Goal: Transaction & Acquisition: Download file/media

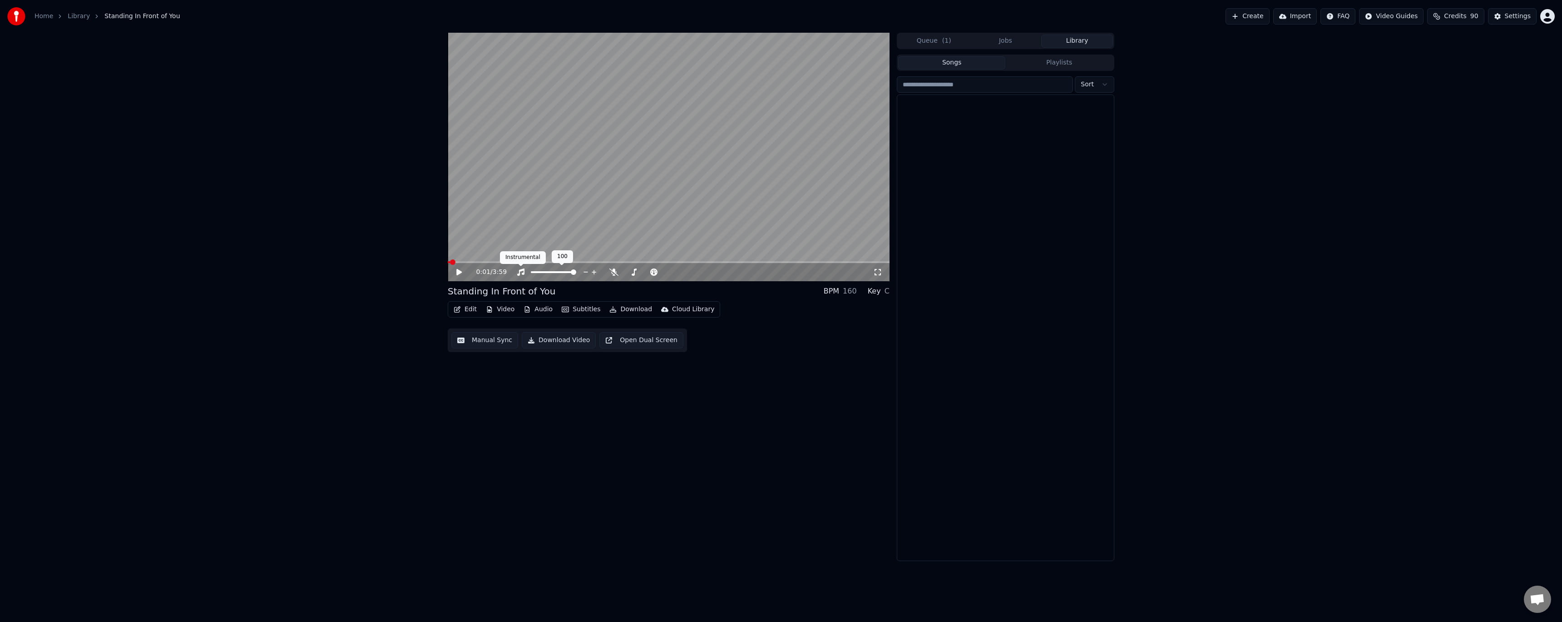
scroll to position [6410, 0]
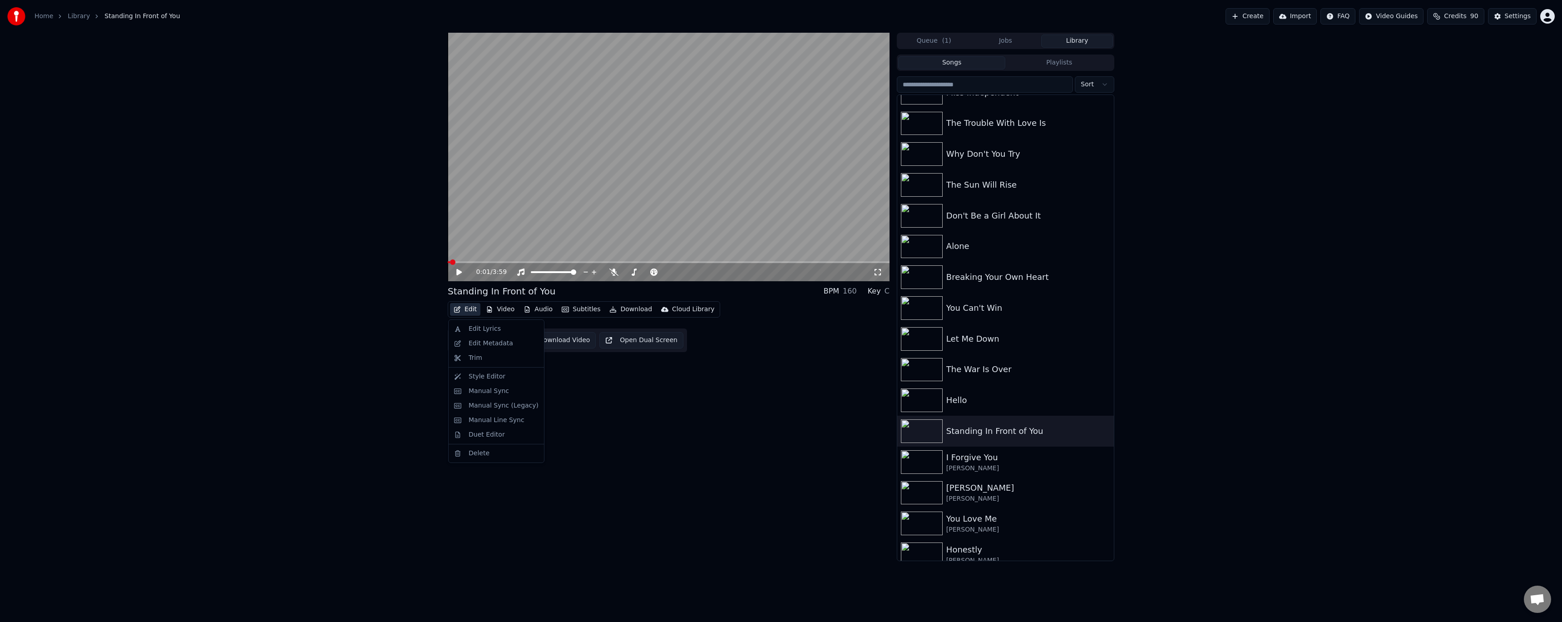
click at [468, 308] on button "Edit" at bounding box center [465, 309] width 30 height 13
click at [476, 343] on div "Edit Metadata" at bounding box center [491, 343] width 45 height 9
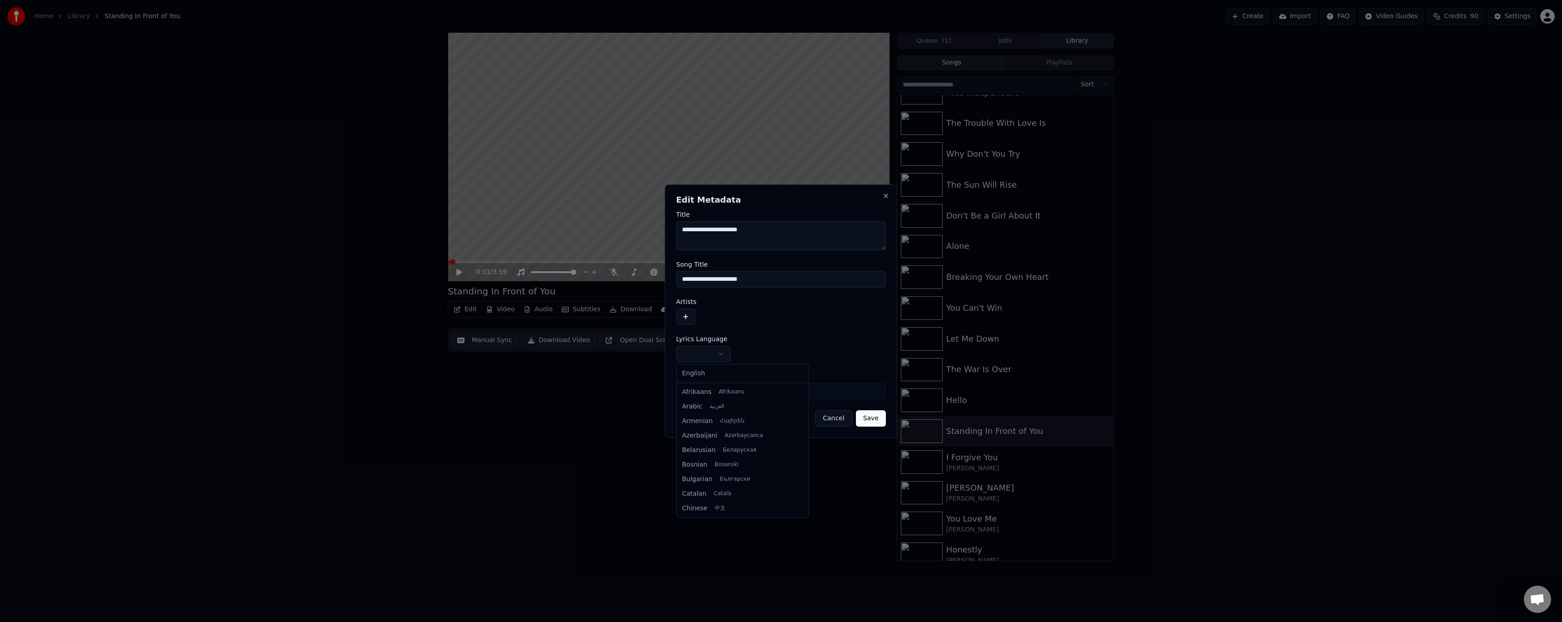
click at [701, 354] on body "**********" at bounding box center [781, 311] width 1562 height 622
select select "**"
click at [687, 323] on button "button" at bounding box center [685, 316] width 19 height 16
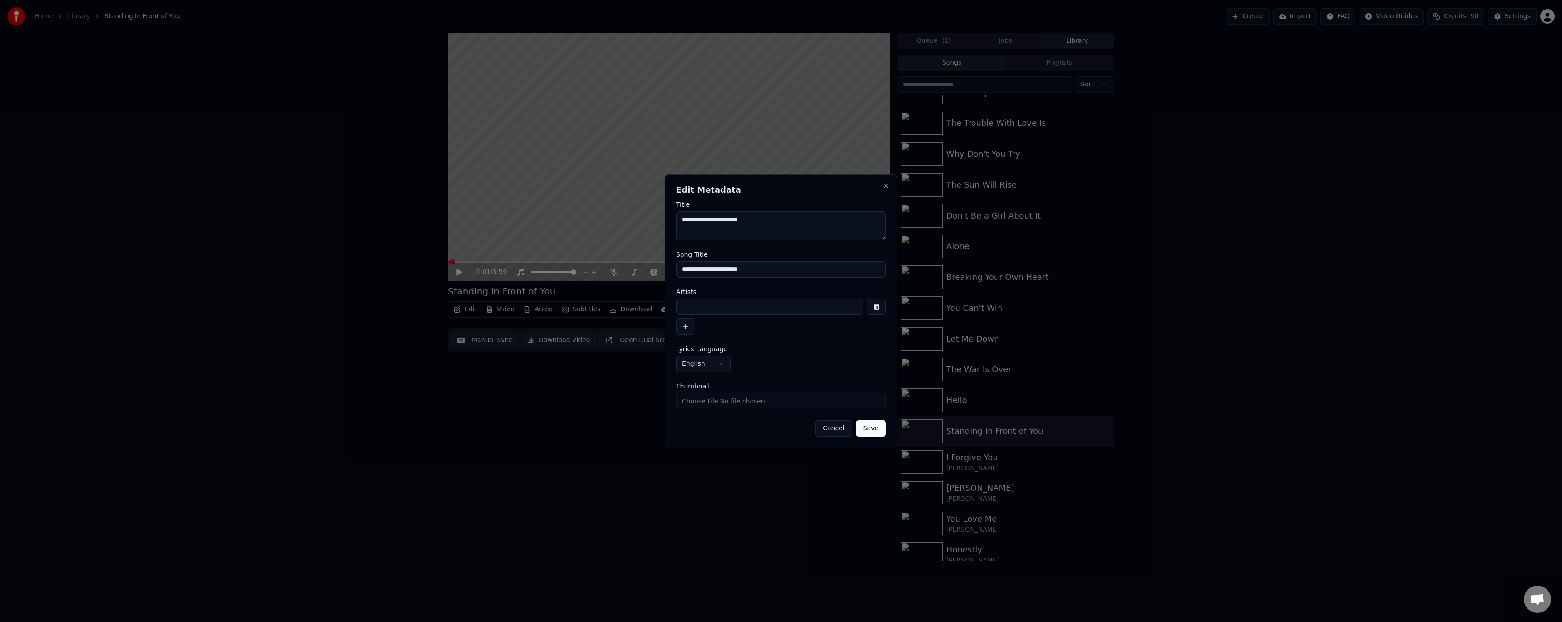
click at [722, 303] on input at bounding box center [769, 306] width 187 height 16
type input "**********"
click at [856, 420] on button "Save" at bounding box center [871, 428] width 30 height 16
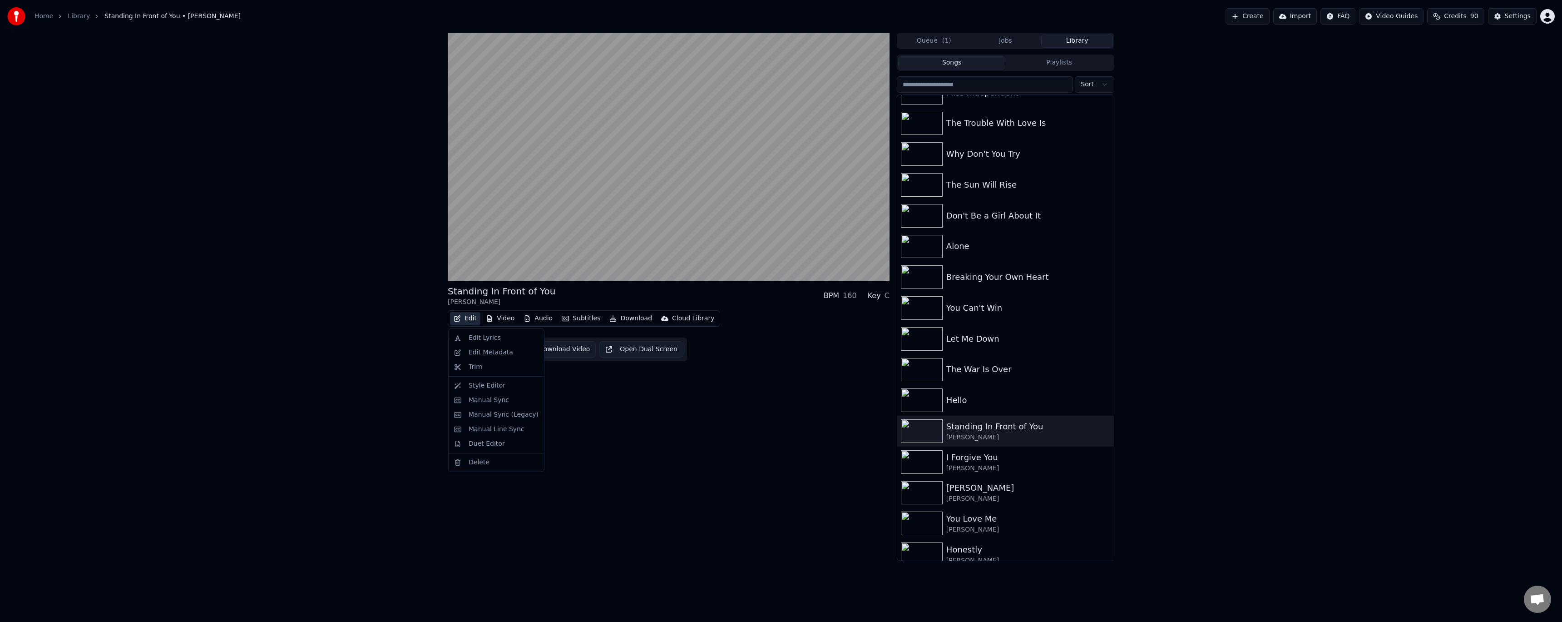
click at [462, 316] on button "Edit" at bounding box center [465, 318] width 30 height 13
click at [476, 417] on div "Manual Sync (Legacy)" at bounding box center [504, 414] width 70 height 9
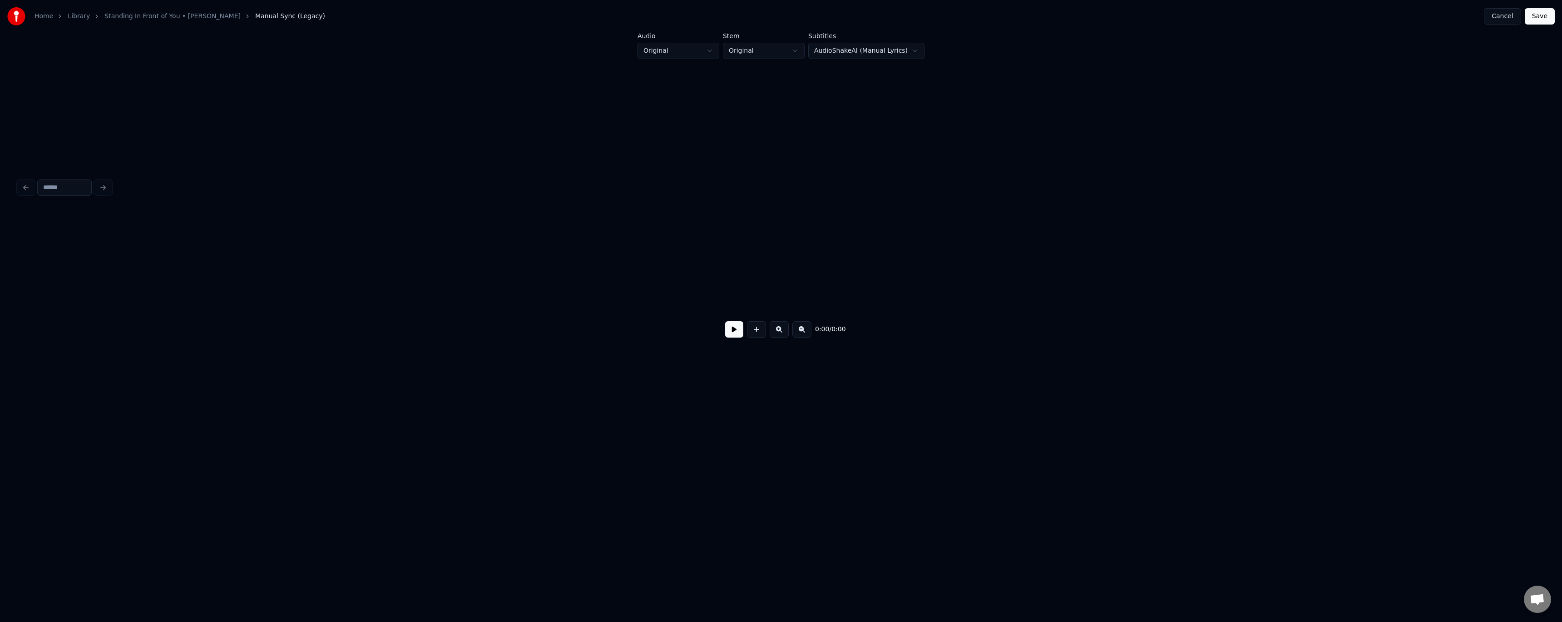
scroll to position [0, 2497]
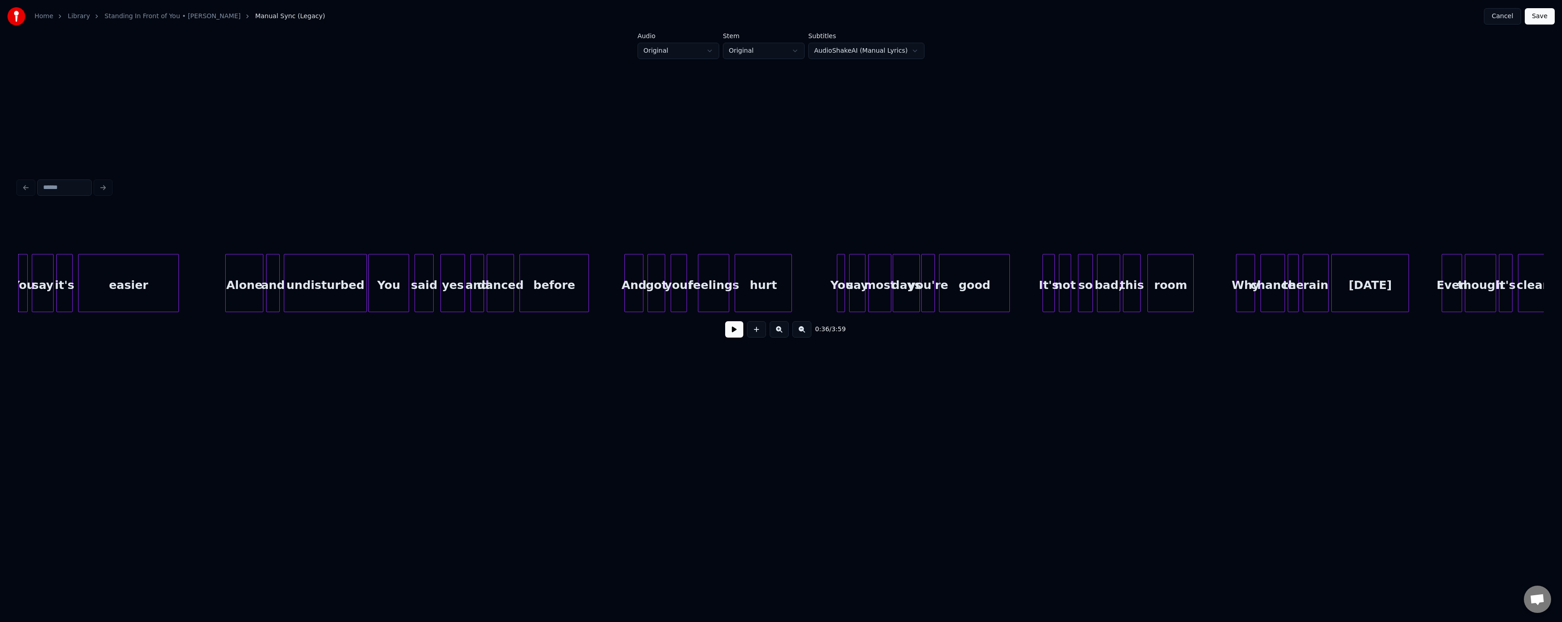
click at [729, 332] on button at bounding box center [734, 329] width 18 height 16
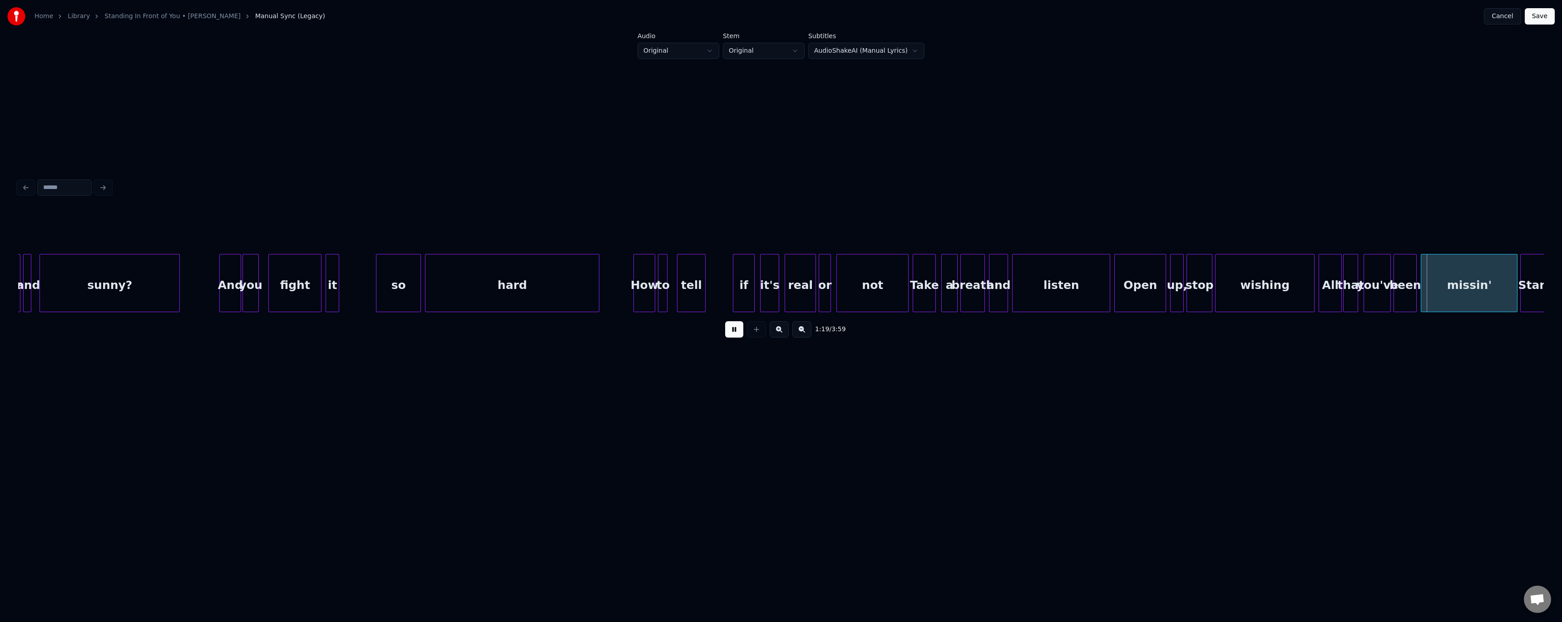
click at [735, 334] on button at bounding box center [734, 329] width 18 height 16
click at [1073, 294] on div at bounding box center [1073, 282] width 3 height 57
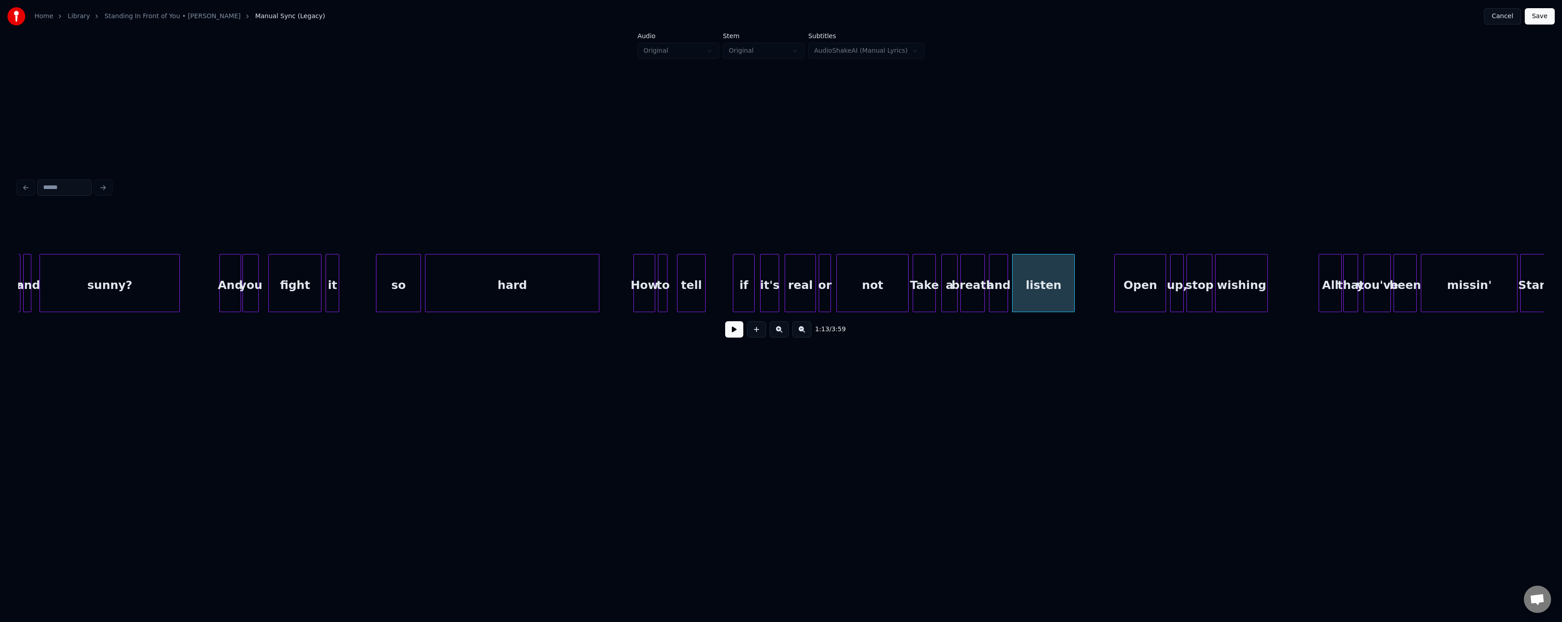
click at [1266, 296] on div at bounding box center [1266, 282] width 3 height 57
click at [1025, 293] on div "listen" at bounding box center [1044, 285] width 62 height 62
click at [730, 333] on button at bounding box center [734, 329] width 18 height 16
click at [1041, 293] on div at bounding box center [1040, 282] width 3 height 57
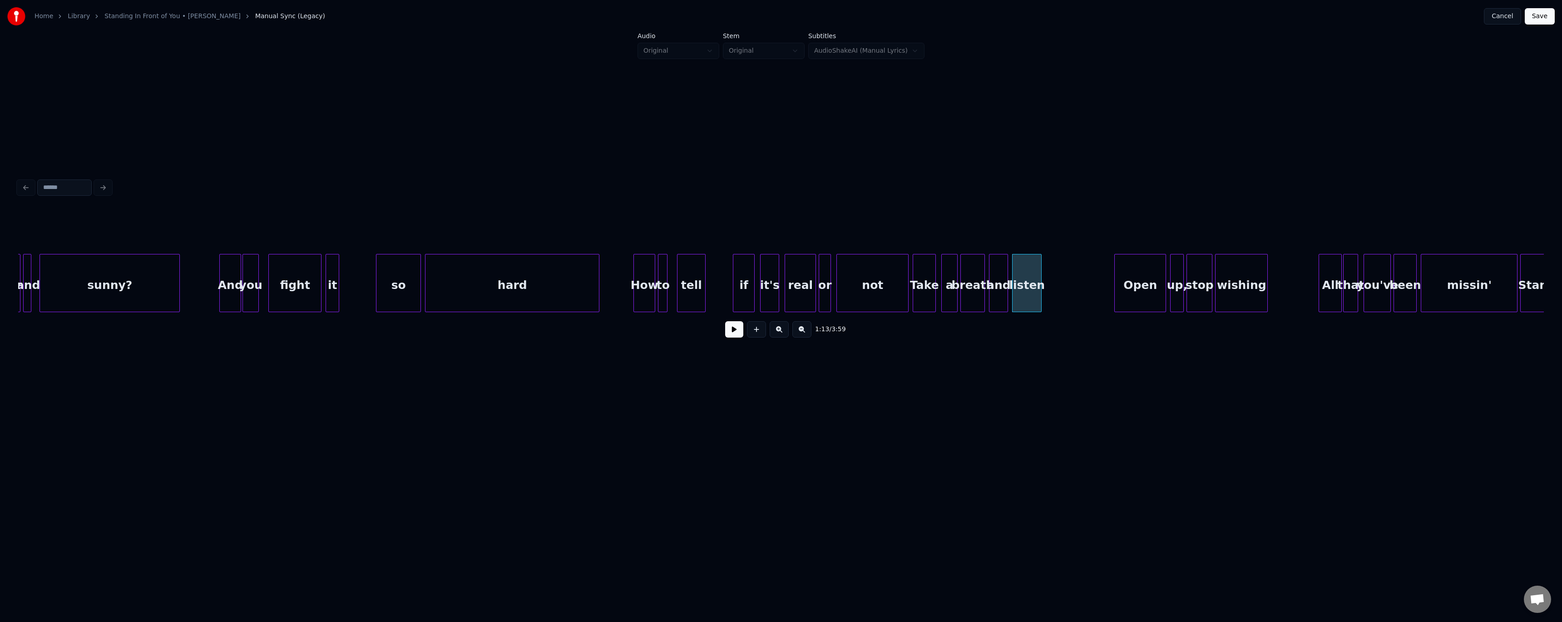
click at [737, 337] on button at bounding box center [734, 329] width 18 height 16
click at [1250, 291] on div at bounding box center [1250, 282] width 3 height 57
click at [739, 332] on button at bounding box center [734, 329] width 18 height 16
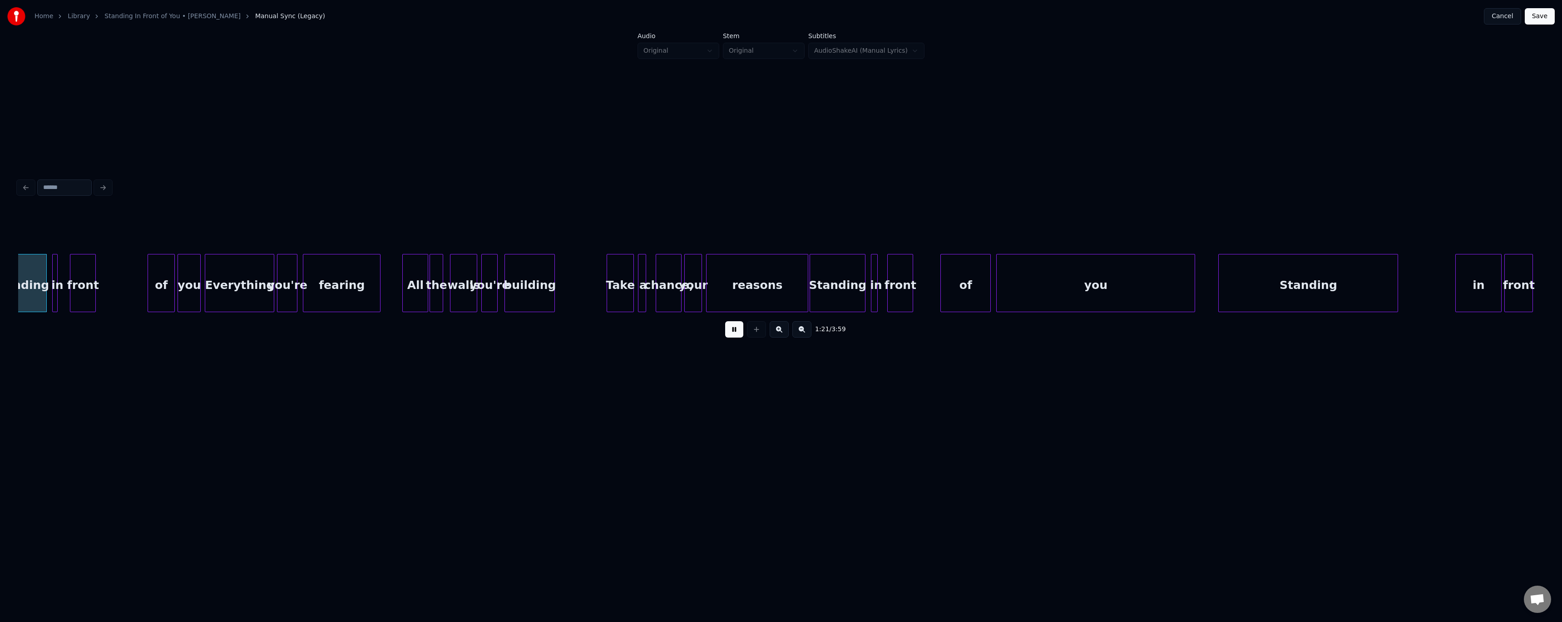
click at [736, 332] on button at bounding box center [734, 329] width 18 height 16
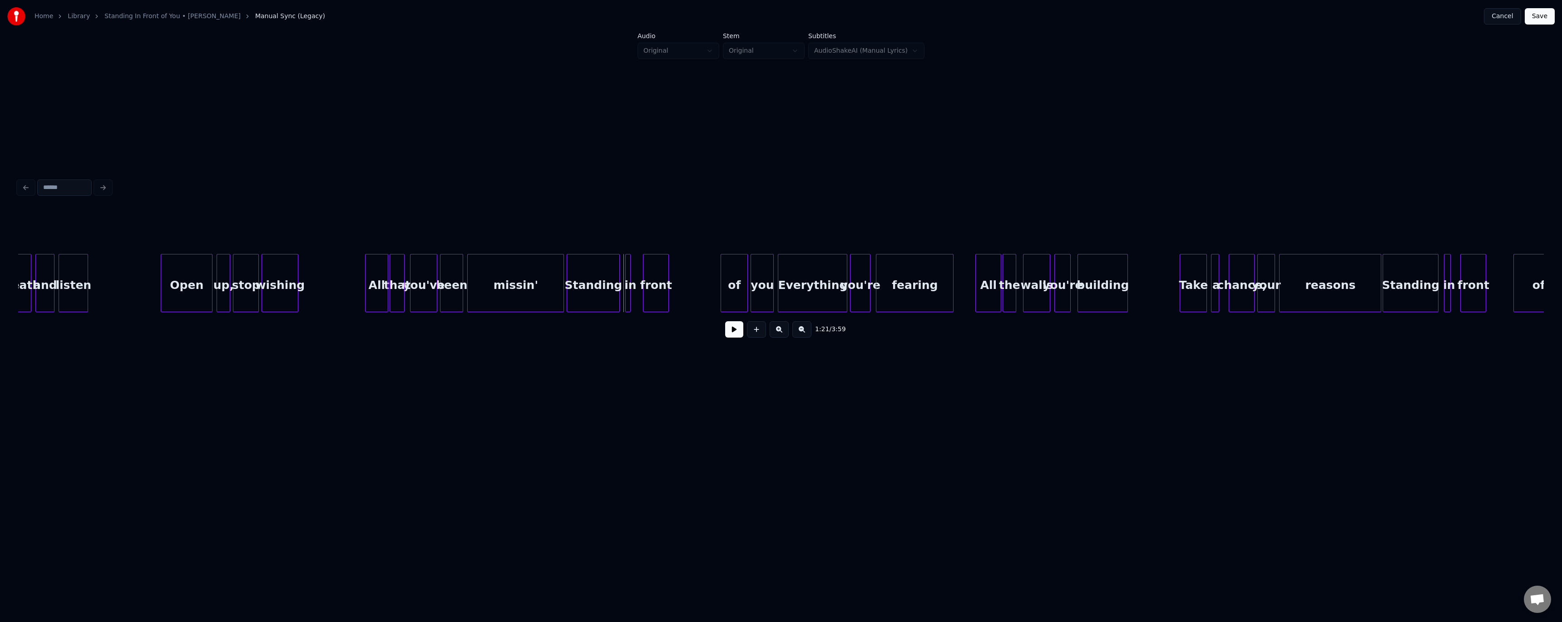
scroll to position [0, 4969]
click at [529, 292] on div at bounding box center [528, 282] width 3 height 57
click at [731, 330] on button at bounding box center [734, 329] width 18 height 16
click at [646, 296] on div at bounding box center [645, 282] width 3 height 57
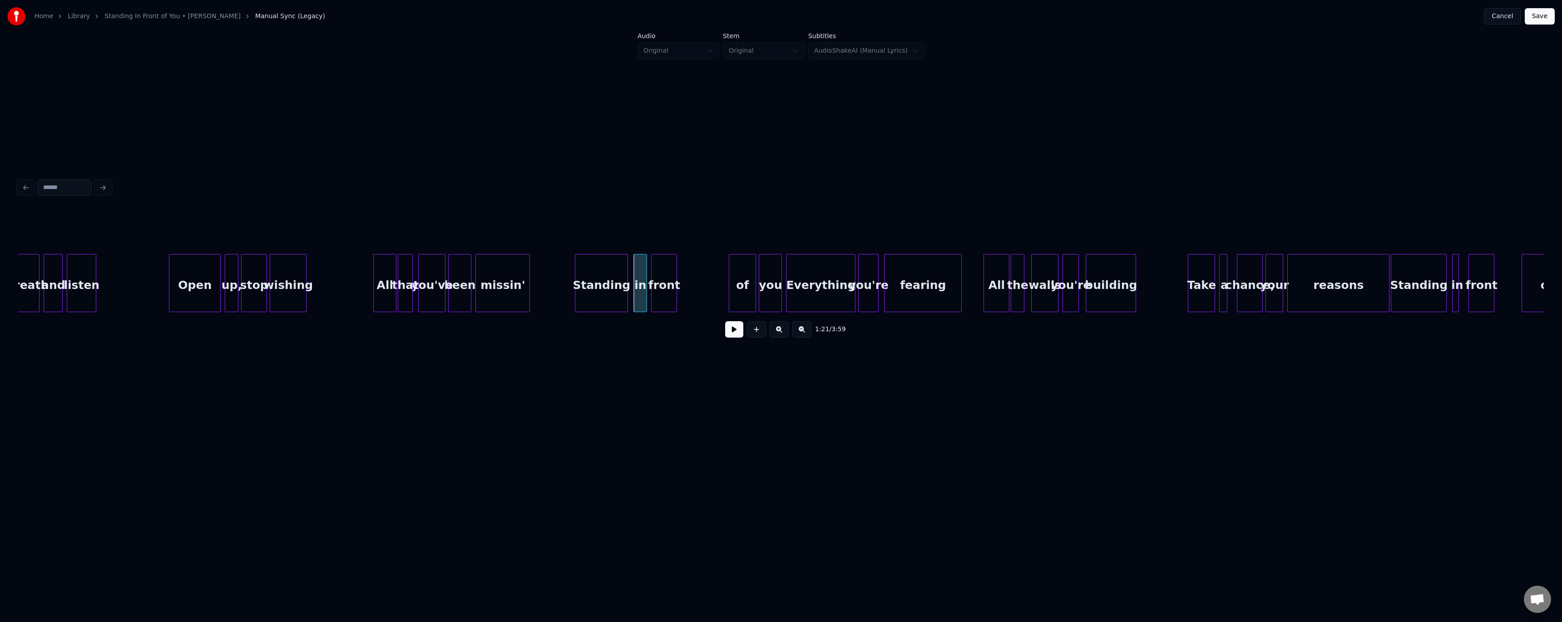
click at [730, 337] on button at bounding box center [734, 329] width 18 height 16
click at [738, 323] on div "1:24 / 3:59" at bounding box center [780, 329] width 1511 height 20
click at [685, 292] on div at bounding box center [684, 282] width 3 height 57
click at [733, 327] on button at bounding box center [734, 329] width 18 height 16
click at [927, 287] on div at bounding box center [926, 282] width 3 height 57
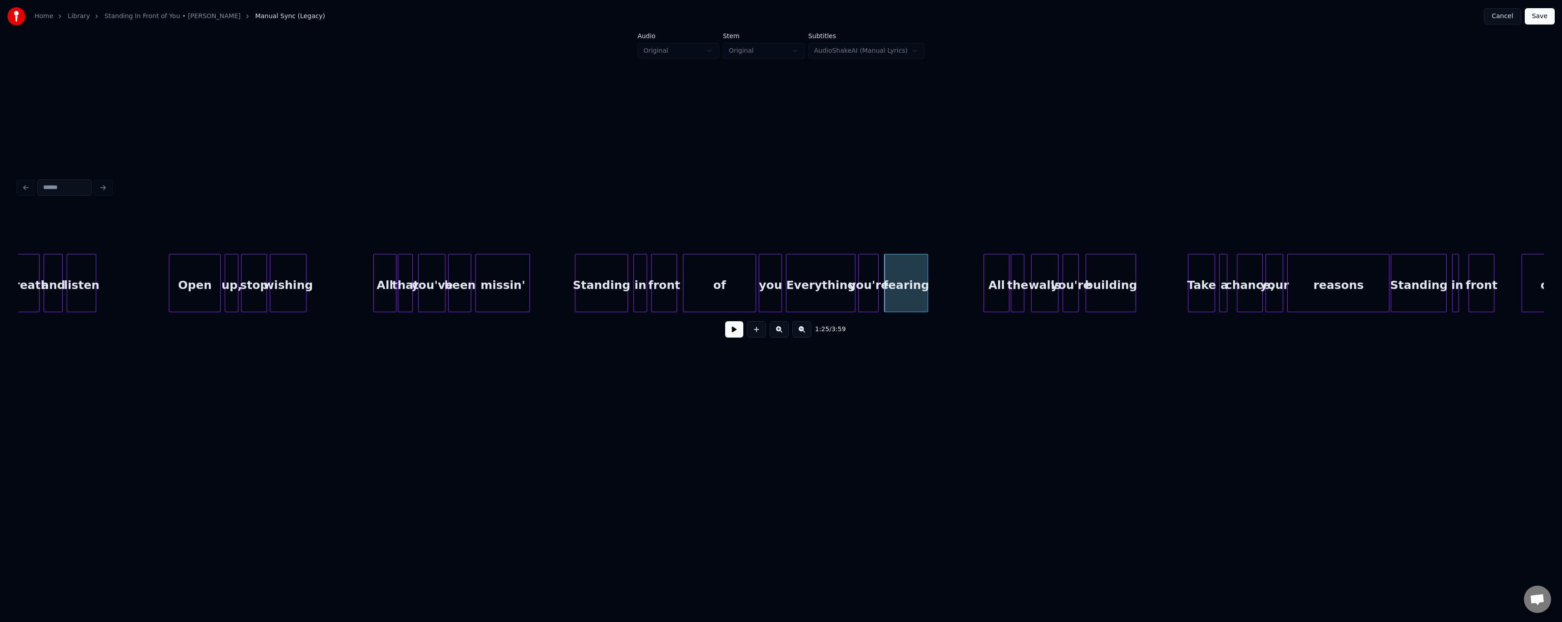
click at [735, 334] on button at bounding box center [734, 329] width 18 height 16
click at [731, 330] on button at bounding box center [734, 329] width 18 height 16
click at [1347, 286] on div at bounding box center [1346, 282] width 3 height 57
click at [733, 337] on button at bounding box center [734, 329] width 18 height 16
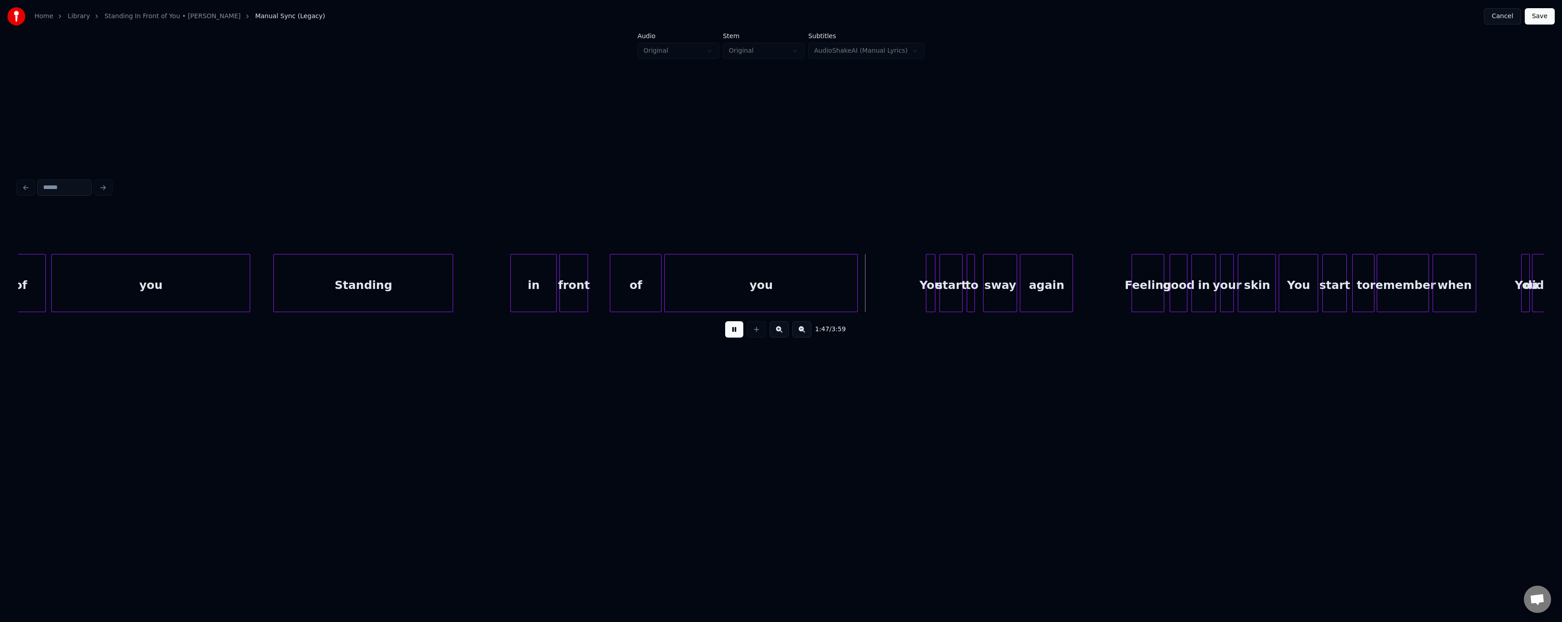
click at [733, 335] on button at bounding box center [734, 329] width 18 height 16
click at [432, 284] on div "Standing" at bounding box center [419, 285] width 179 height 62
click at [408, 292] on div at bounding box center [407, 282] width 3 height 57
click at [728, 337] on button at bounding box center [734, 329] width 18 height 16
drag, startPoint x: 733, startPoint y: 333, endPoint x: 495, endPoint y: 297, distance: 241.1
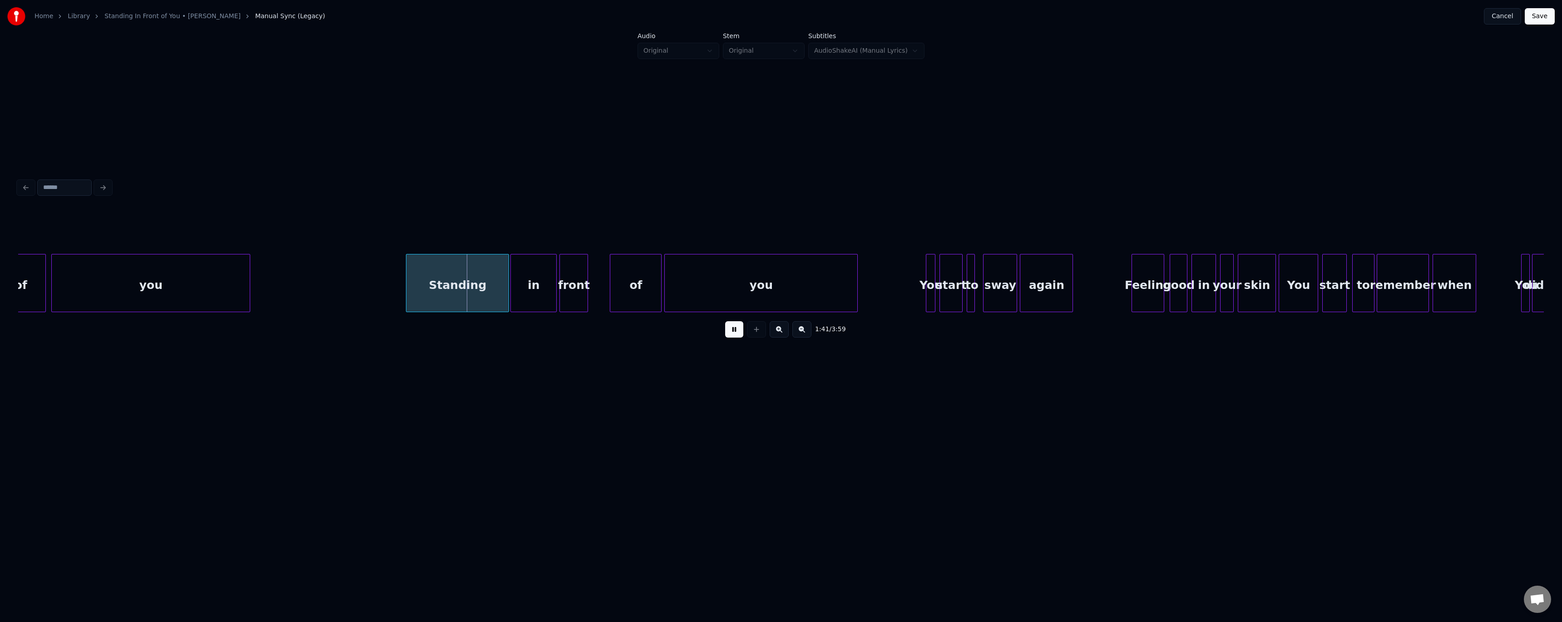
click at [733, 333] on button at bounding box center [734, 329] width 18 height 16
click at [470, 291] on div at bounding box center [470, 282] width 3 height 57
click at [733, 331] on button at bounding box center [734, 329] width 18 height 16
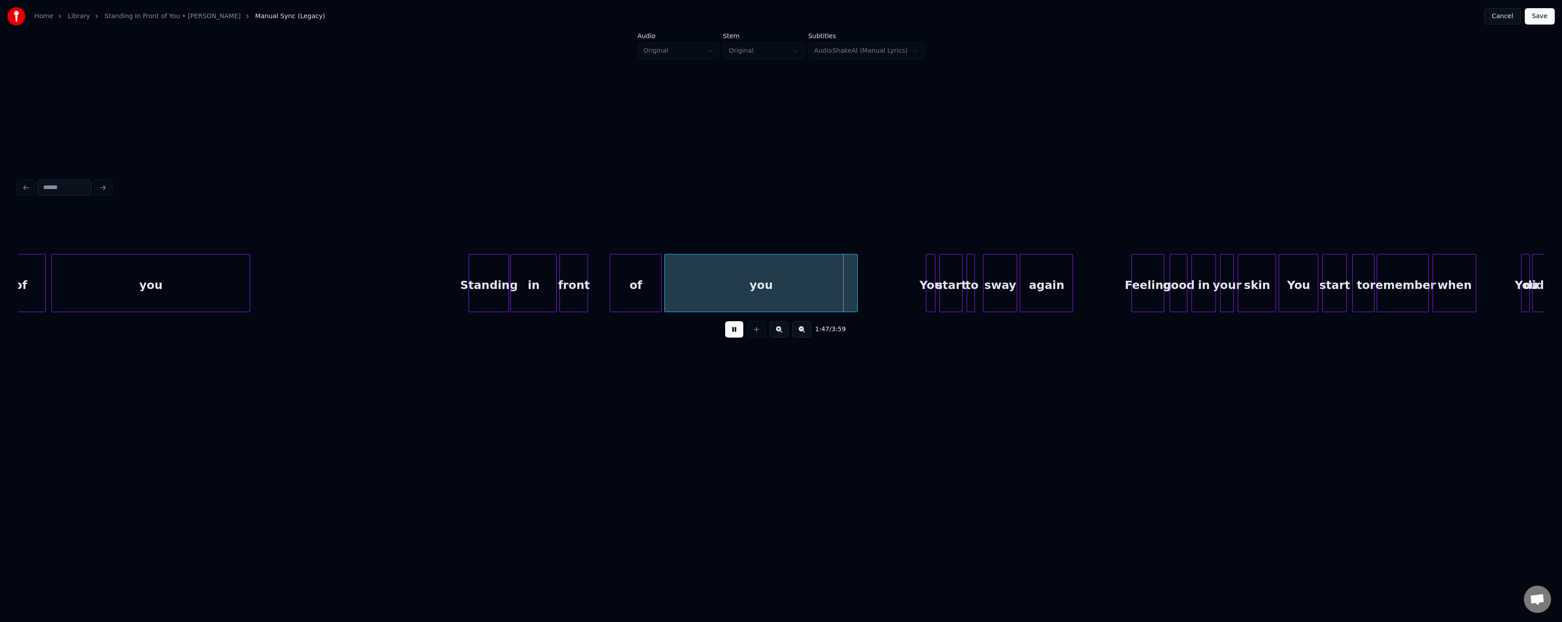
click at [532, 290] on div "in" at bounding box center [533, 285] width 45 height 62
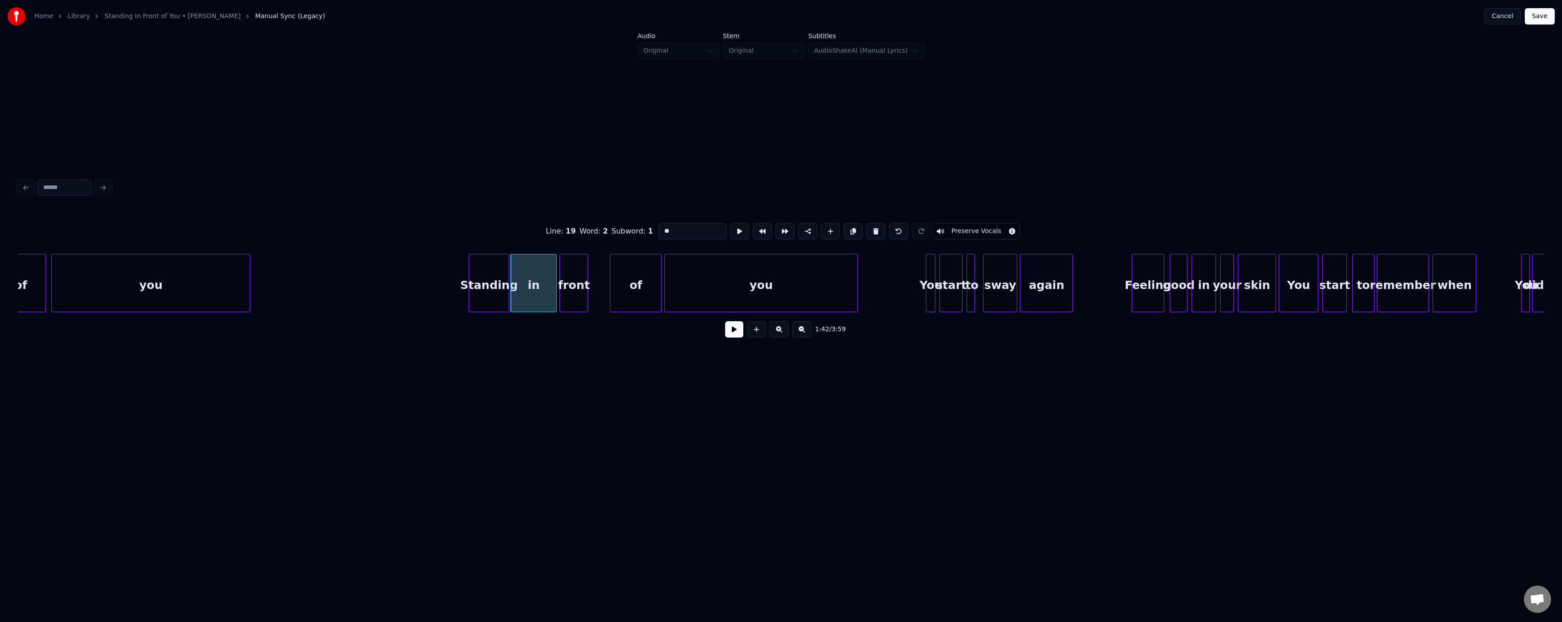
click at [726, 330] on button at bounding box center [734, 329] width 18 height 16
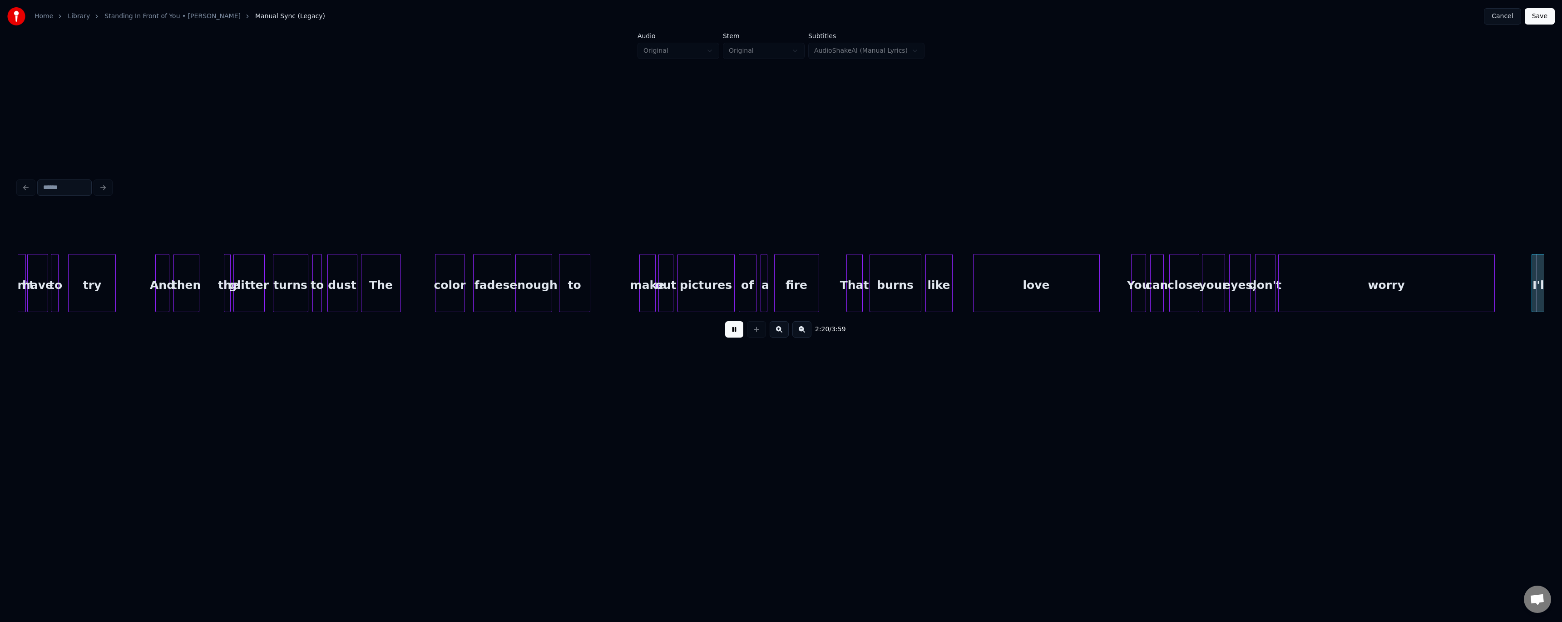
scroll to position [0, 9549]
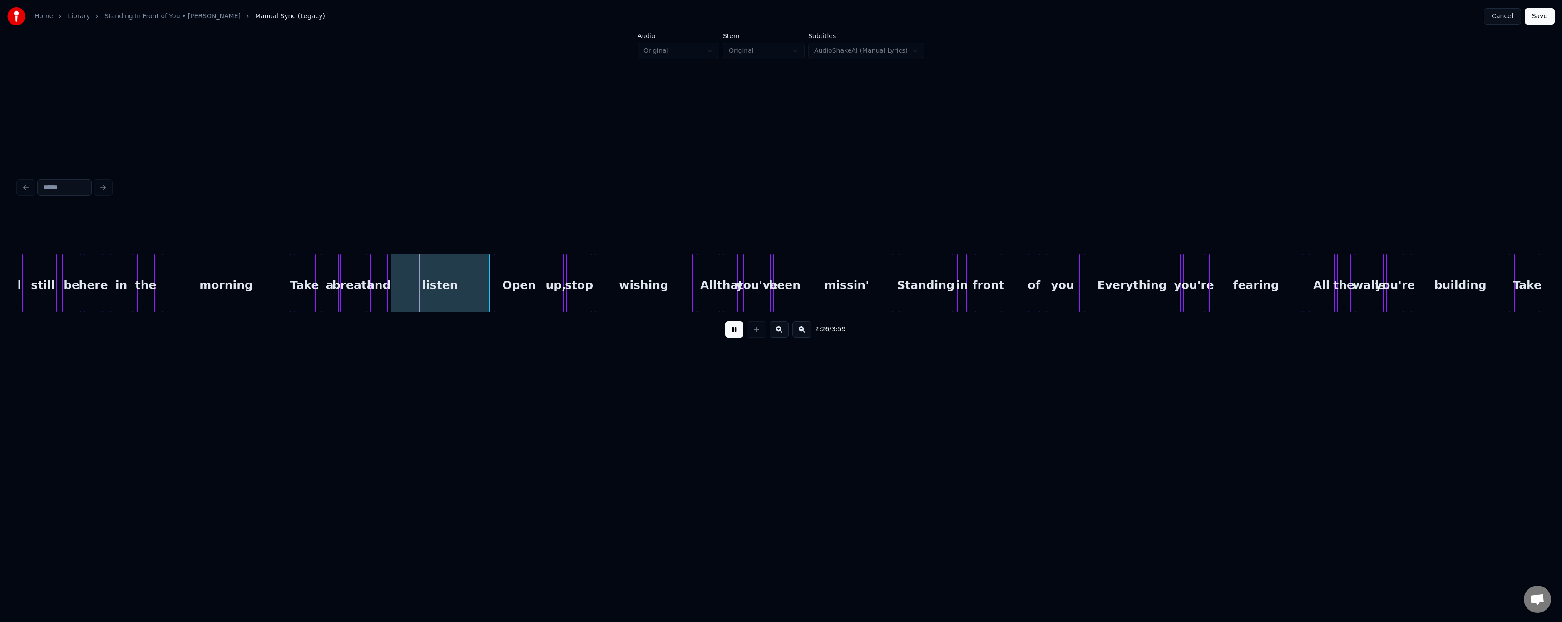
click at [741, 327] on button at bounding box center [734, 329] width 18 height 16
click at [435, 294] on div at bounding box center [434, 282] width 3 height 57
click at [745, 344] on div "2:25 / 3:59" at bounding box center [781, 329] width 1526 height 35
click at [728, 332] on button at bounding box center [734, 329] width 18 height 16
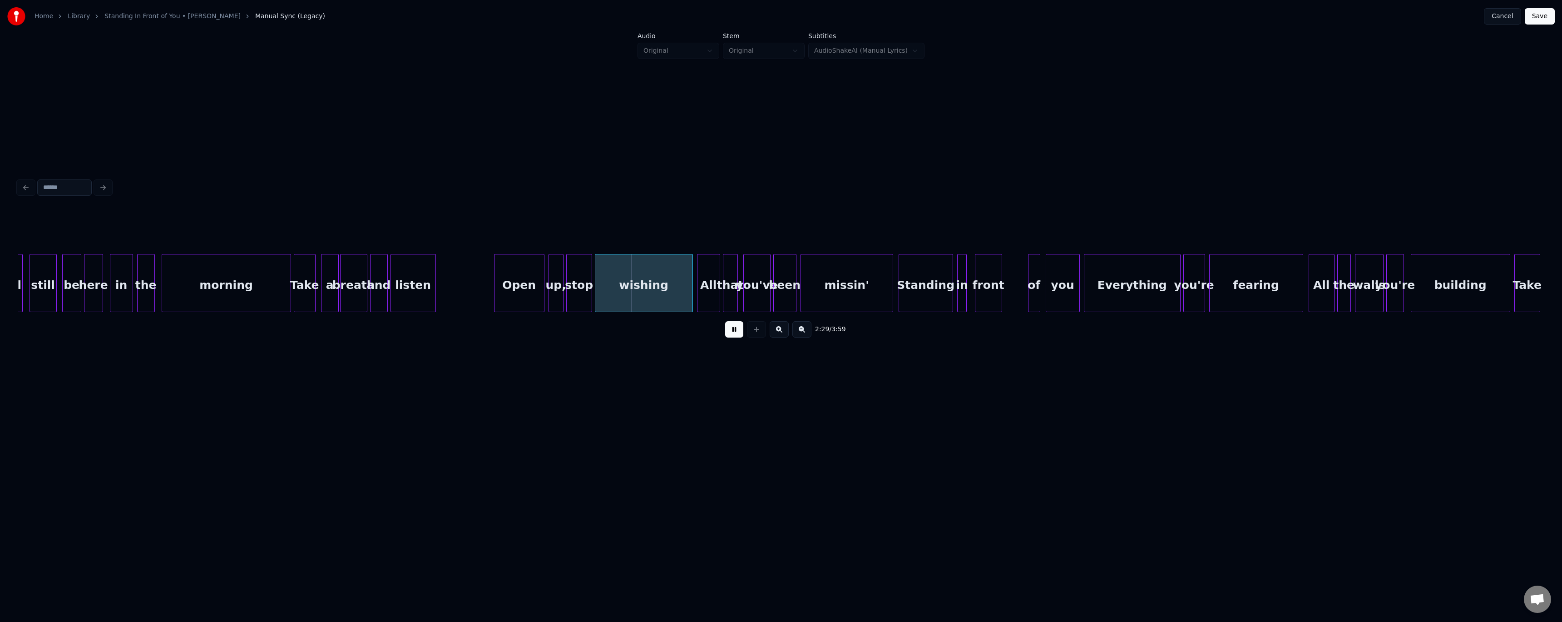
click at [728, 332] on button at bounding box center [734, 329] width 18 height 16
click at [636, 295] on div at bounding box center [637, 282] width 3 height 57
click at [731, 337] on button at bounding box center [734, 329] width 18 height 16
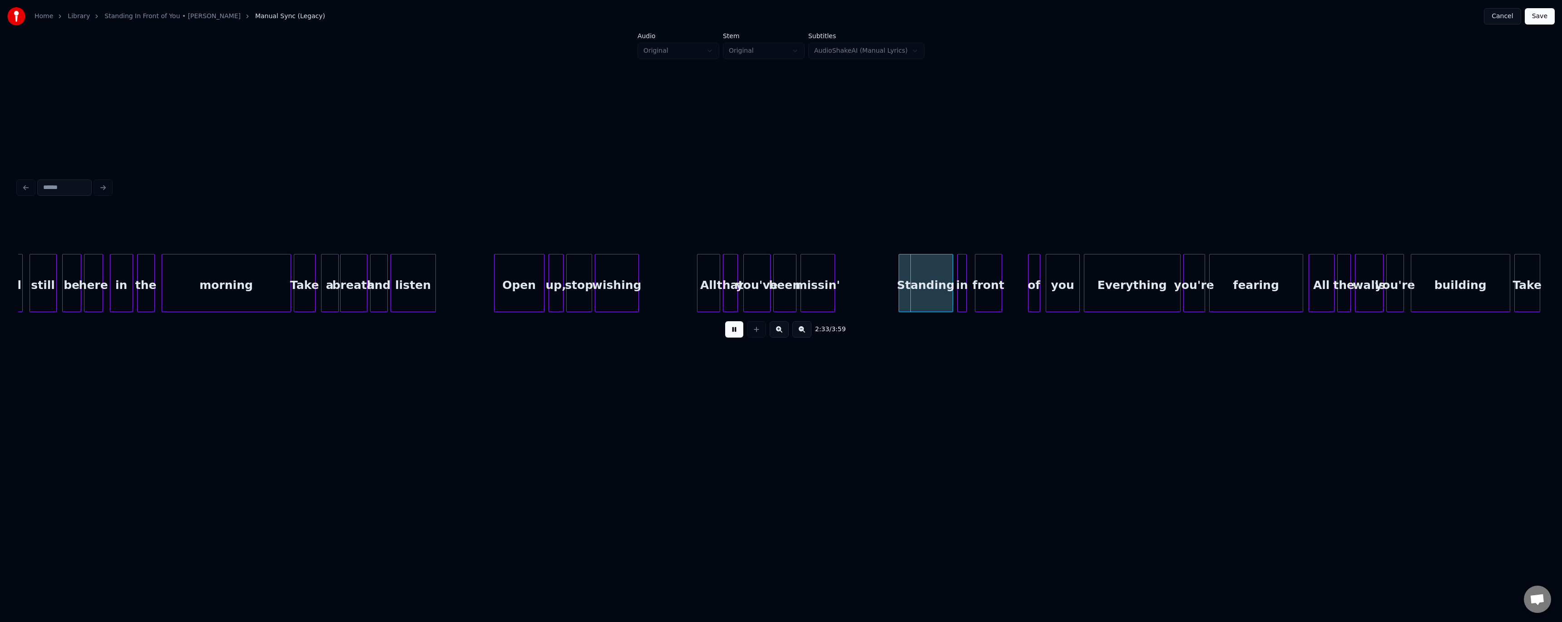
click at [832, 292] on div at bounding box center [833, 282] width 3 height 57
click at [730, 335] on button at bounding box center [734, 329] width 18 height 16
click at [1060, 296] on div at bounding box center [1059, 282] width 3 height 57
click at [1055, 288] on div at bounding box center [1055, 282] width 3 height 57
click at [737, 336] on button at bounding box center [734, 329] width 18 height 16
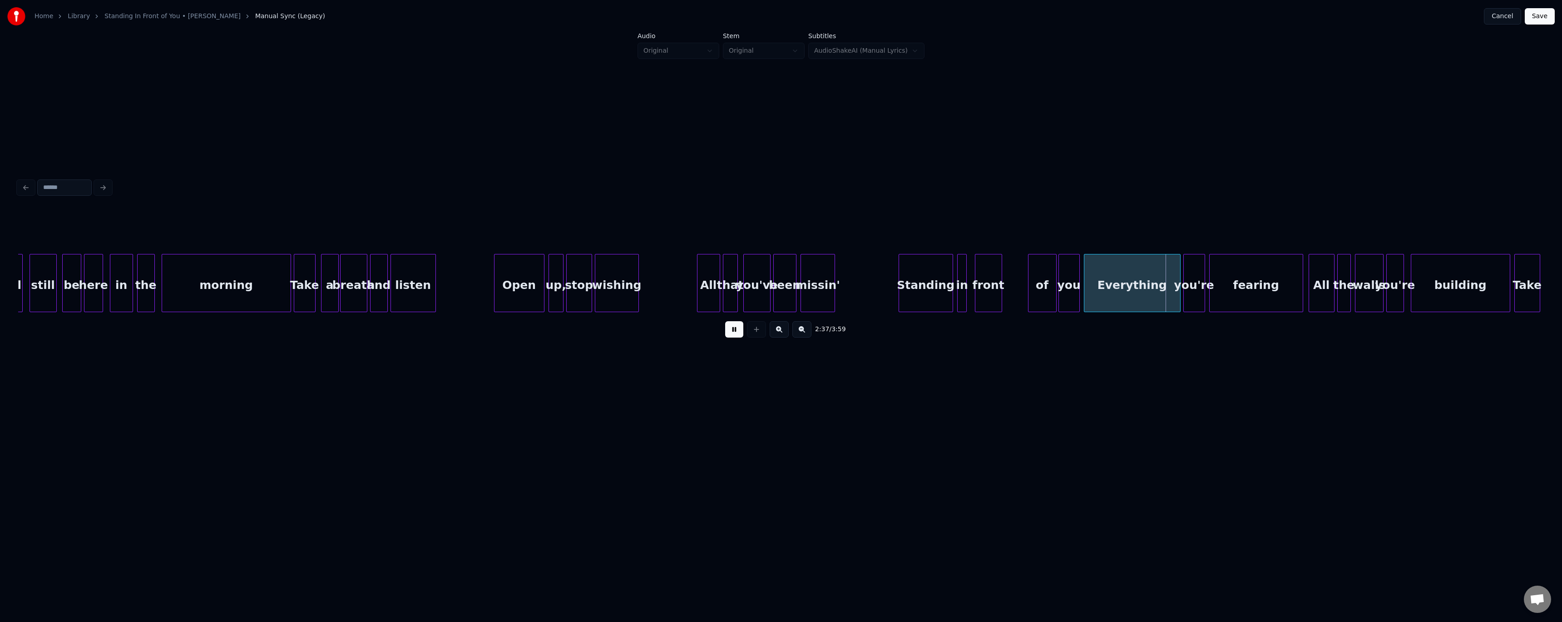
click at [737, 336] on button at bounding box center [734, 329] width 18 height 16
click at [1038, 300] on div "of" at bounding box center [1043, 285] width 28 height 62
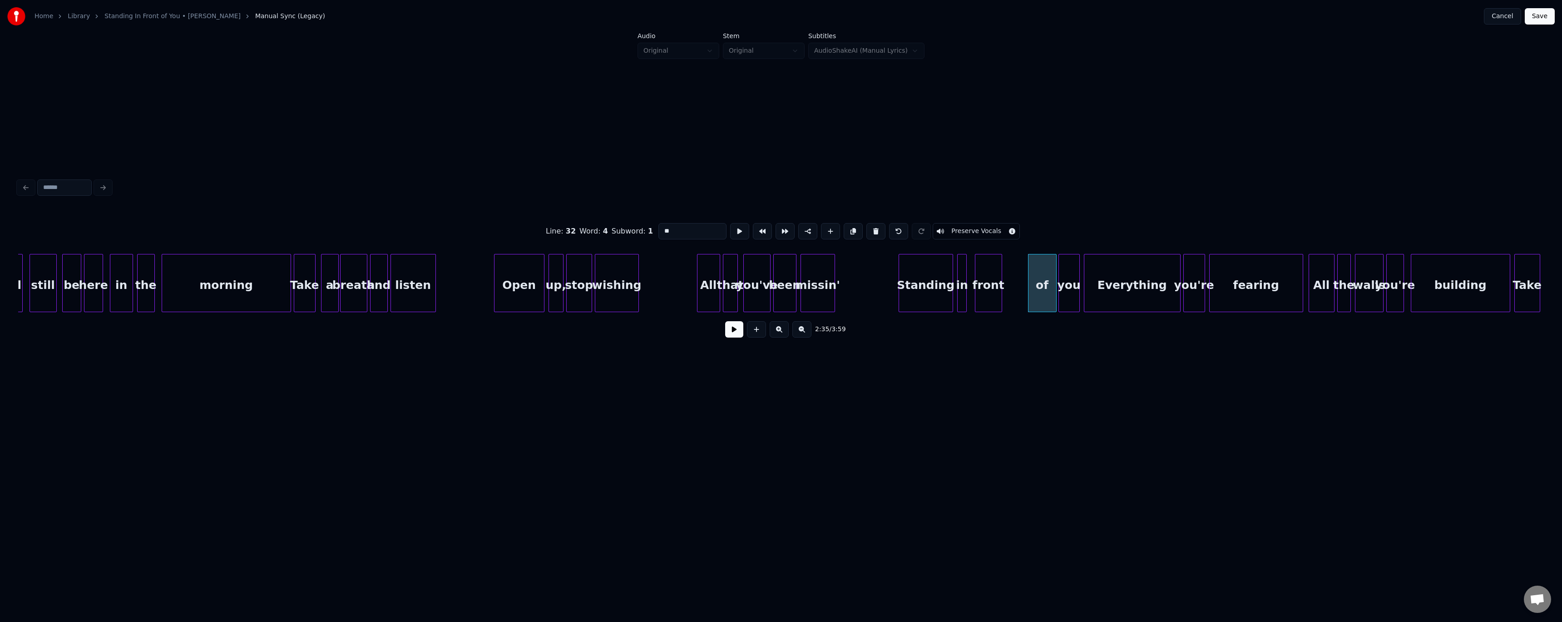
click at [733, 331] on button at bounding box center [734, 329] width 18 height 16
click at [730, 332] on button at bounding box center [734, 329] width 18 height 16
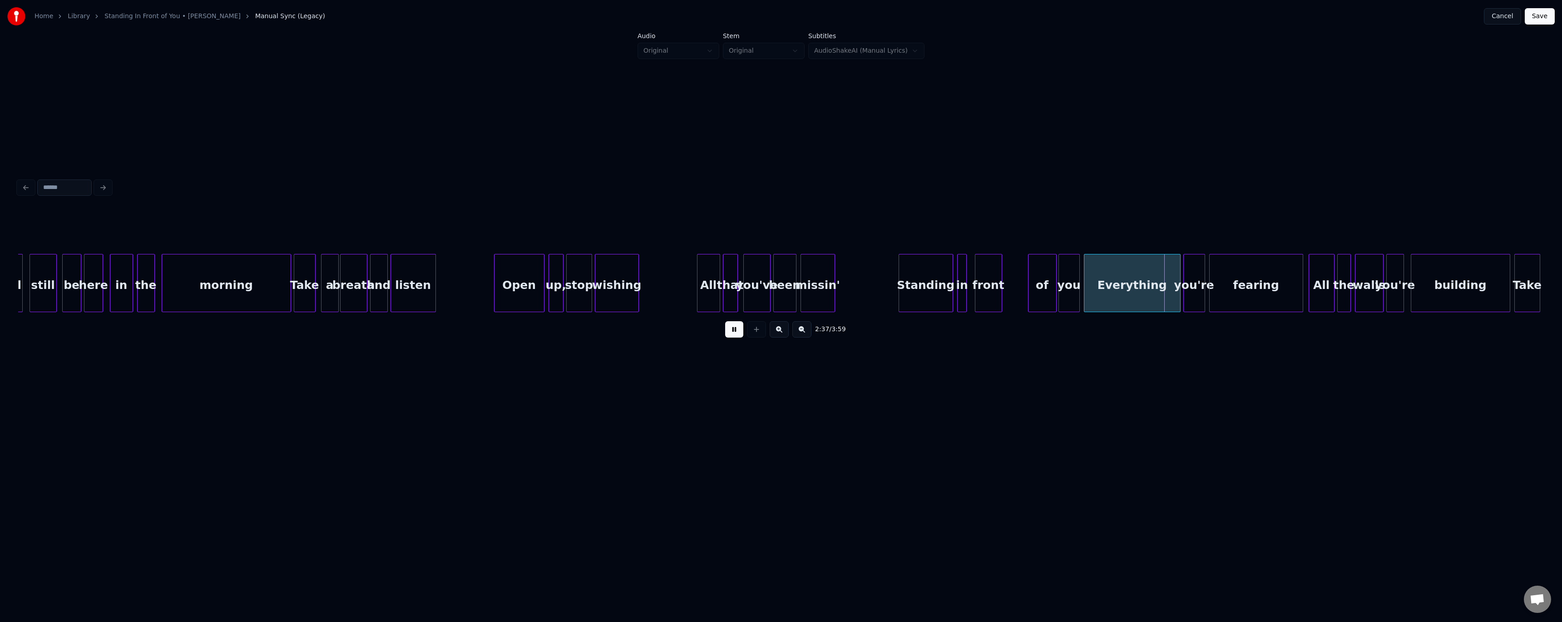
click at [730, 332] on button at bounding box center [734, 329] width 18 height 16
click at [1070, 294] on div "you" at bounding box center [1069, 285] width 20 height 62
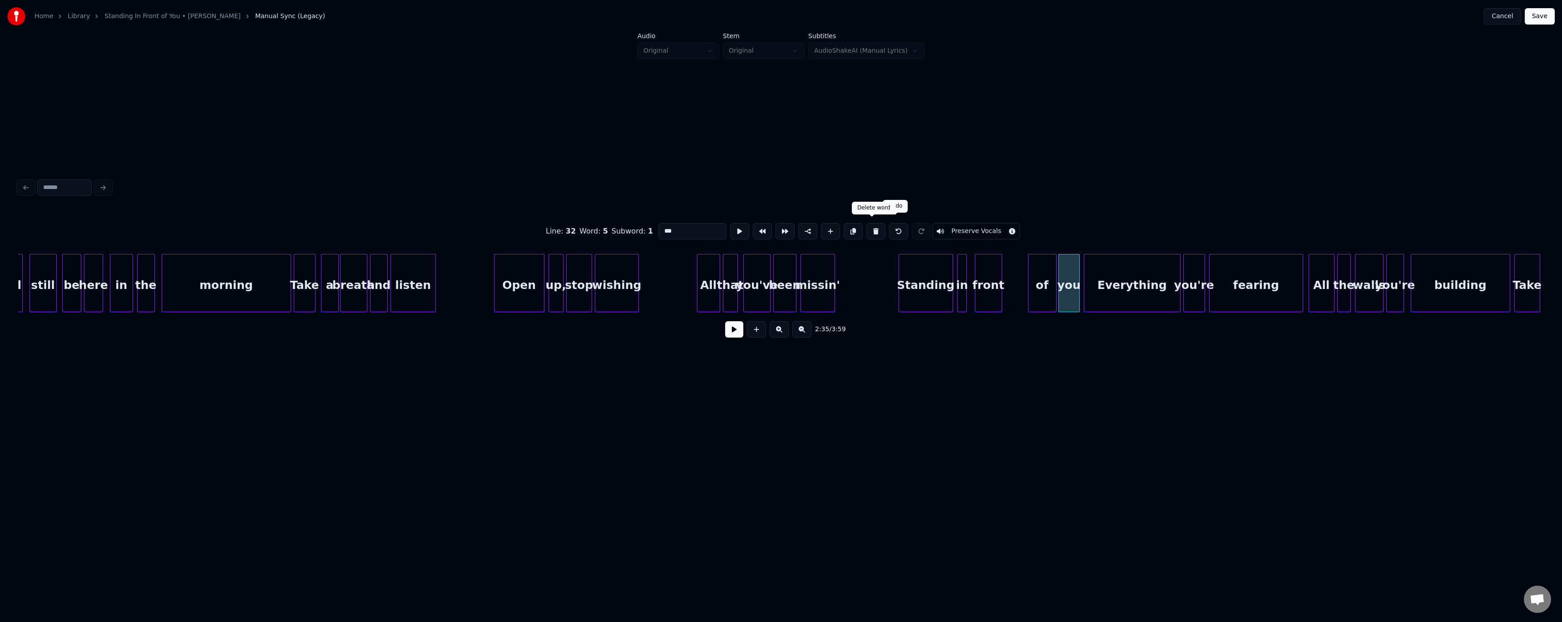
click at [873, 226] on button at bounding box center [875, 231] width 19 height 16
type input "**"
click at [1076, 281] on div at bounding box center [1077, 282] width 3 height 57
click at [738, 332] on button at bounding box center [734, 329] width 18 height 16
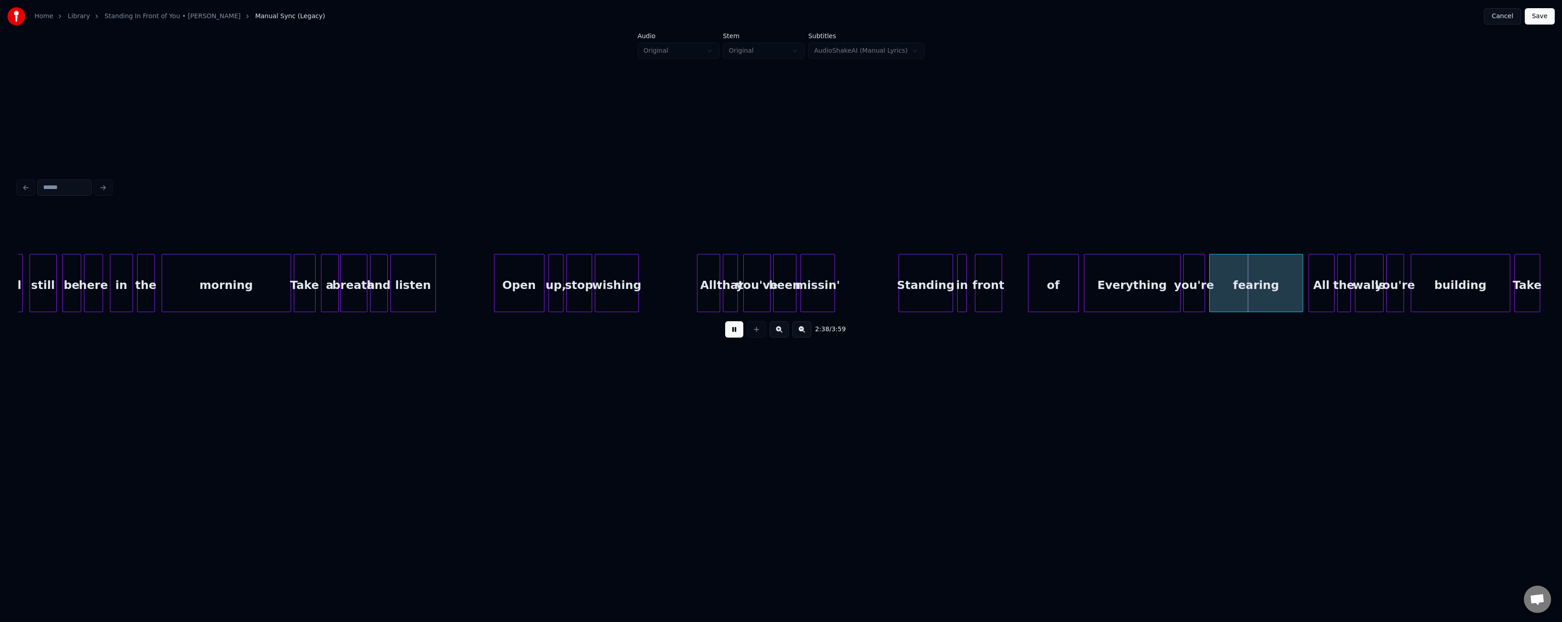
click at [738, 332] on button at bounding box center [734, 329] width 18 height 16
click at [1252, 294] on div at bounding box center [1253, 282] width 3 height 57
click at [734, 334] on button at bounding box center [734, 329] width 18 height 16
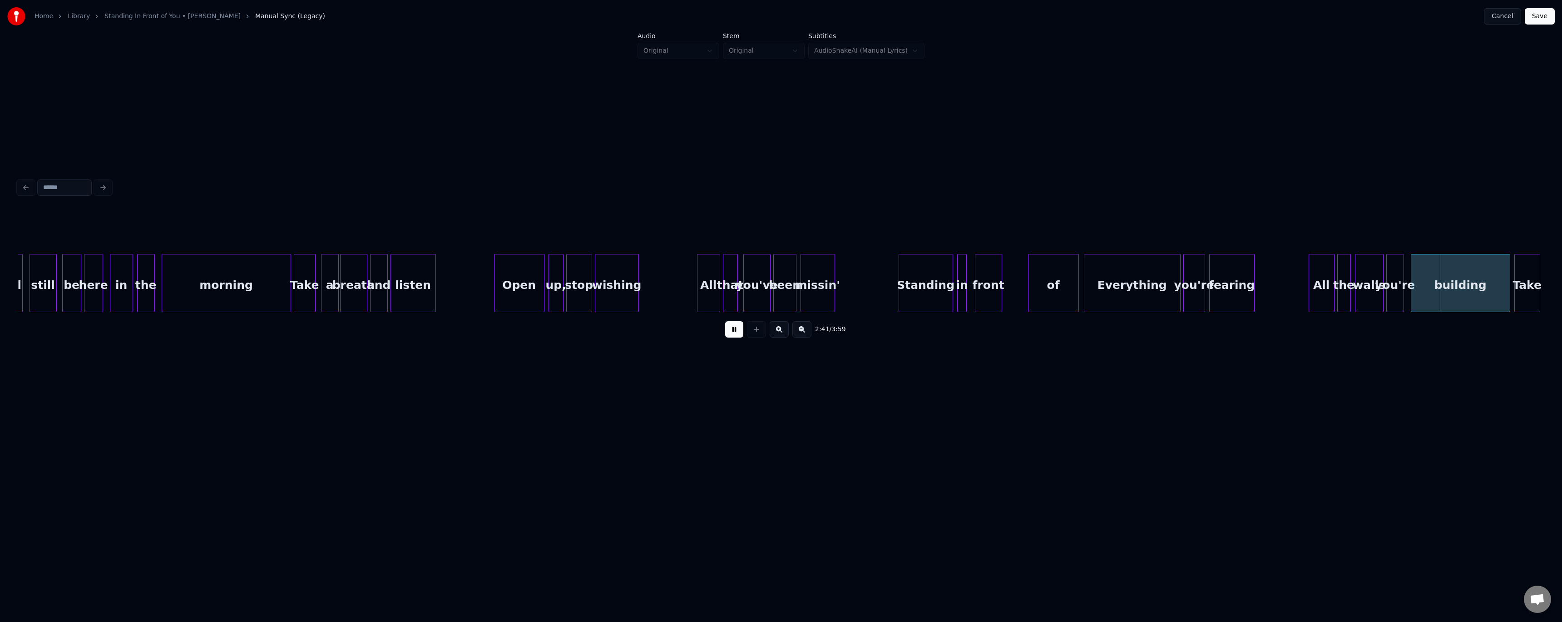
click at [734, 334] on button at bounding box center [734, 329] width 18 height 16
click at [1450, 287] on div at bounding box center [1450, 282] width 3 height 57
click at [740, 336] on button at bounding box center [734, 329] width 18 height 16
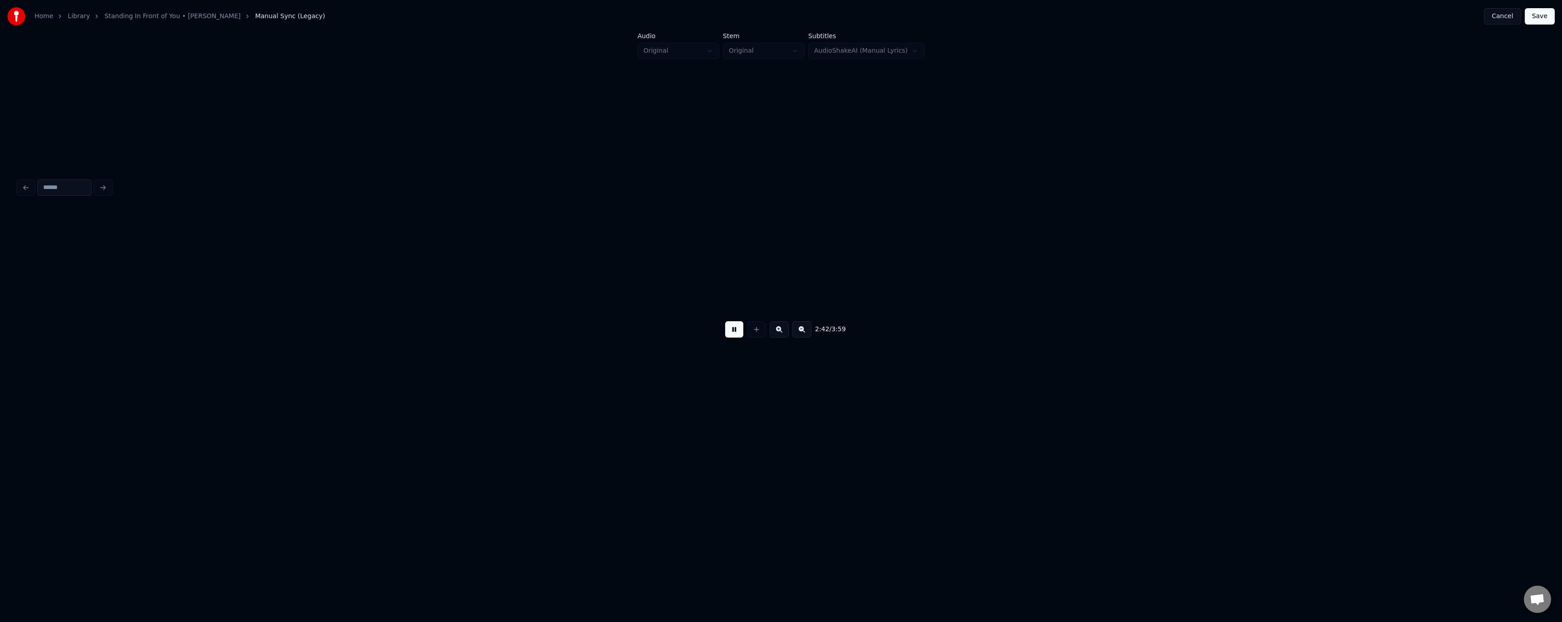
scroll to position [0, 11075]
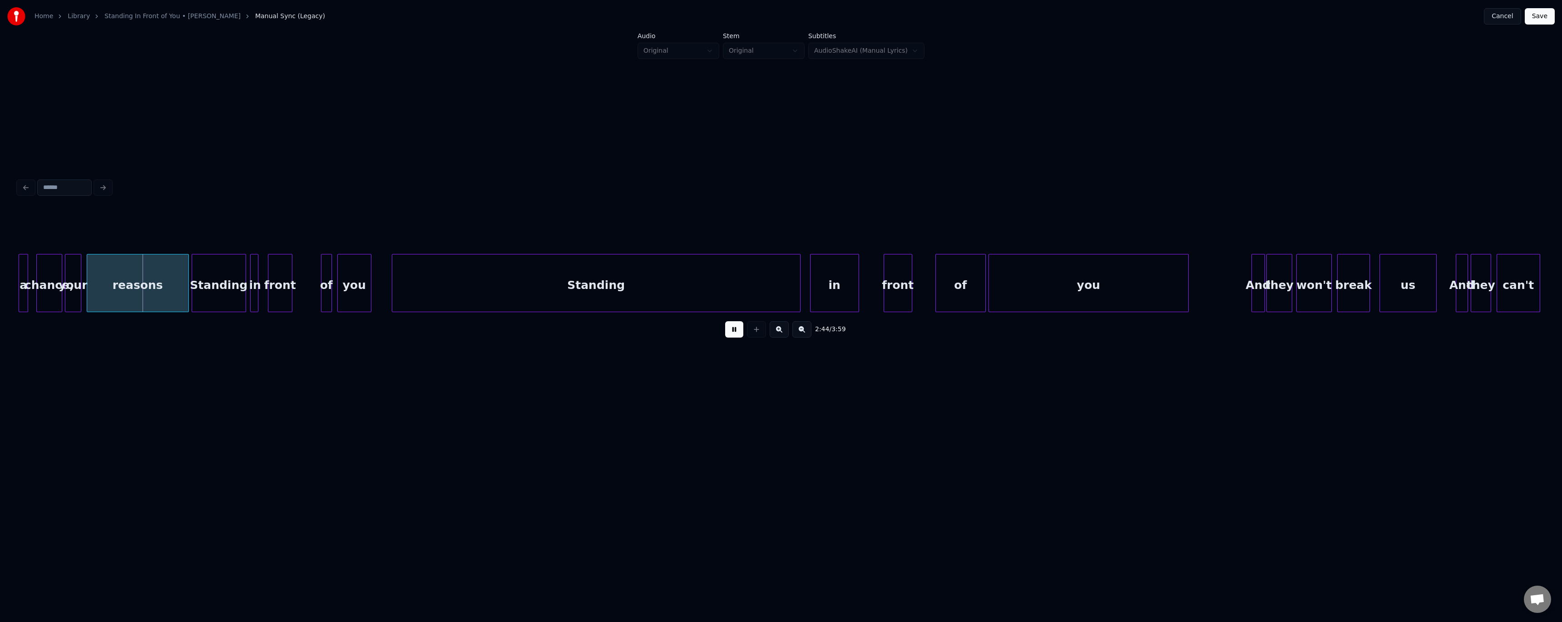
click at [740, 336] on button at bounding box center [734, 329] width 18 height 16
click at [140, 294] on div at bounding box center [139, 282] width 3 height 57
click at [738, 339] on div "2:43 / 3:59" at bounding box center [780, 329] width 1511 height 20
click at [732, 329] on button at bounding box center [734, 329] width 18 height 16
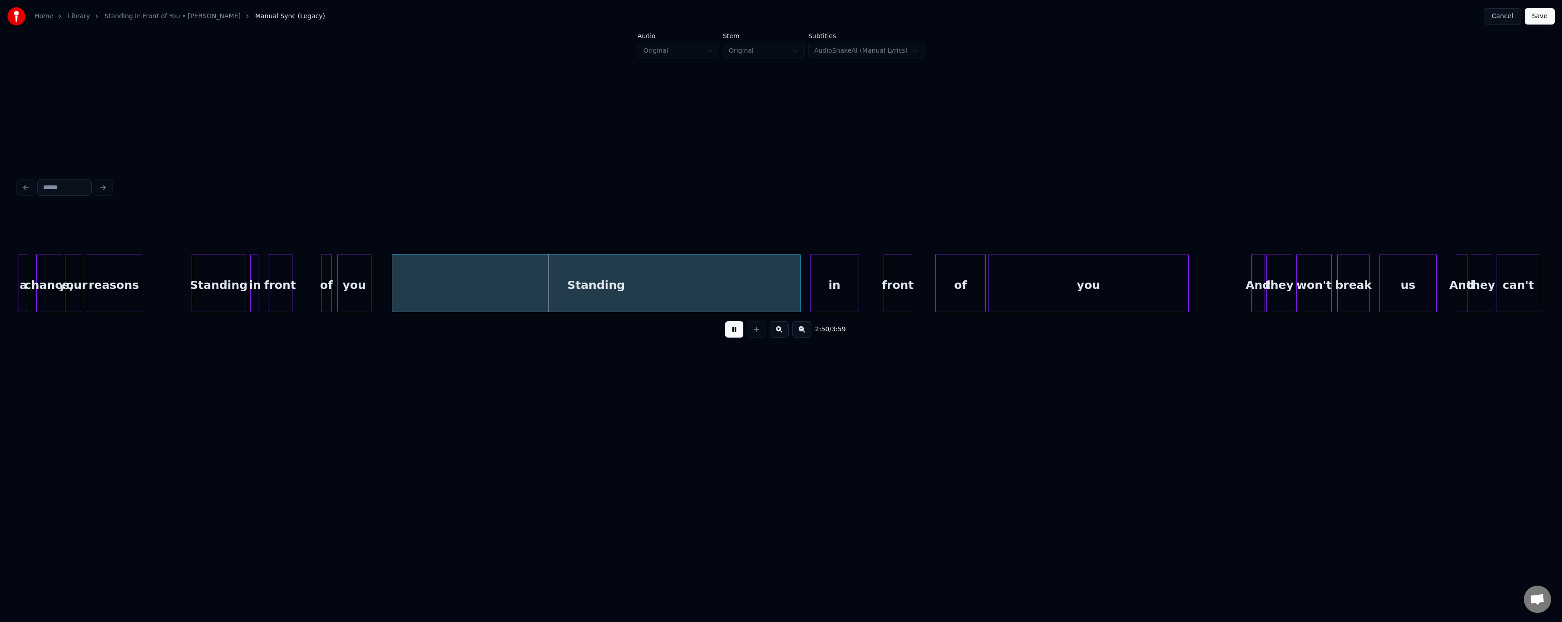
click at [735, 337] on button at bounding box center [734, 329] width 18 height 16
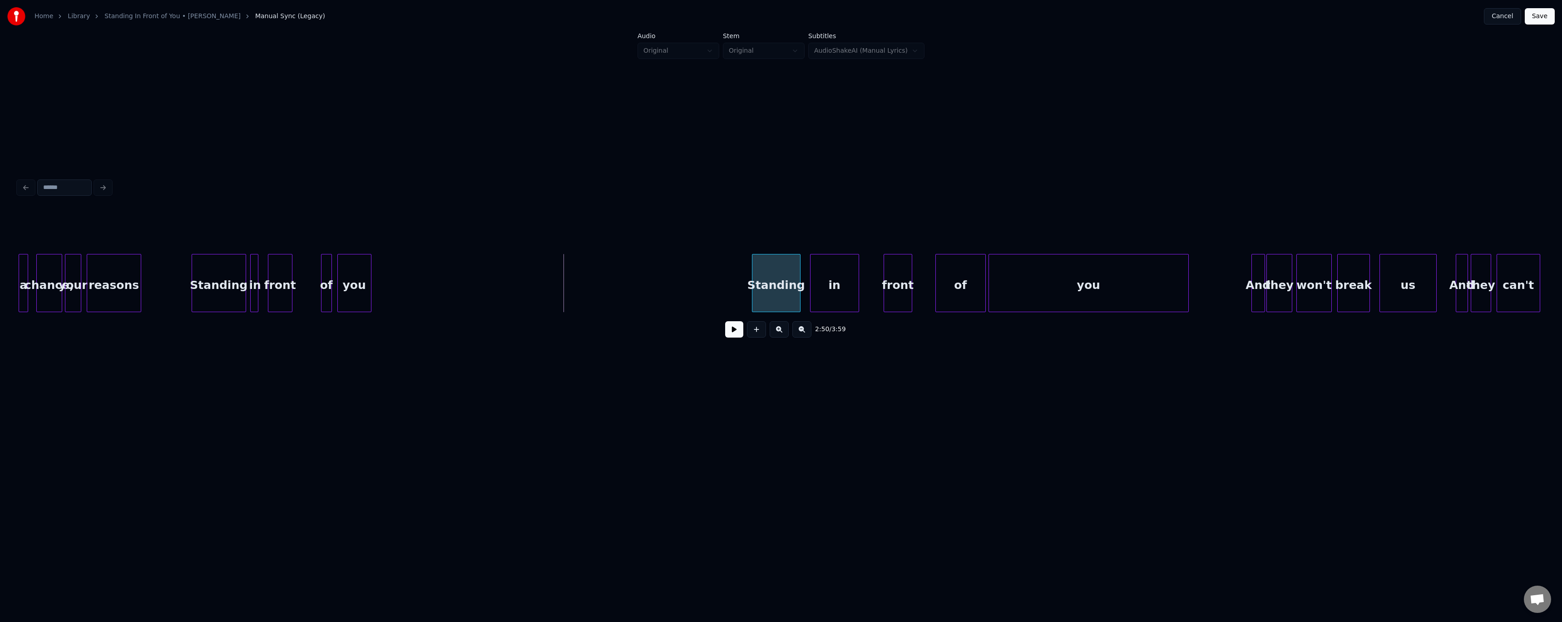
click at [753, 279] on div at bounding box center [754, 282] width 3 height 57
click at [426, 286] on div "you" at bounding box center [409, 285] width 33 height 62
click at [368, 277] on div at bounding box center [367, 282] width 3 height 57
click at [397, 291] on div "you" at bounding box center [390, 285] width 33 height 62
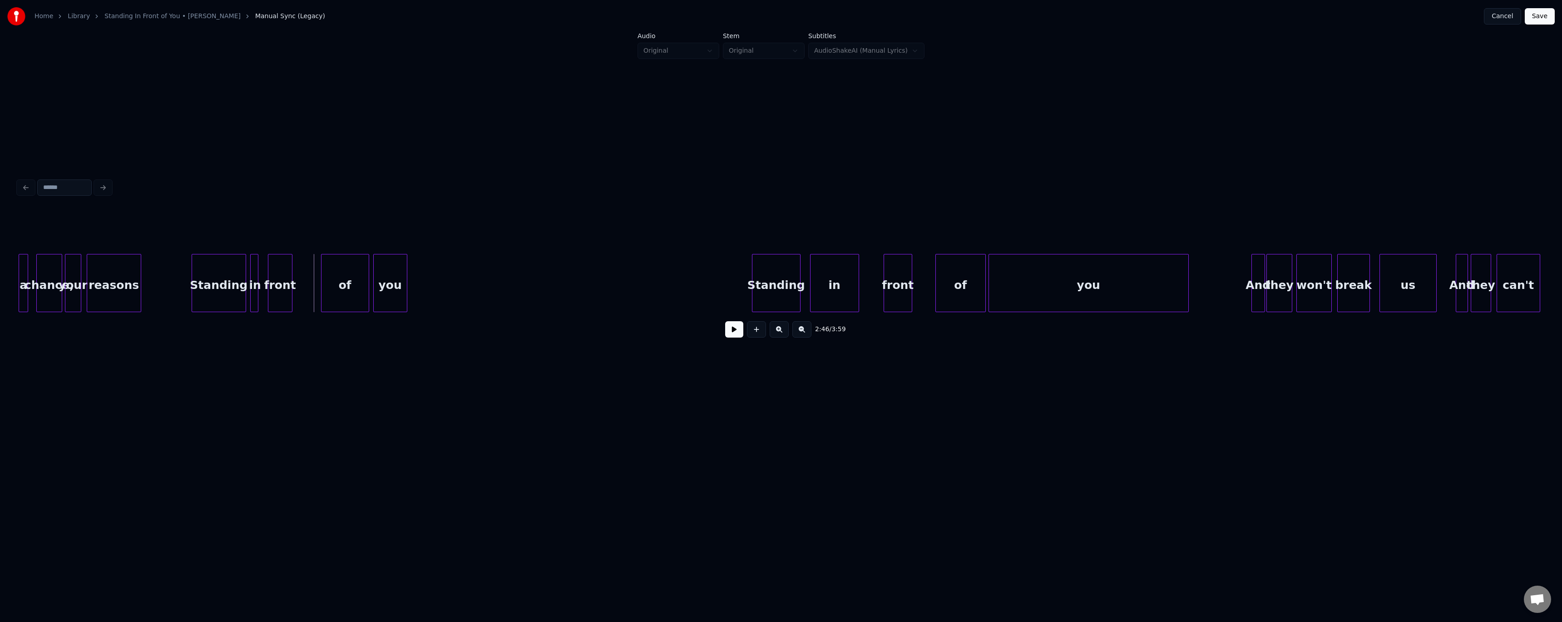
click at [731, 334] on button at bounding box center [734, 329] width 18 height 16
click at [404, 278] on div "you" at bounding box center [390, 283] width 34 height 58
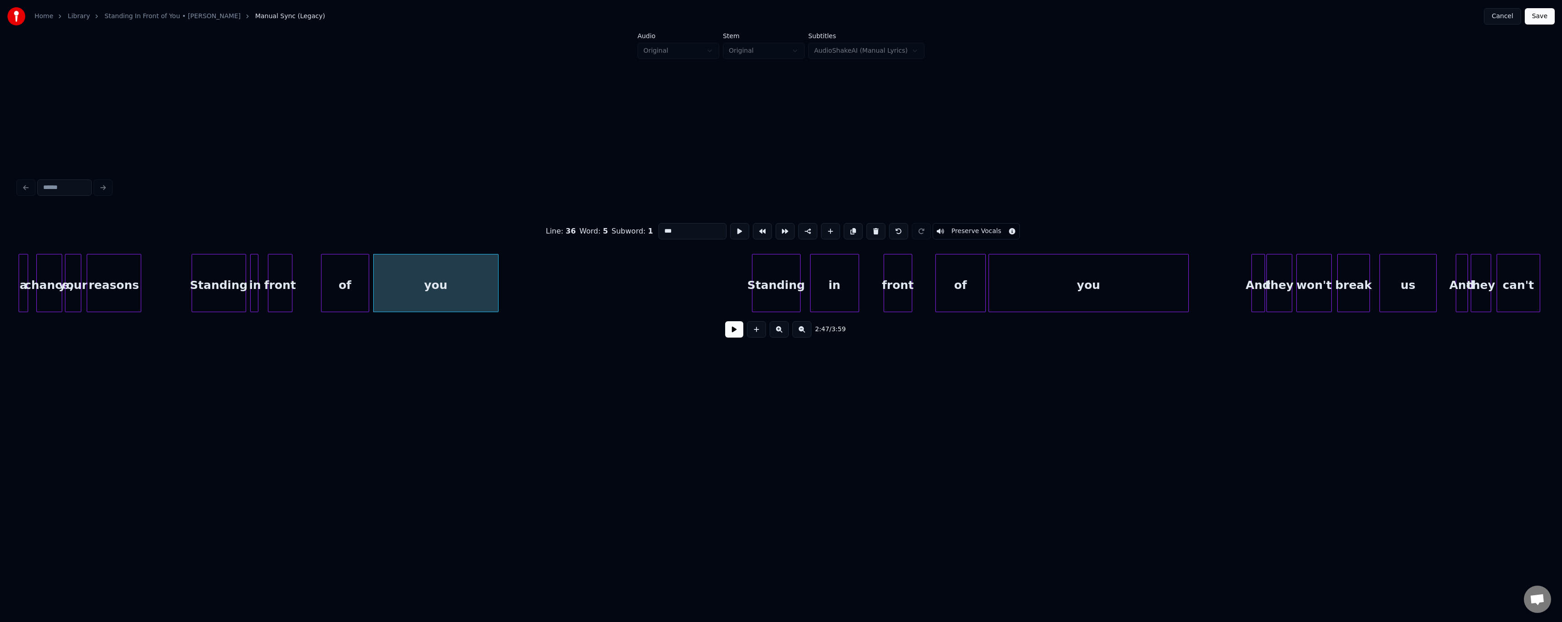
click at [498, 277] on div at bounding box center [496, 282] width 3 height 57
click at [737, 334] on button at bounding box center [734, 329] width 18 height 16
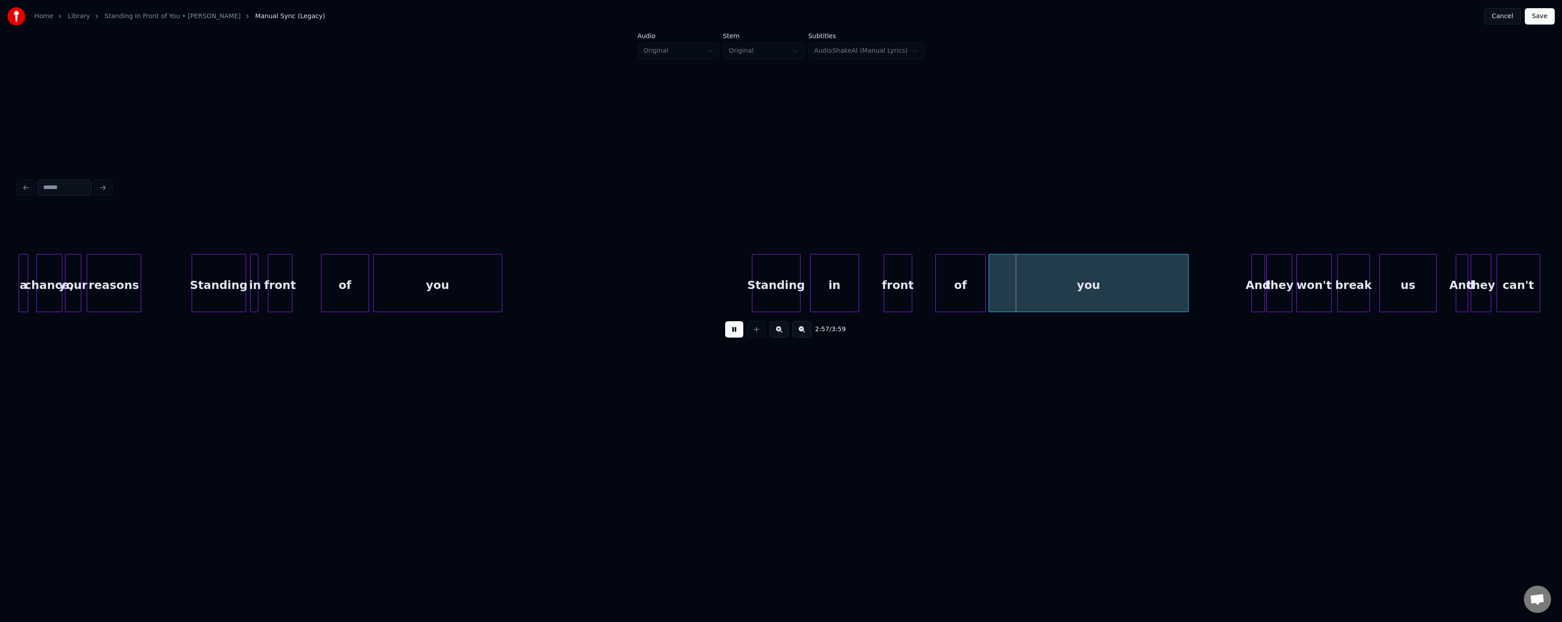
click at [728, 335] on button at bounding box center [734, 329] width 18 height 16
click at [851, 283] on div "in" at bounding box center [856, 285] width 48 height 62
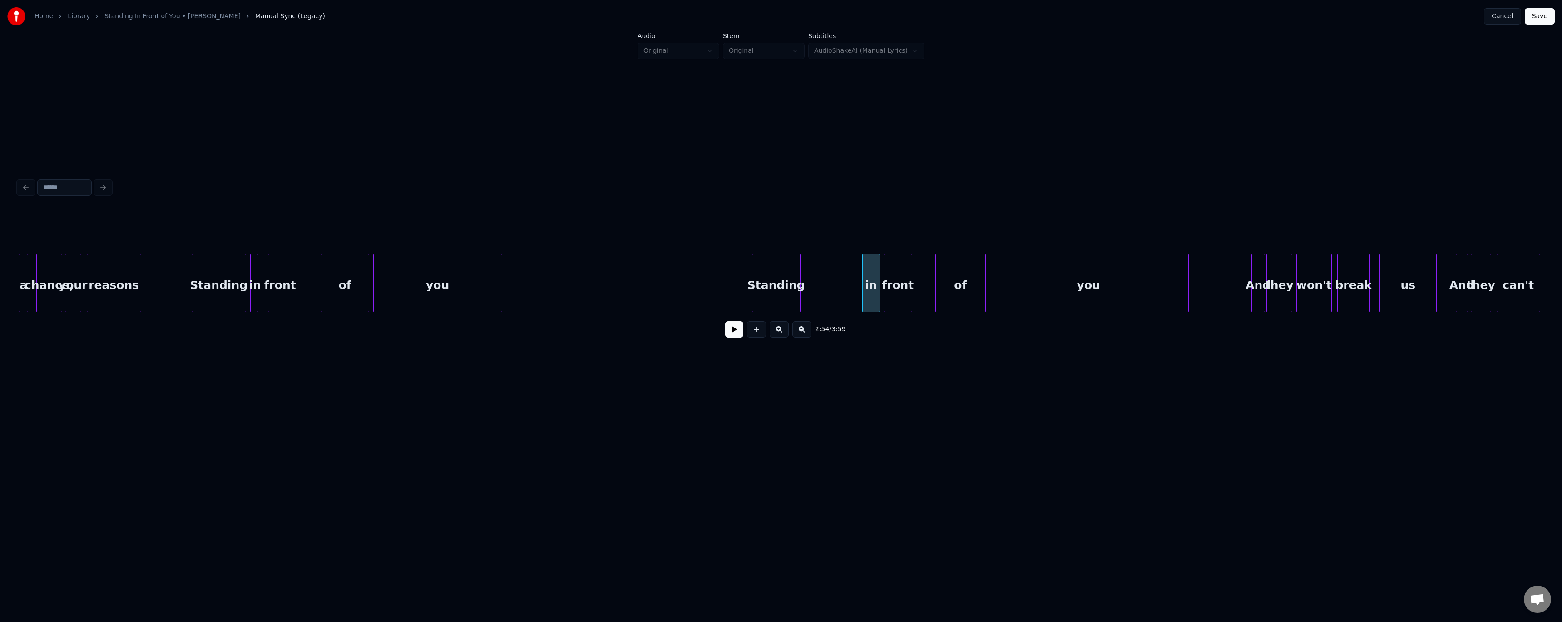
click at [863, 282] on div at bounding box center [864, 282] width 3 height 57
click at [829, 281] on div "Standing" at bounding box center [835, 285] width 48 height 62
click at [732, 327] on button at bounding box center [734, 329] width 18 height 16
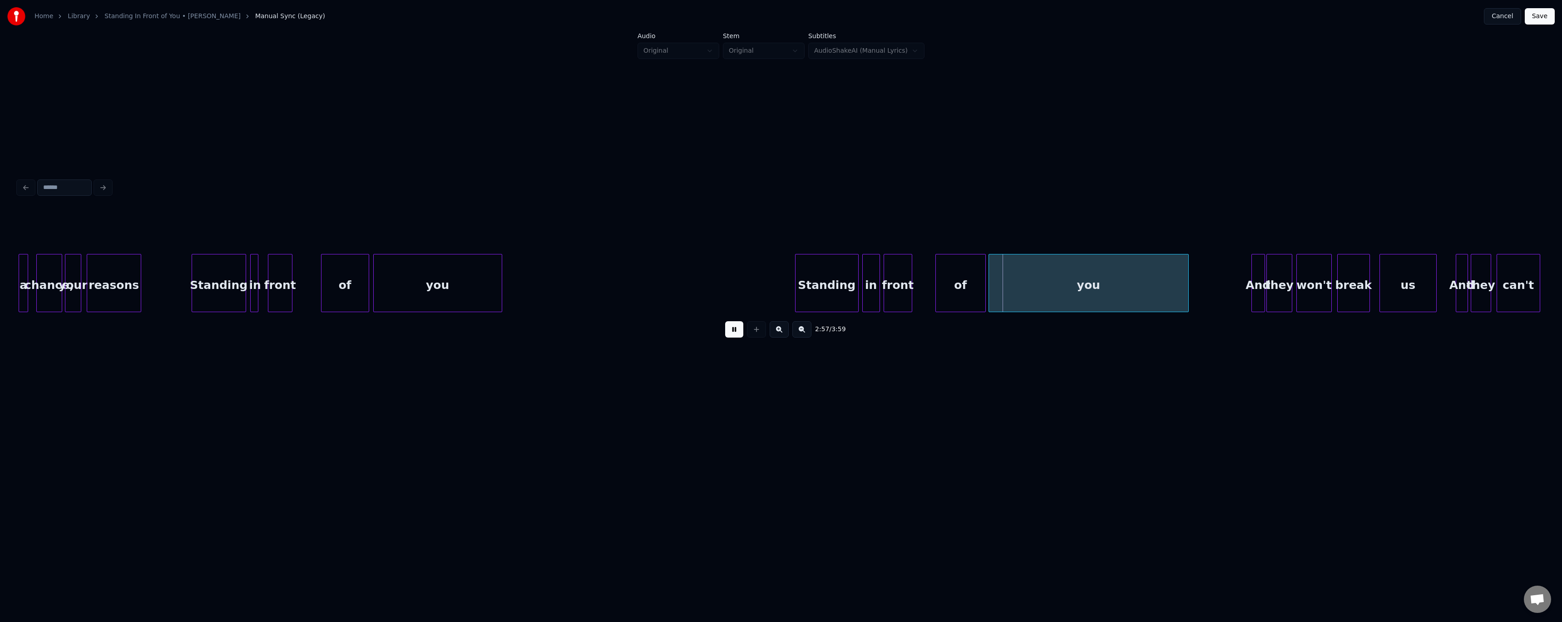
click at [797, 283] on div at bounding box center [797, 282] width 3 height 57
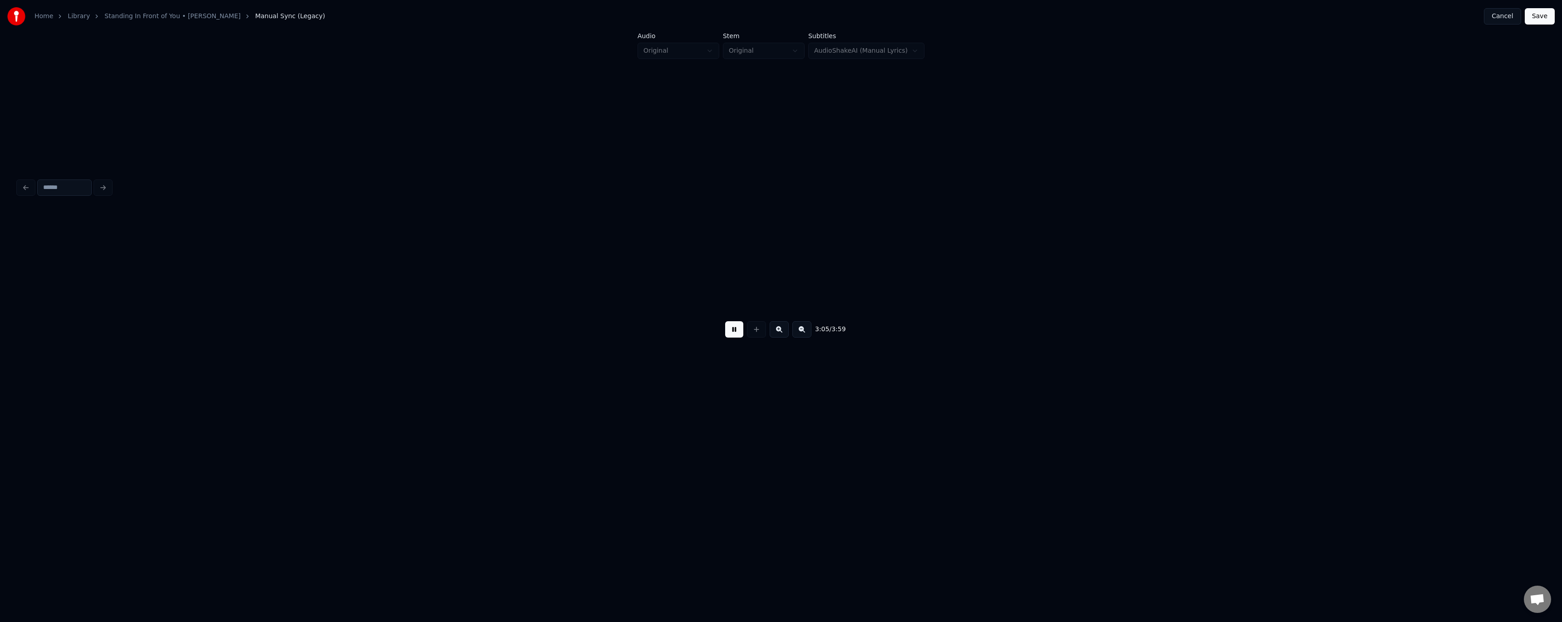
scroll to position [0, 12601]
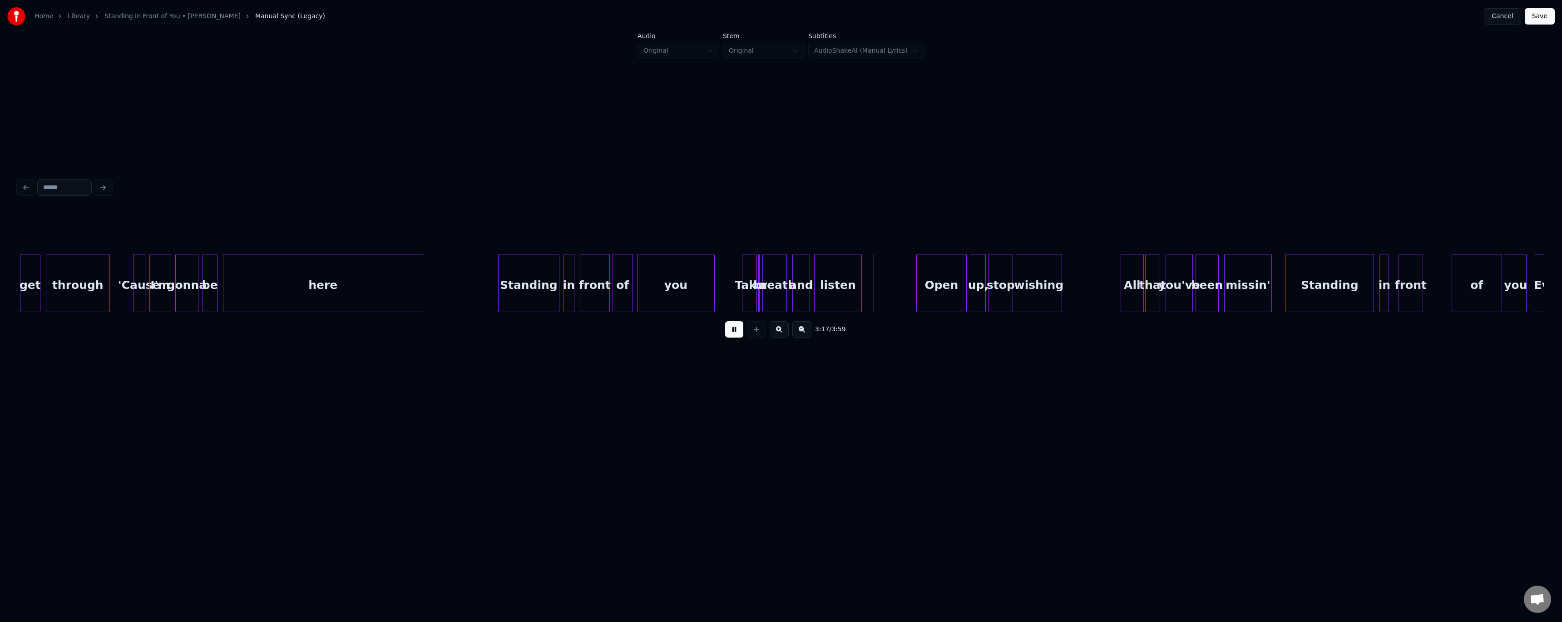
click at [684, 296] on div "you" at bounding box center [676, 285] width 77 height 62
click at [732, 335] on button at bounding box center [734, 329] width 18 height 16
click at [729, 332] on button at bounding box center [734, 329] width 18 height 16
click at [724, 296] on div "Take" at bounding box center [725, 285] width 14 height 62
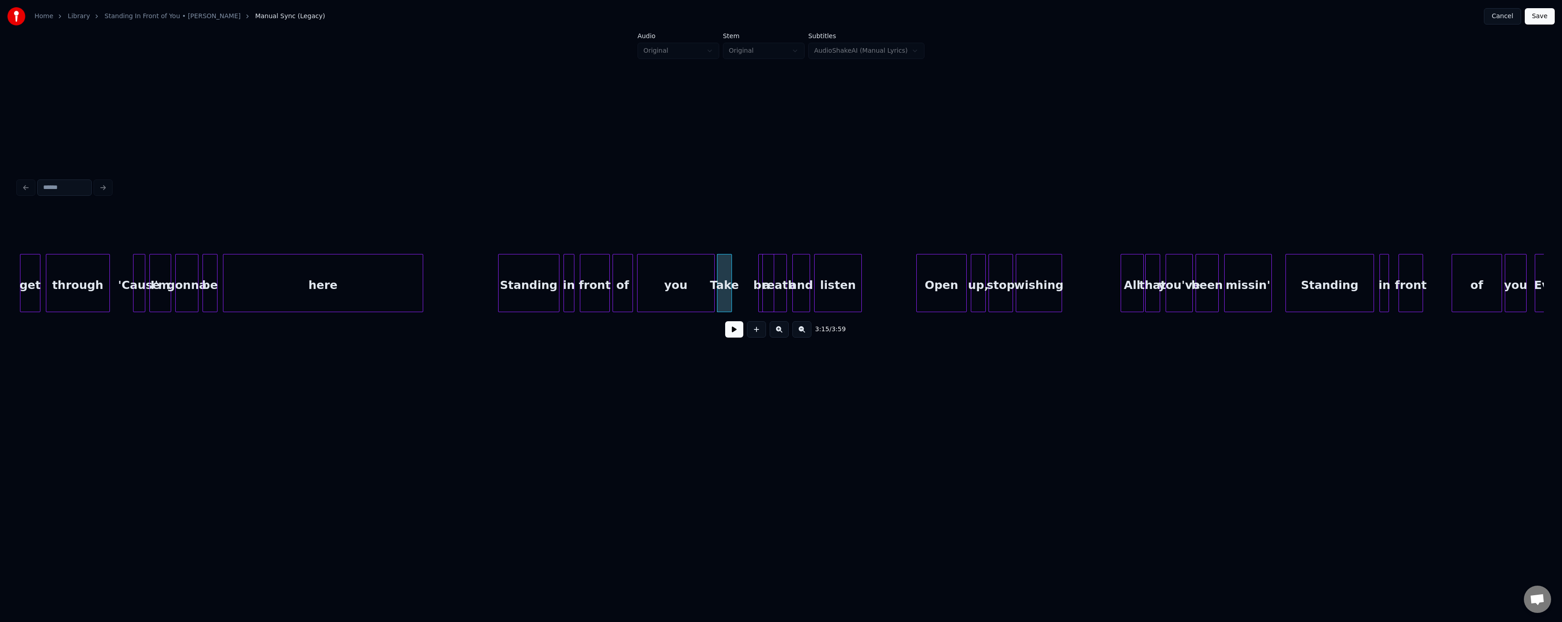
click at [773, 293] on div at bounding box center [772, 282] width 3 height 57
click at [750, 299] on div at bounding box center [750, 282] width 3 height 57
click at [743, 299] on div "a" at bounding box center [748, 285] width 25 height 62
click at [747, 297] on div at bounding box center [747, 282] width 3 height 57
click at [731, 300] on div at bounding box center [730, 282] width 3 height 57
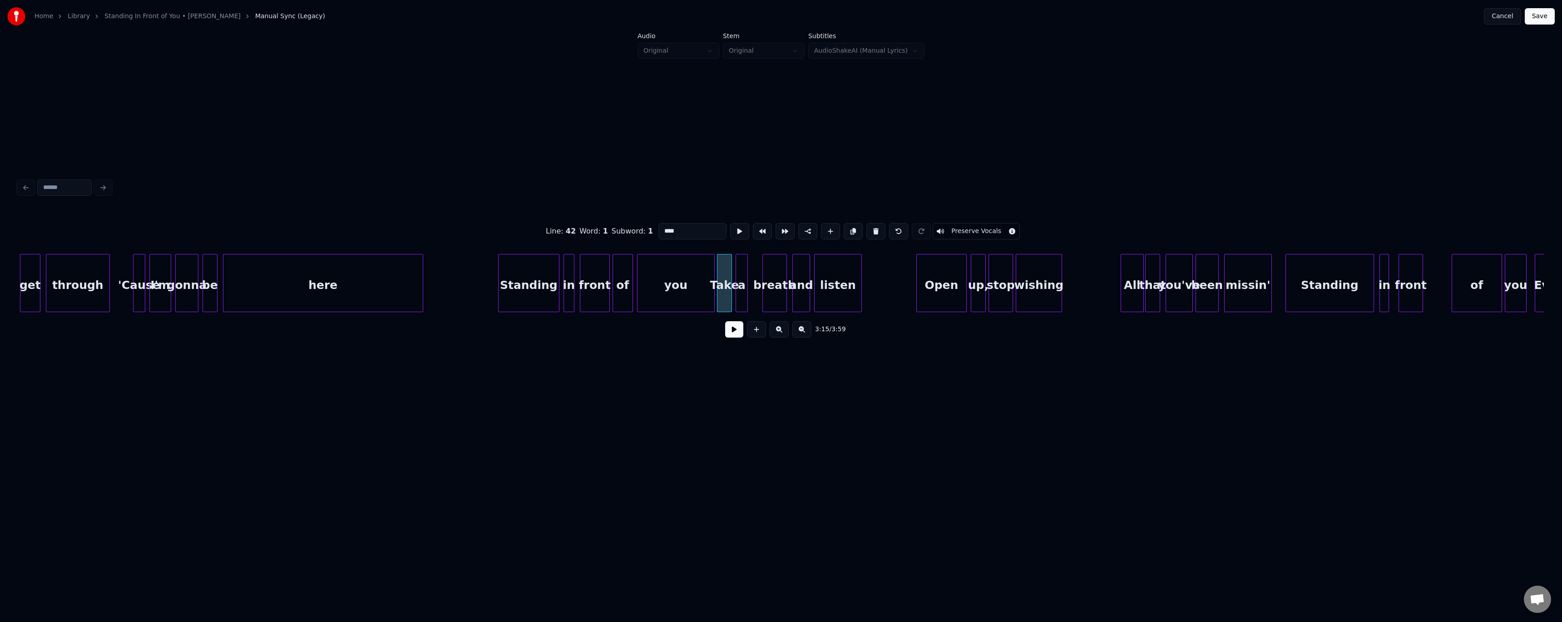
click at [735, 335] on button at bounding box center [734, 329] width 18 height 16
click at [759, 294] on div "breath" at bounding box center [762, 285] width 24 height 62
click at [733, 333] on button at bounding box center [734, 329] width 18 height 16
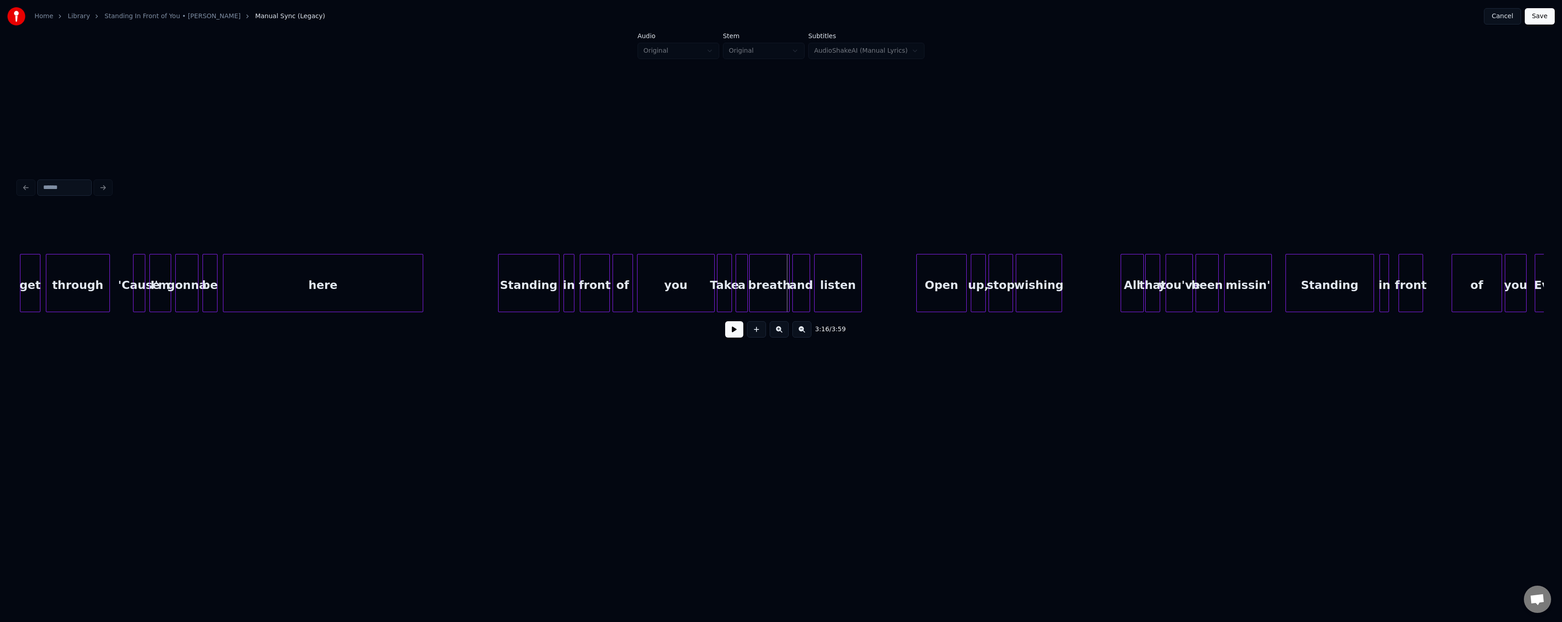
click at [787, 292] on div at bounding box center [788, 282] width 3 height 57
click at [726, 308] on div "Take" at bounding box center [725, 285] width 14 height 62
click at [727, 333] on button at bounding box center [734, 329] width 18 height 16
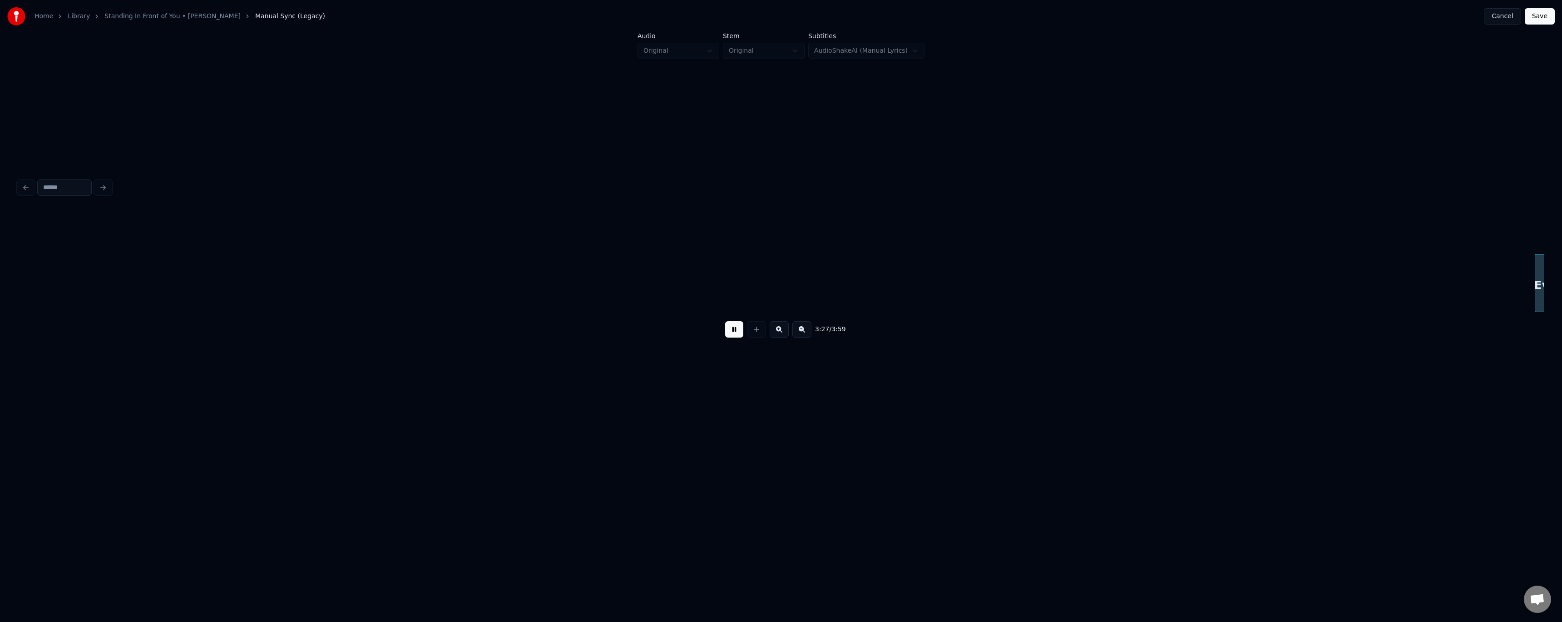
scroll to position [0, 14127]
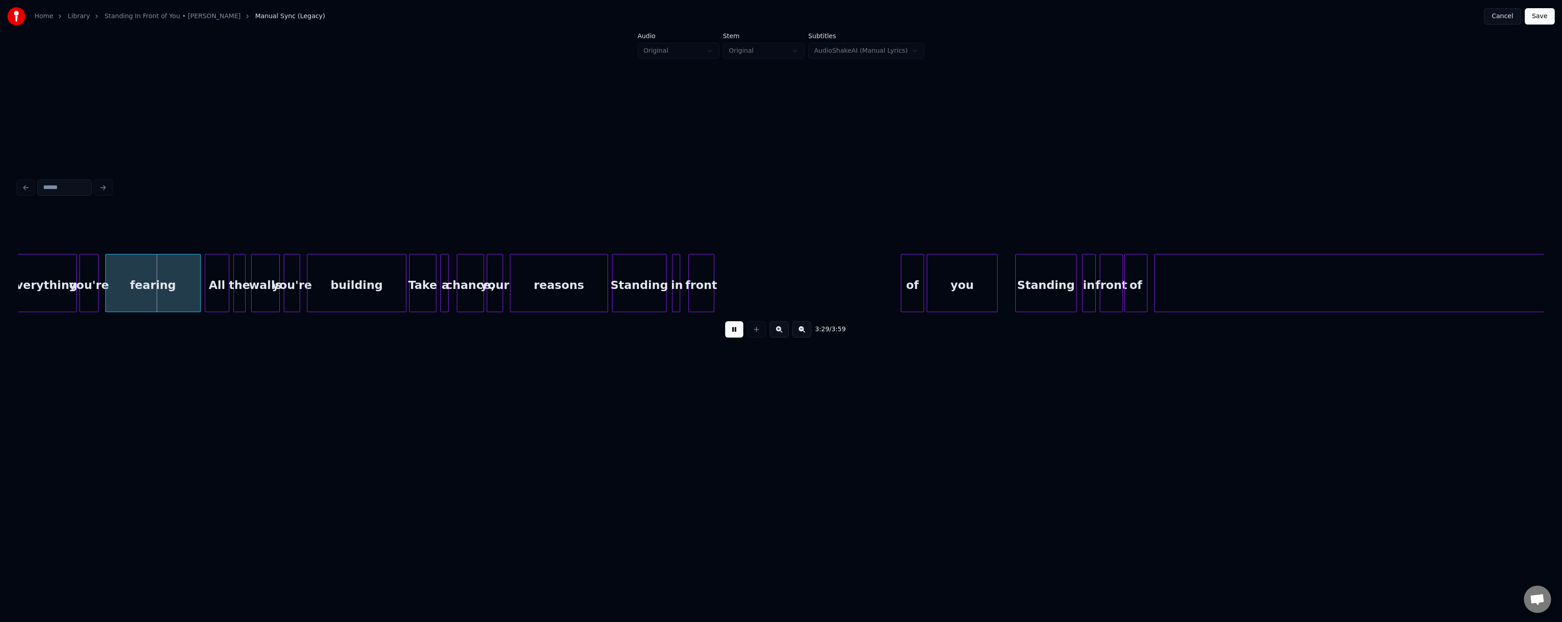
drag, startPoint x: 741, startPoint y: 331, endPoint x: 741, endPoint y: 324, distance: 6.8
click at [741, 328] on button at bounding box center [734, 329] width 18 height 16
click at [152, 293] on div at bounding box center [151, 282] width 3 height 57
click at [336, 295] on div at bounding box center [336, 282] width 3 height 57
drag, startPoint x: 154, startPoint y: 299, endPoint x: 294, endPoint y: 298, distance: 140.3
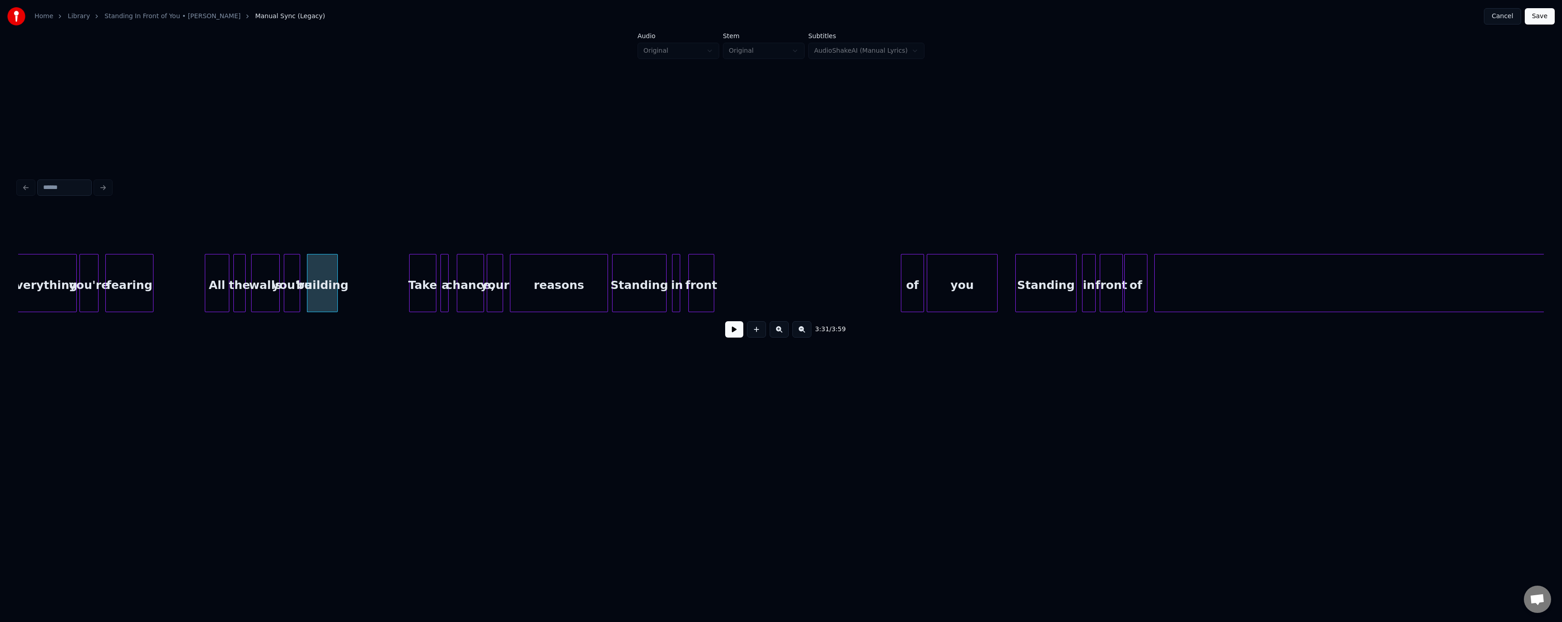
click at [736, 332] on button at bounding box center [734, 329] width 18 height 16
click at [735, 332] on button at bounding box center [734, 329] width 18 height 16
click at [559, 294] on div at bounding box center [559, 282] width 3 height 57
click at [729, 335] on button at bounding box center [734, 329] width 18 height 16
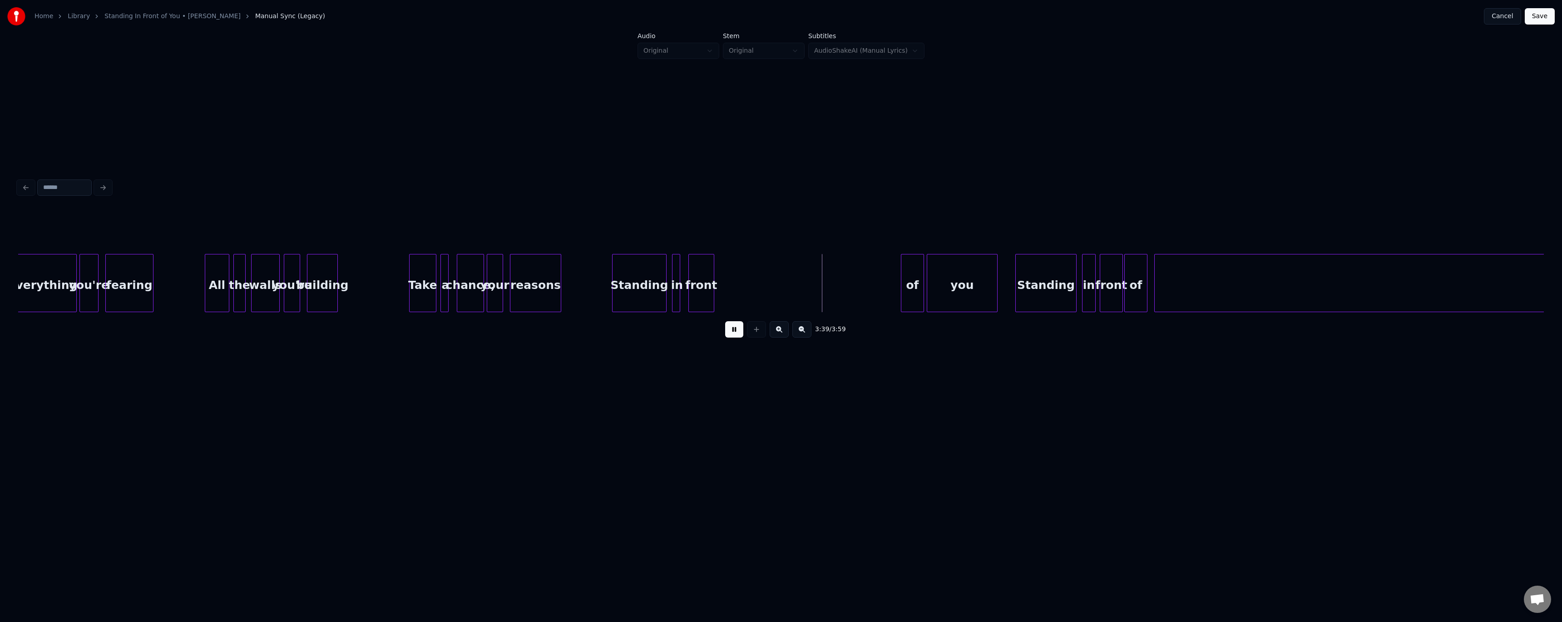
click at [729, 335] on button at bounding box center [734, 329] width 18 height 16
click at [748, 284] on div "of" at bounding box center [753, 285] width 22 height 62
click at [791, 284] on div at bounding box center [790, 282] width 3 height 57
click at [839, 291] on div "you" at bounding box center [831, 285] width 70 height 62
click at [899, 284] on div at bounding box center [900, 282] width 3 height 57
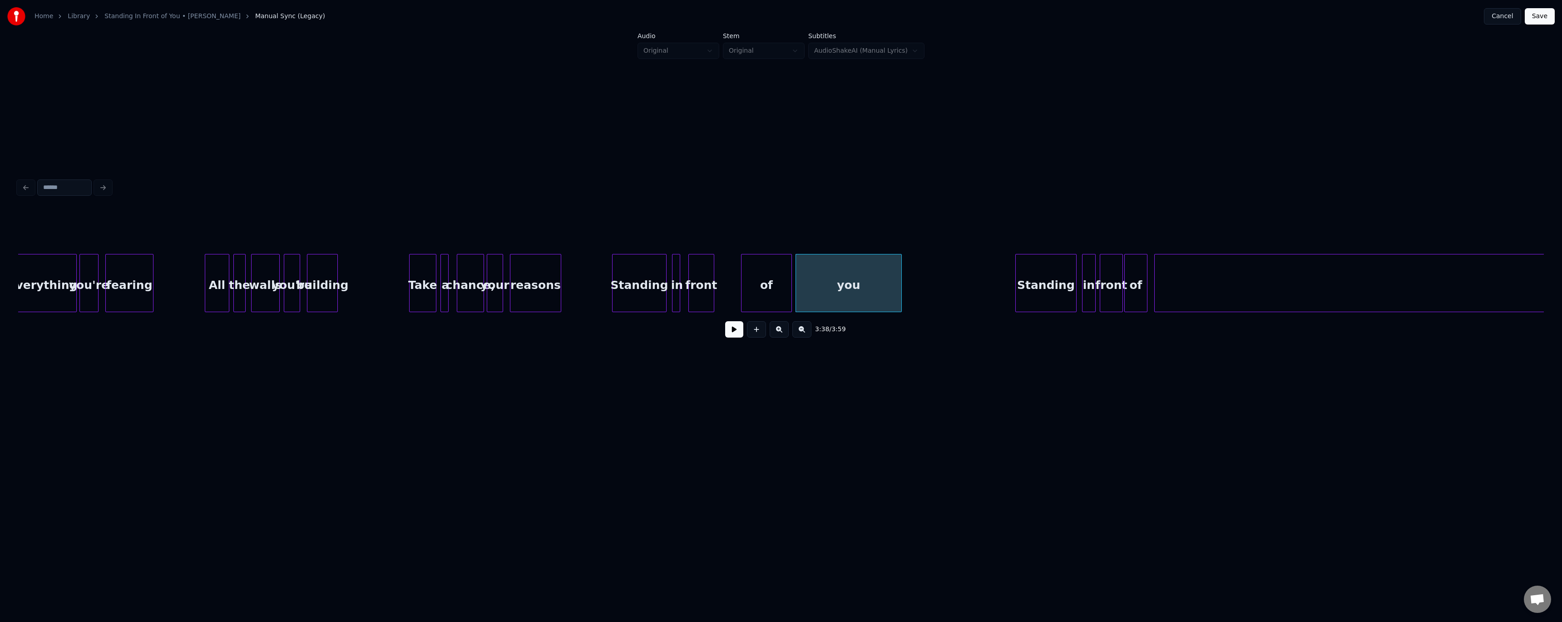
click at [738, 337] on button at bounding box center [734, 329] width 18 height 16
click at [737, 329] on button at bounding box center [734, 329] width 18 height 16
click at [970, 280] on div at bounding box center [970, 282] width 3 height 57
click at [731, 335] on button at bounding box center [734, 329] width 18 height 16
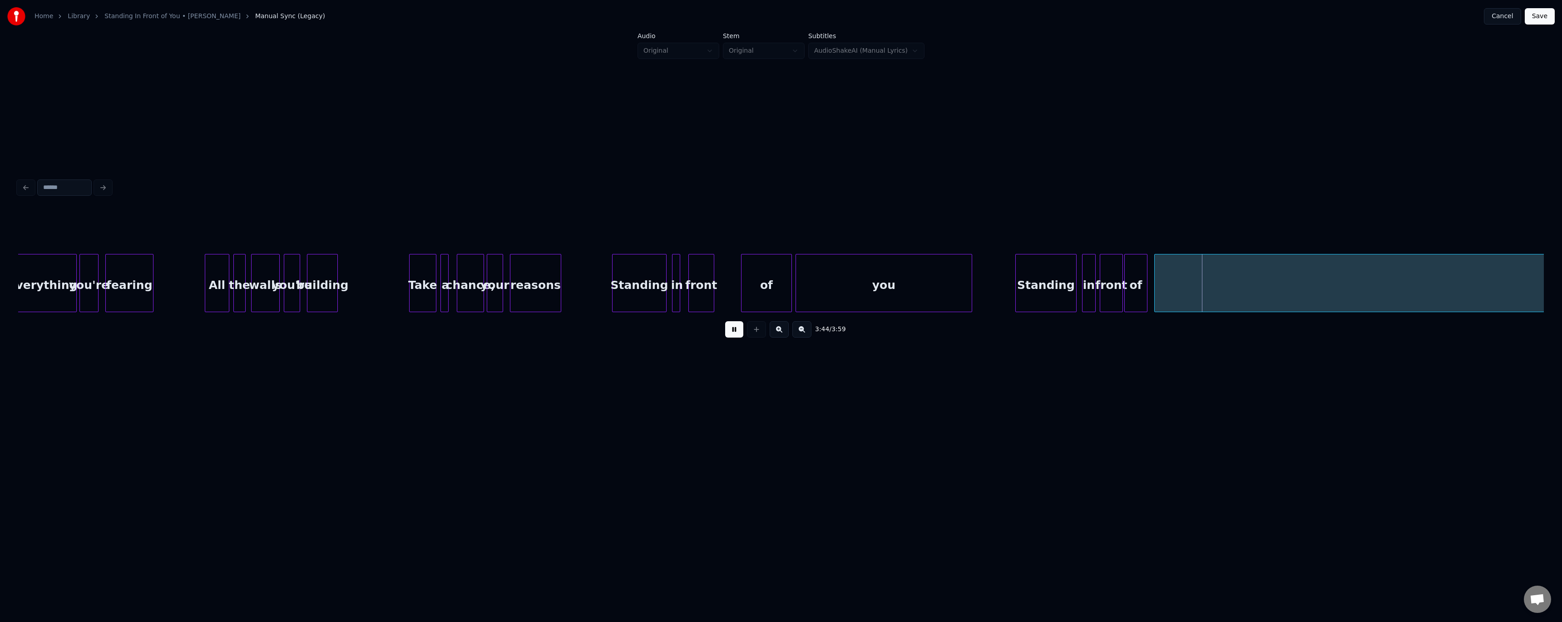
click at [731, 335] on button at bounding box center [734, 329] width 18 height 16
click at [1222, 293] on div at bounding box center [1220, 282] width 3 height 57
click at [1206, 295] on div "of" at bounding box center [1206, 285] width 22 height 62
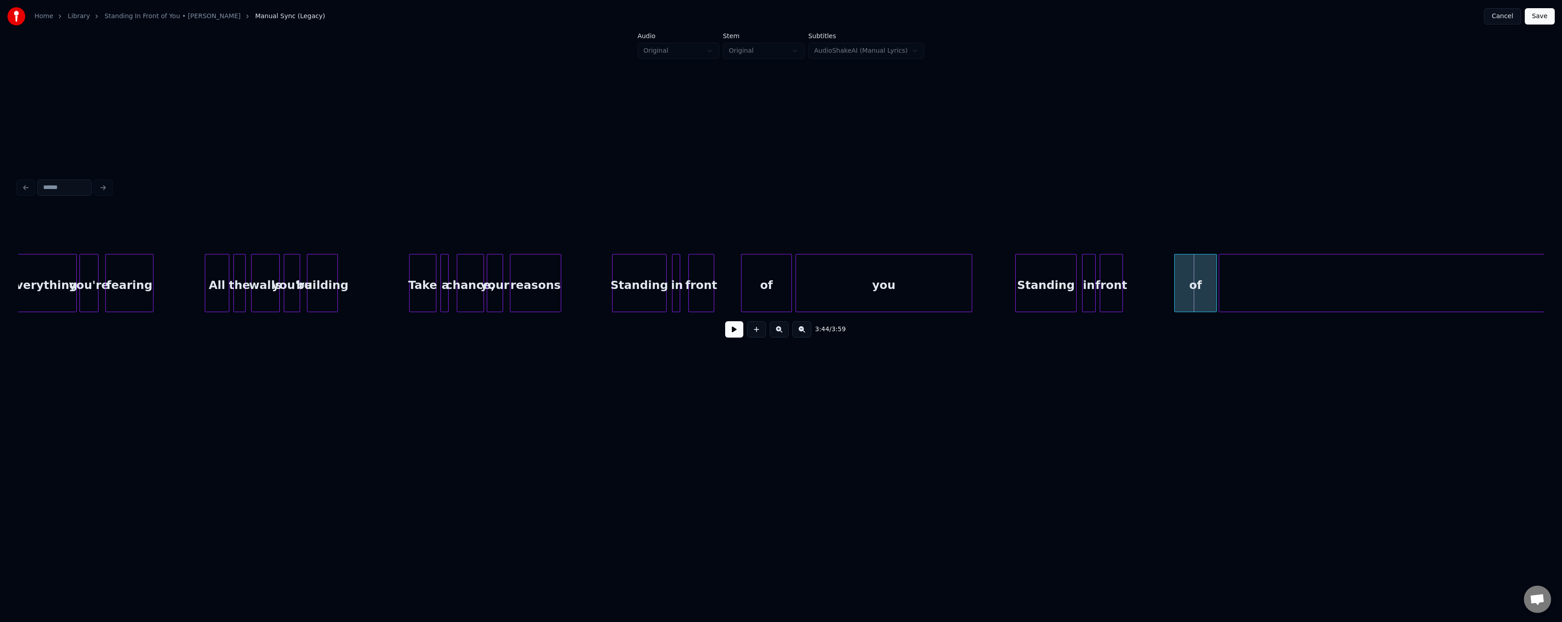
click at [1176, 294] on div at bounding box center [1176, 282] width 3 height 57
click at [1118, 301] on div "front" at bounding box center [1111, 285] width 22 height 62
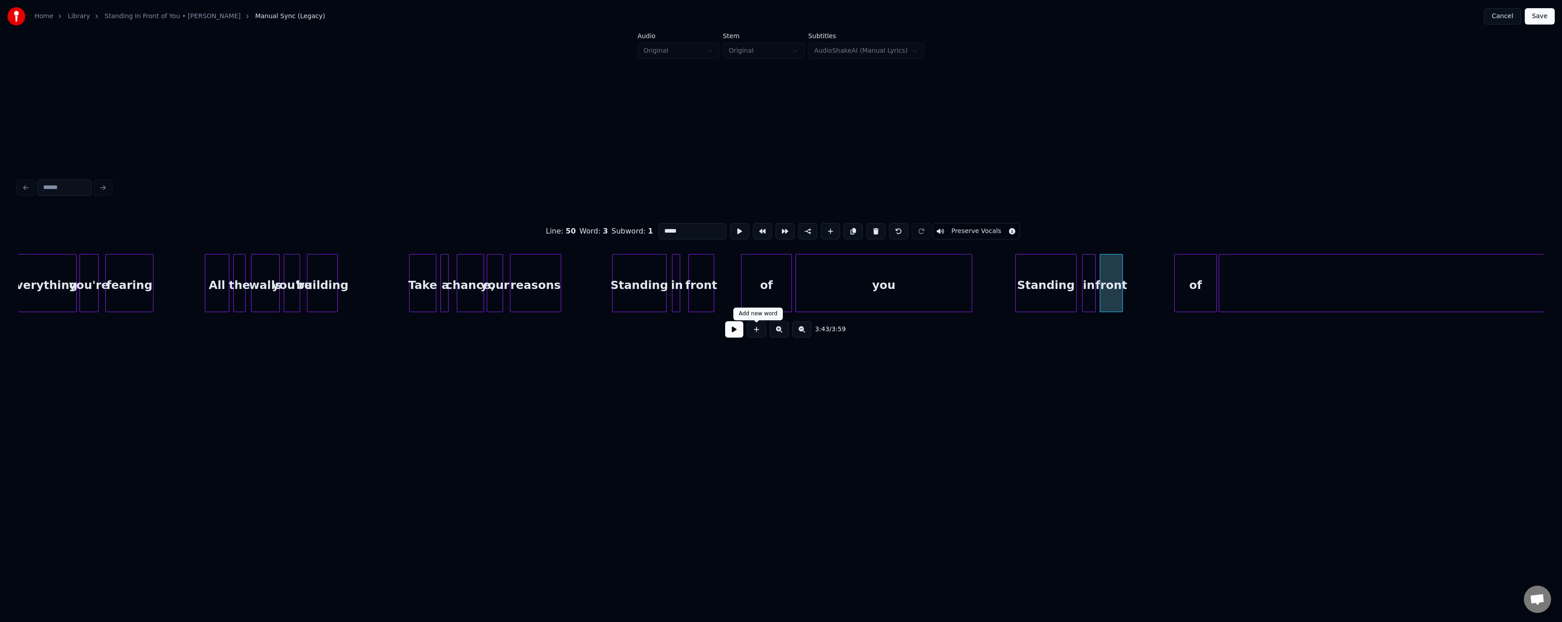
click at [736, 337] on button at bounding box center [734, 329] width 18 height 16
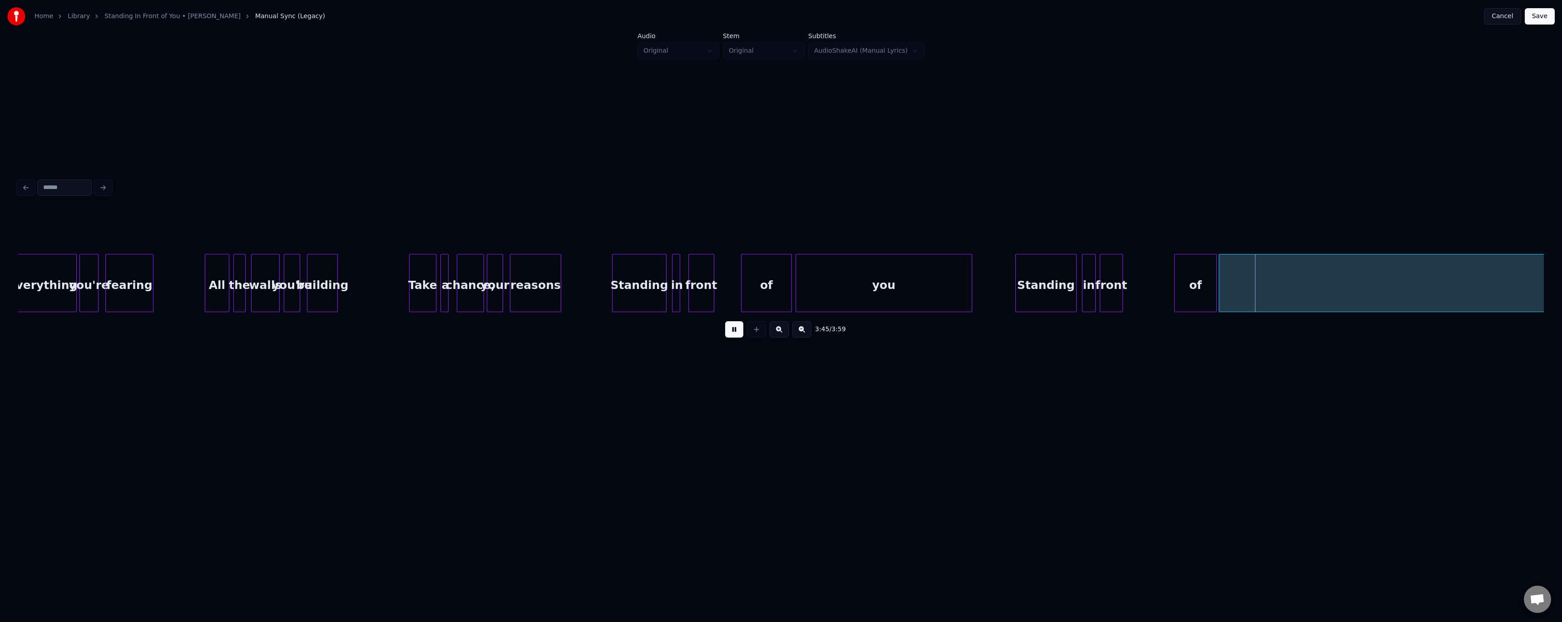
click at [736, 337] on button at bounding box center [734, 329] width 18 height 16
click at [1167, 292] on div "of" at bounding box center [1158, 285] width 42 height 62
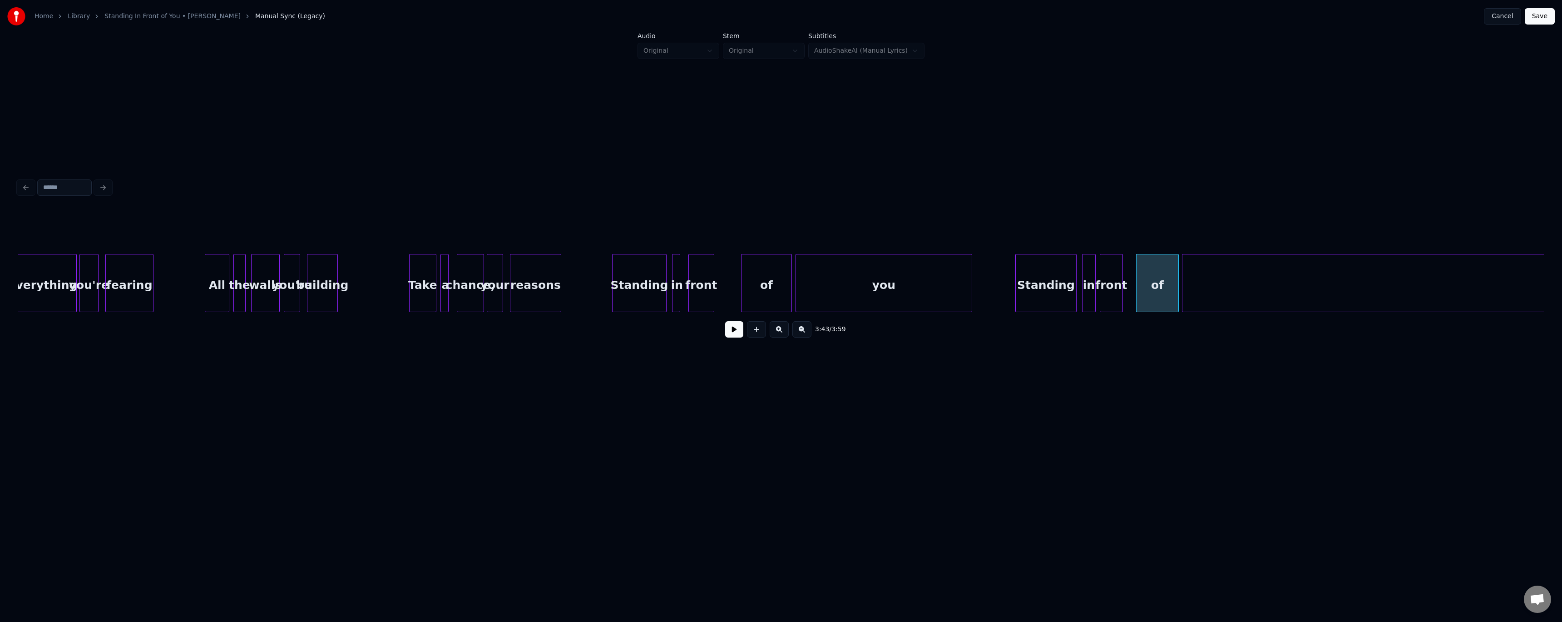
click at [1183, 285] on div at bounding box center [1184, 282] width 3 height 57
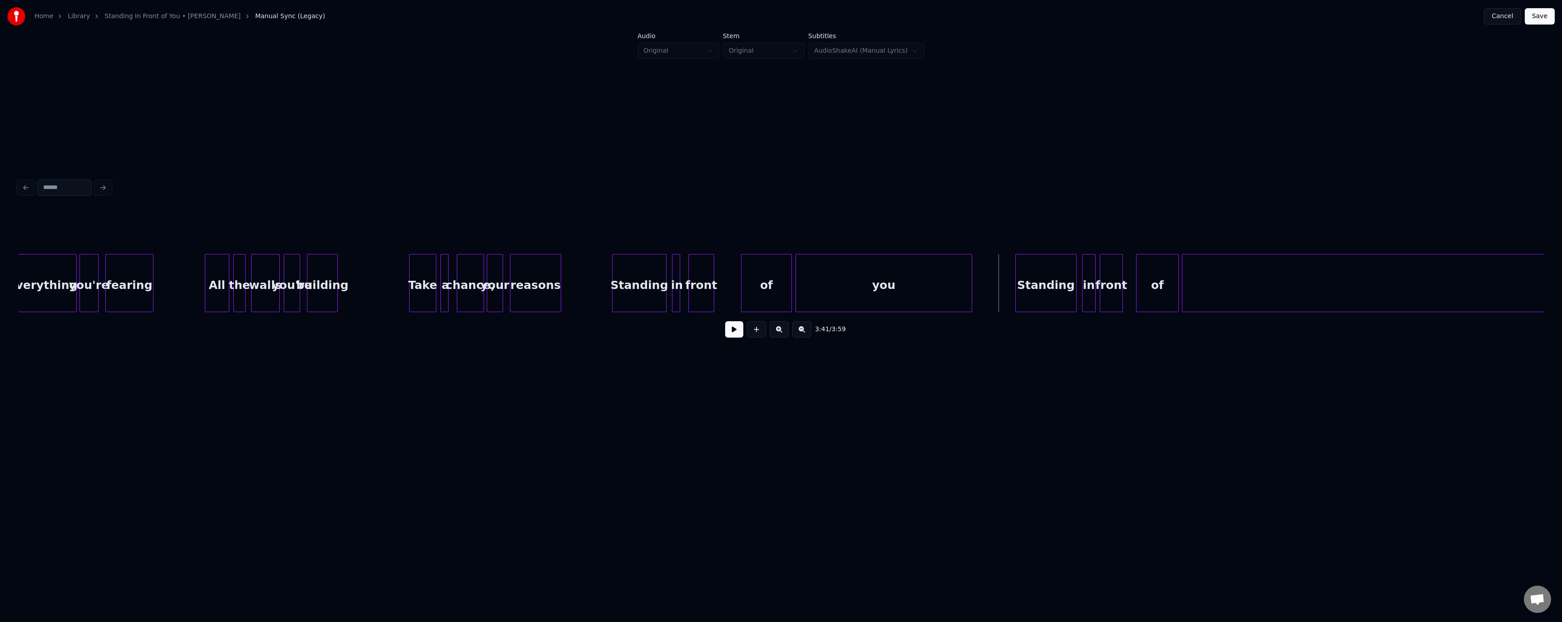
click at [732, 330] on button at bounding box center [734, 329] width 18 height 16
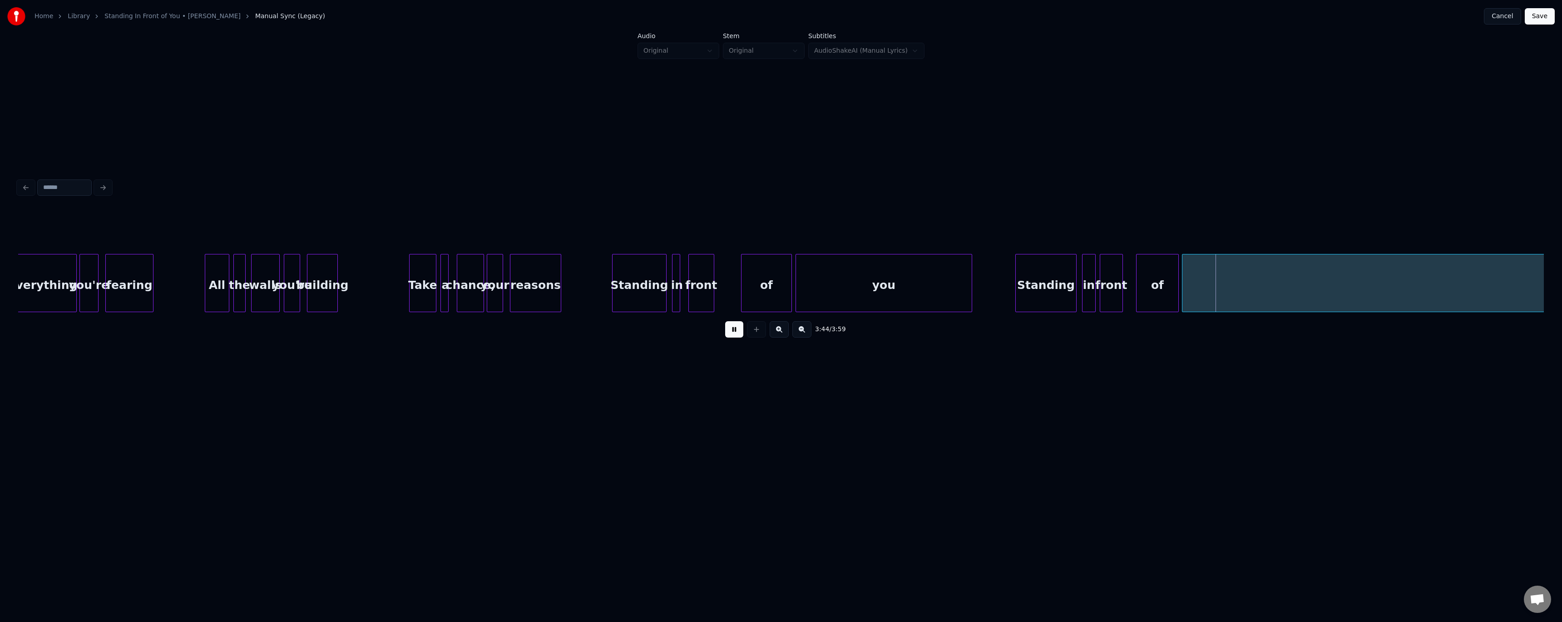
click at [733, 329] on button at bounding box center [734, 329] width 18 height 16
click at [1205, 286] on div at bounding box center [1205, 282] width 3 height 57
click at [1178, 282] on div "of" at bounding box center [1157, 283] width 43 height 58
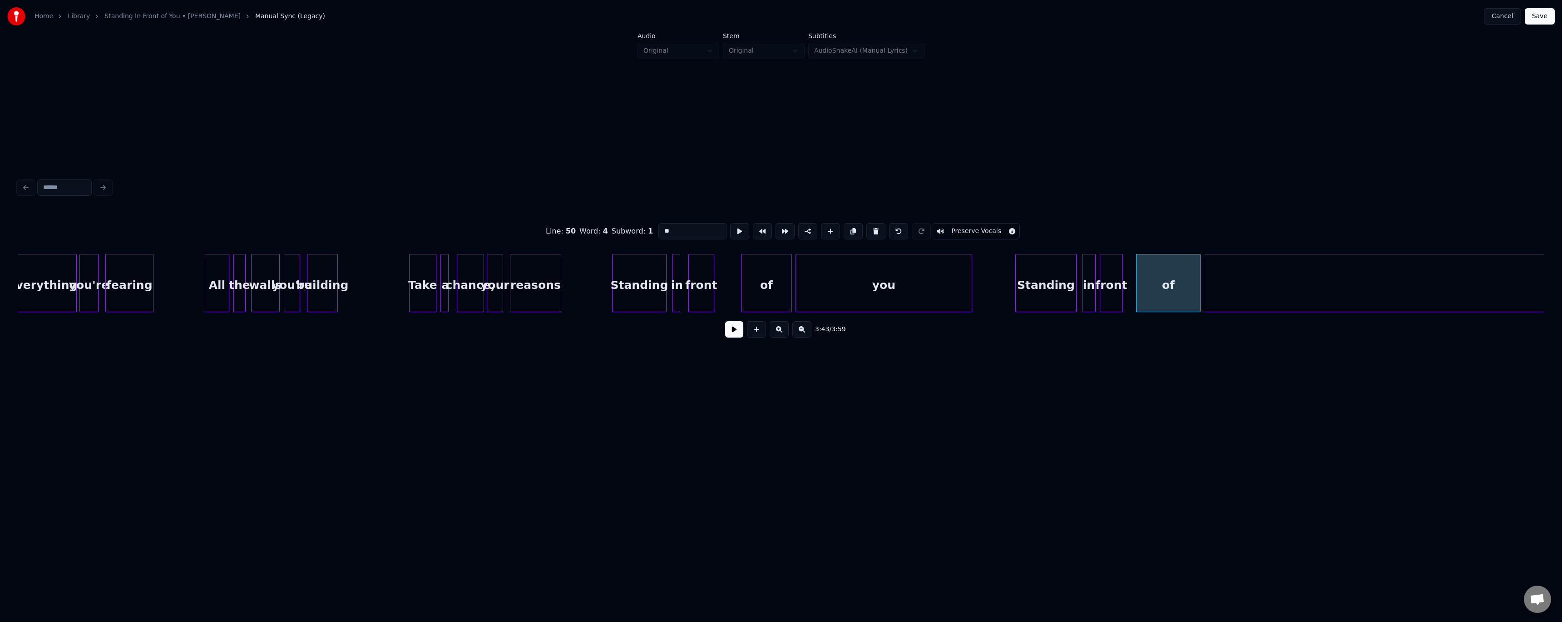
click at [1199, 283] on div at bounding box center [1199, 282] width 3 height 57
click at [747, 336] on div at bounding box center [756, 329] width 23 height 16
click at [737, 336] on button at bounding box center [734, 329] width 18 height 16
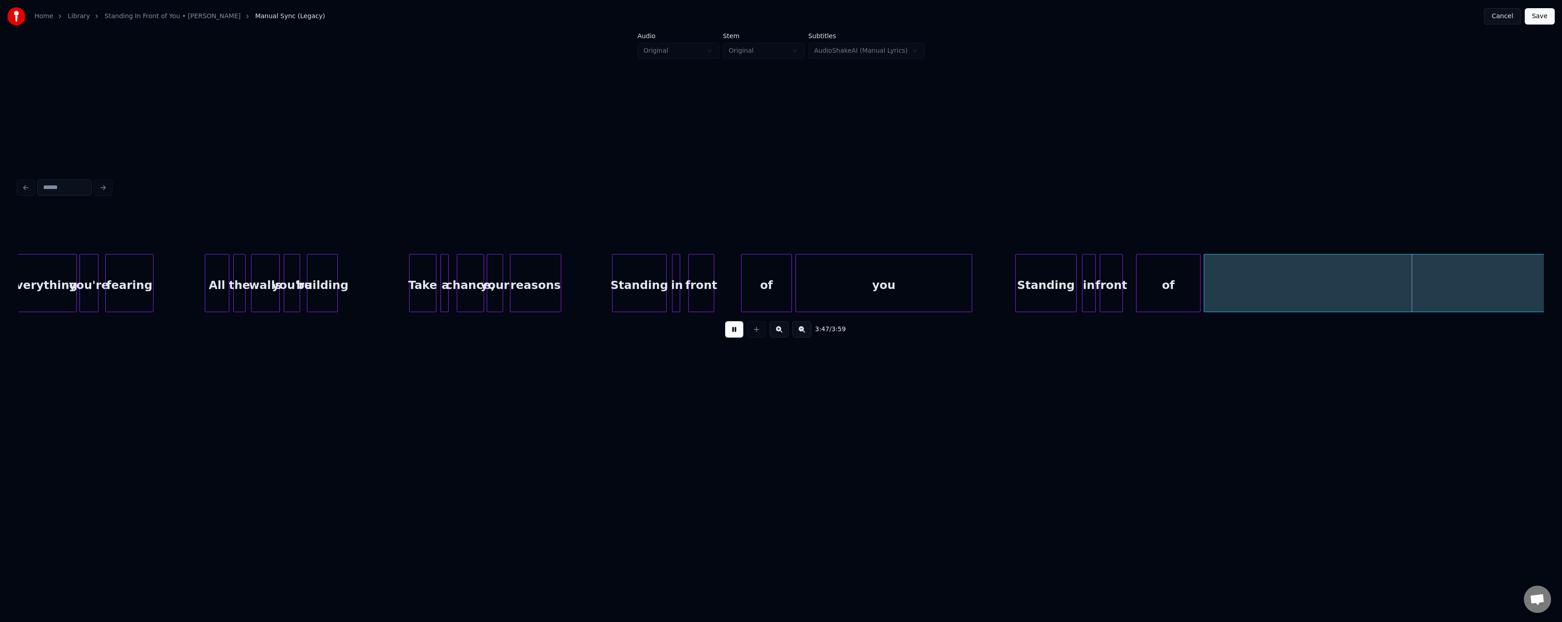
click at [737, 336] on button at bounding box center [734, 329] width 18 height 16
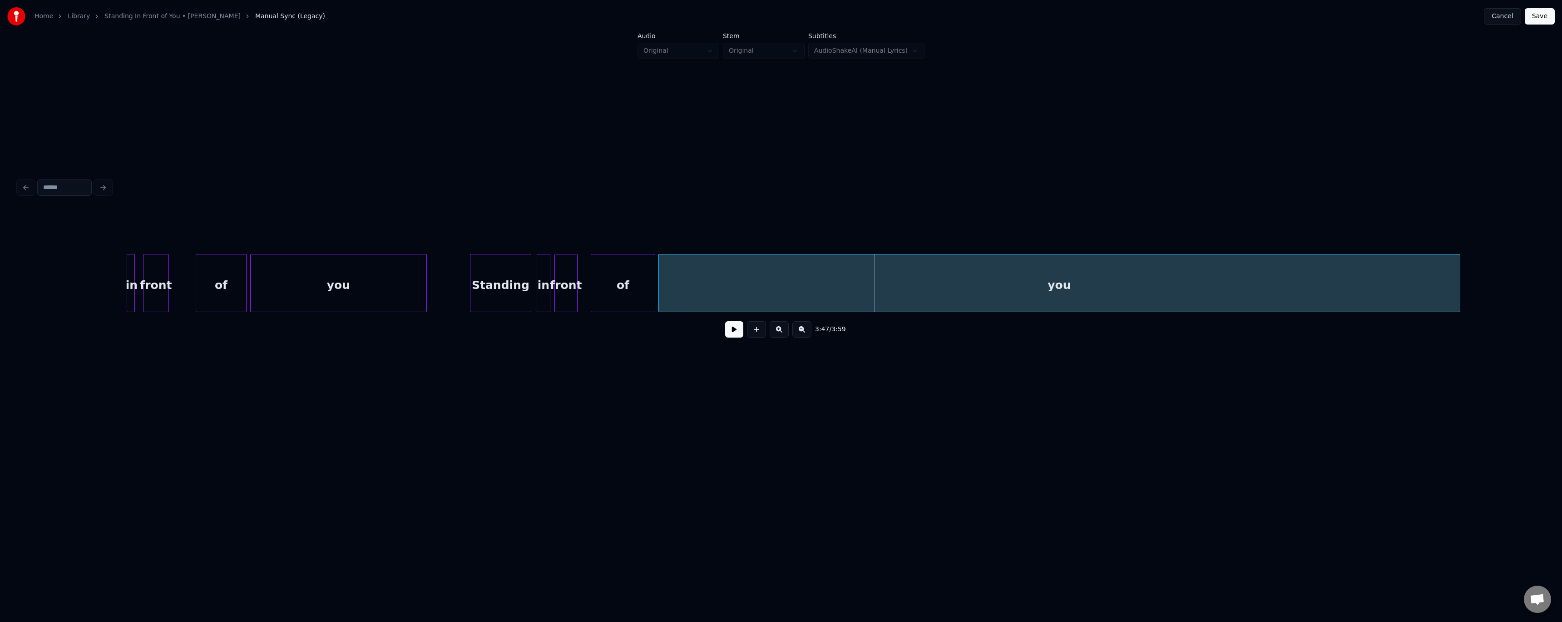
scroll to position [0, 14776]
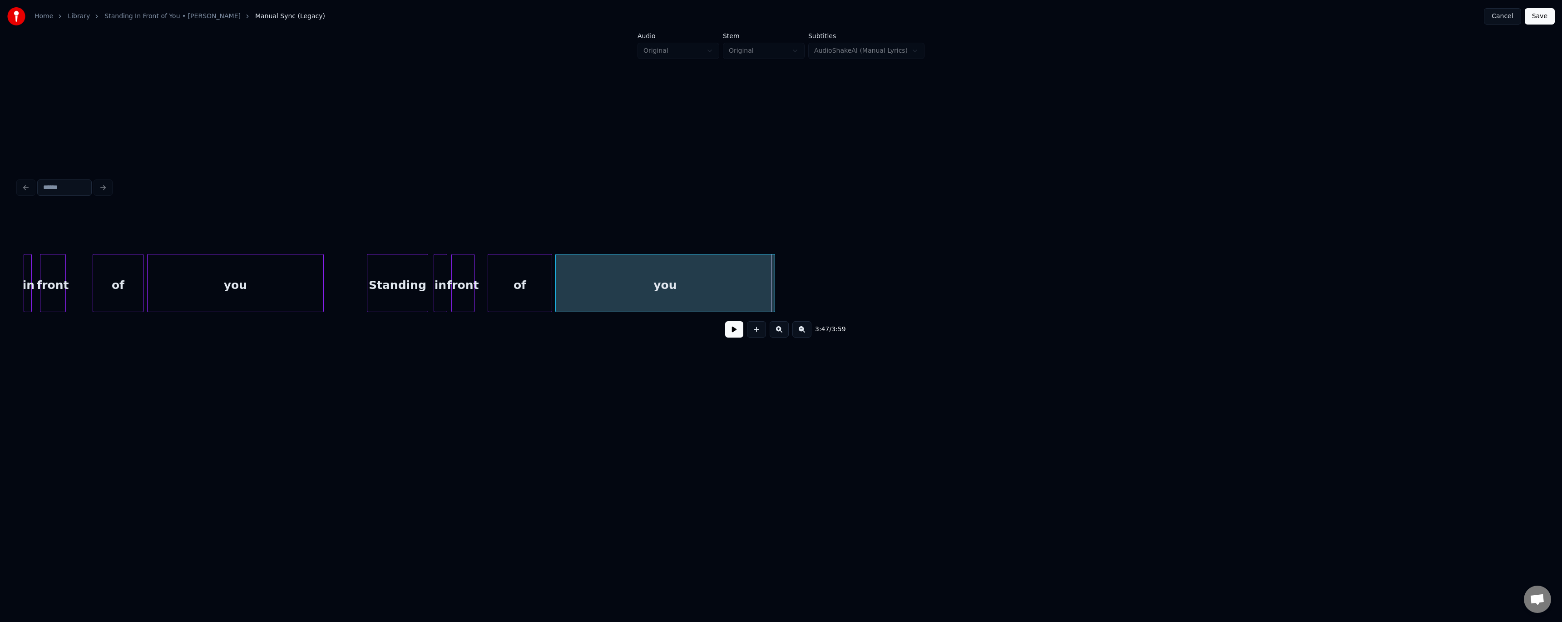
click at [774, 301] on div at bounding box center [773, 282] width 3 height 57
click at [737, 332] on button at bounding box center [734, 329] width 18 height 16
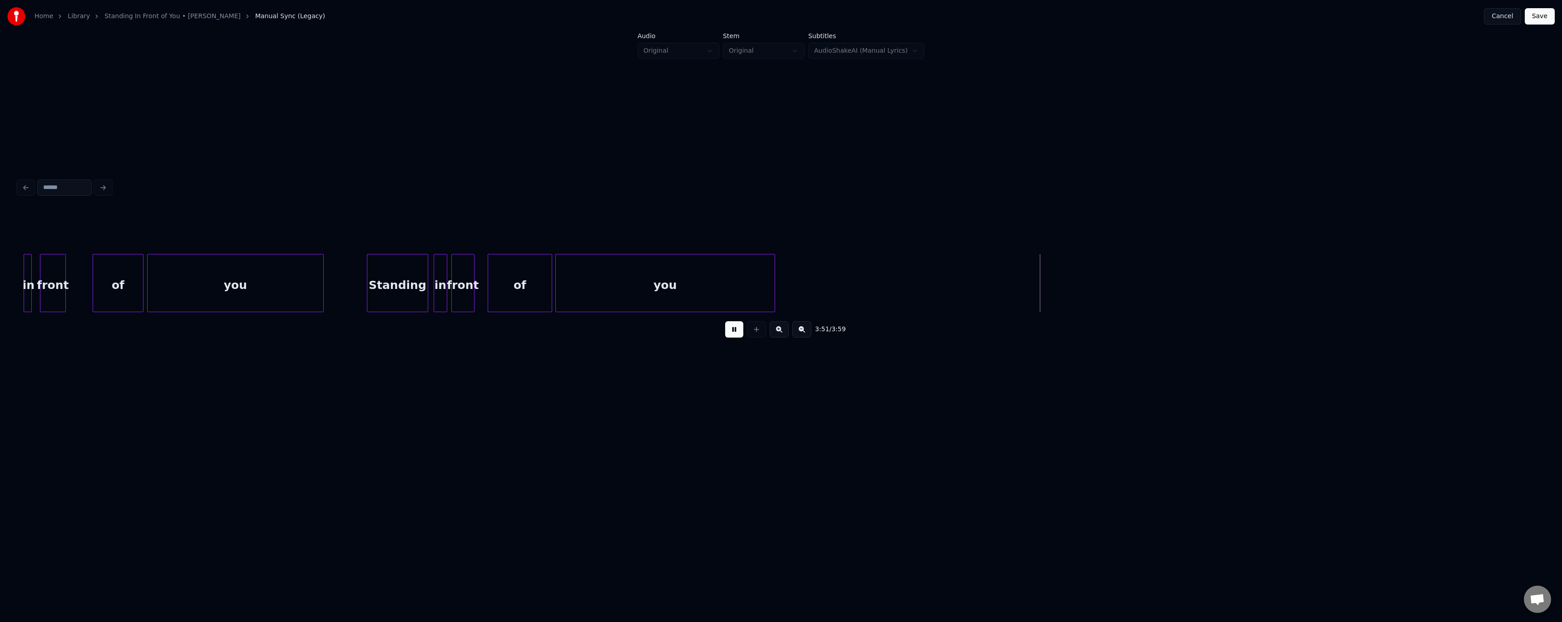
click at [1551, 15] on button "Save" at bounding box center [1540, 16] width 30 height 16
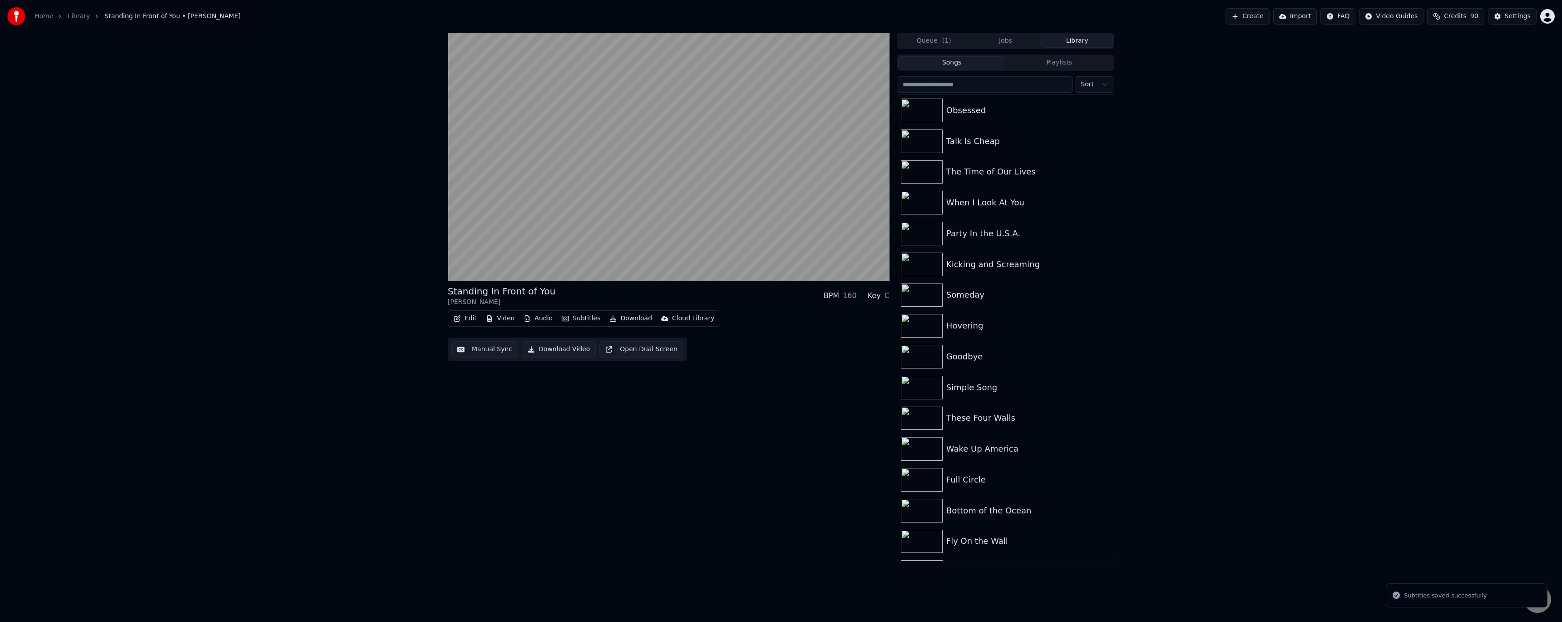
click at [638, 317] on button "Download" at bounding box center [631, 318] width 50 height 13
click at [622, 336] on div "Video [.mp4]" at bounding box center [639, 337] width 41 height 9
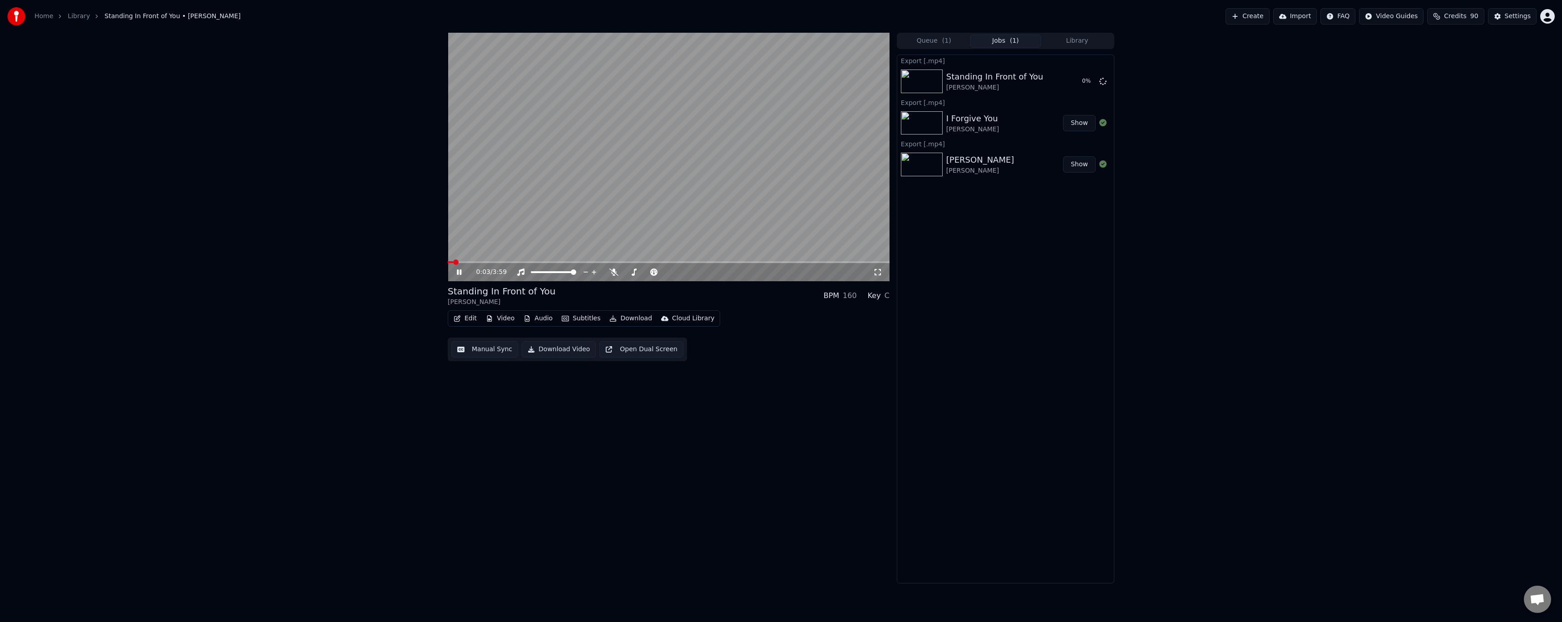
click at [457, 275] on icon at bounding box center [465, 271] width 21 height 7
click at [1069, 40] on button "Library" at bounding box center [1077, 41] width 72 height 13
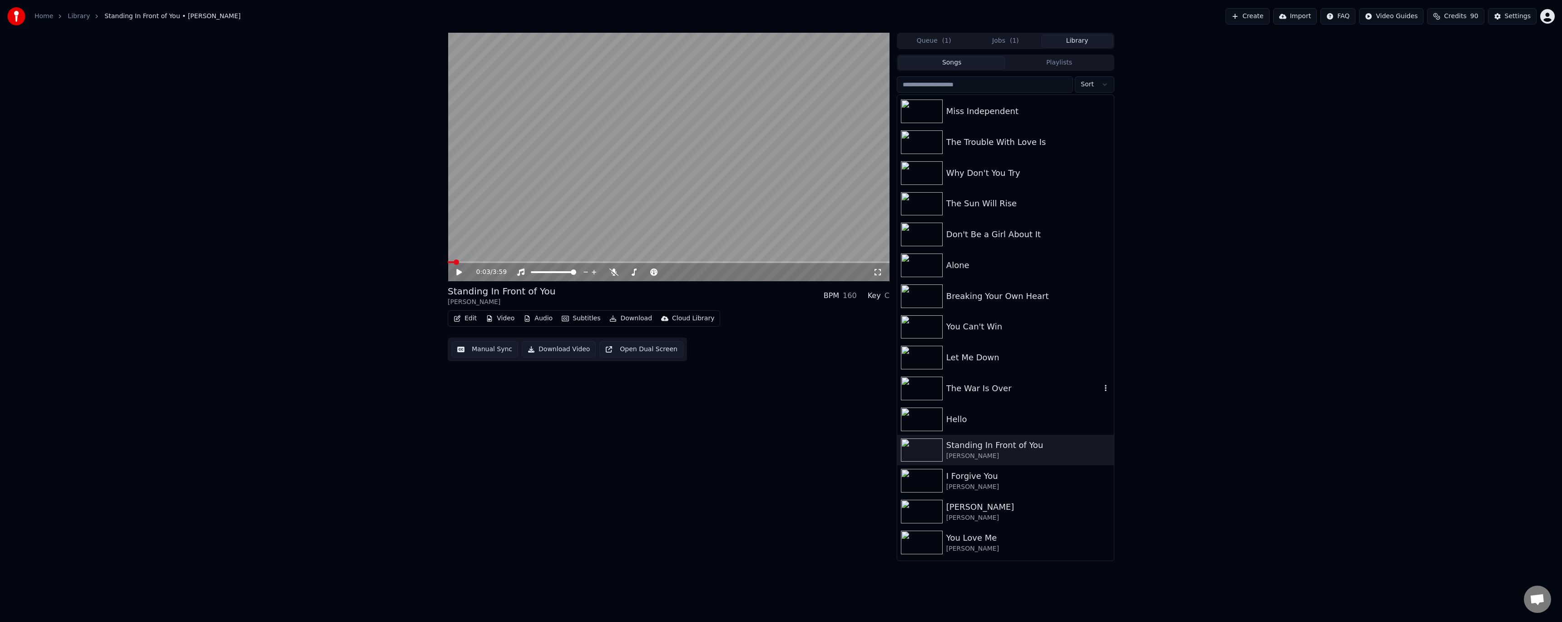
scroll to position [6346, 0]
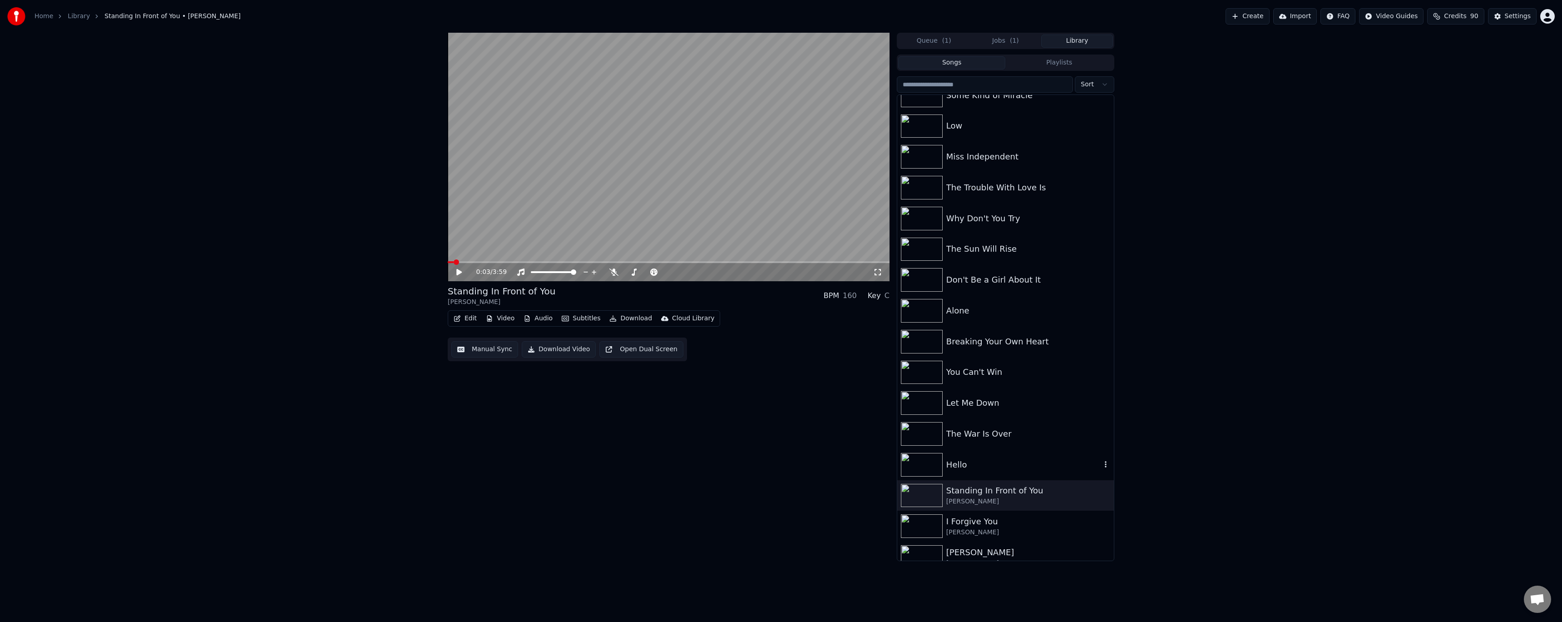
click at [1006, 457] on div "Hello" at bounding box center [1005, 464] width 217 height 31
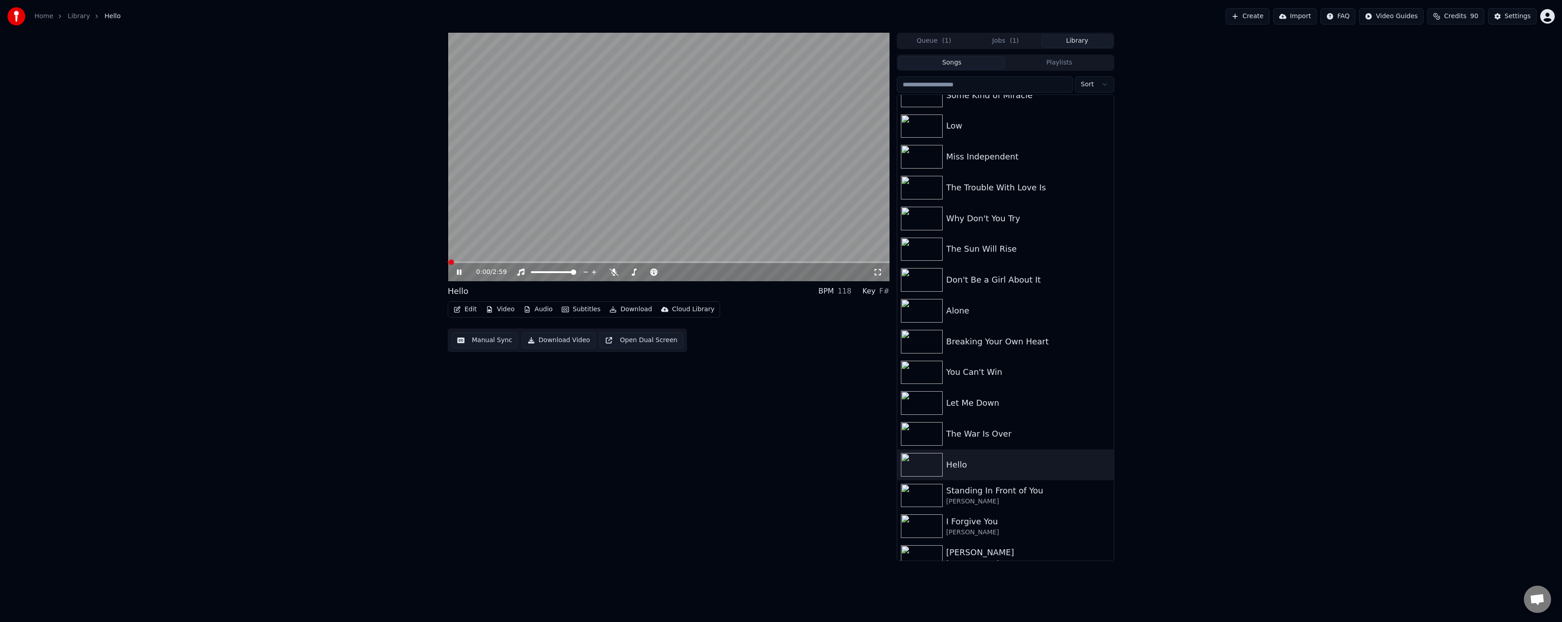
click at [458, 272] on icon at bounding box center [459, 271] width 5 height 5
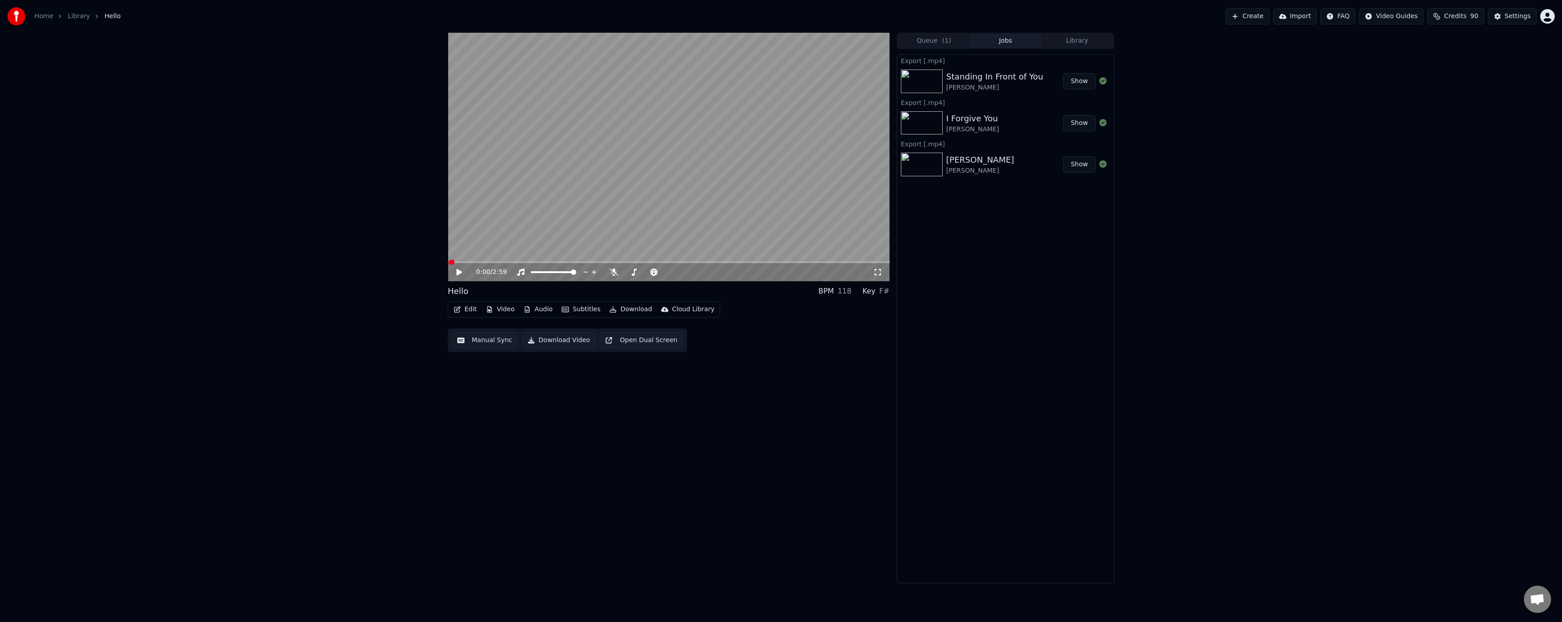
click at [1009, 44] on button "Jobs" at bounding box center [1006, 41] width 72 height 13
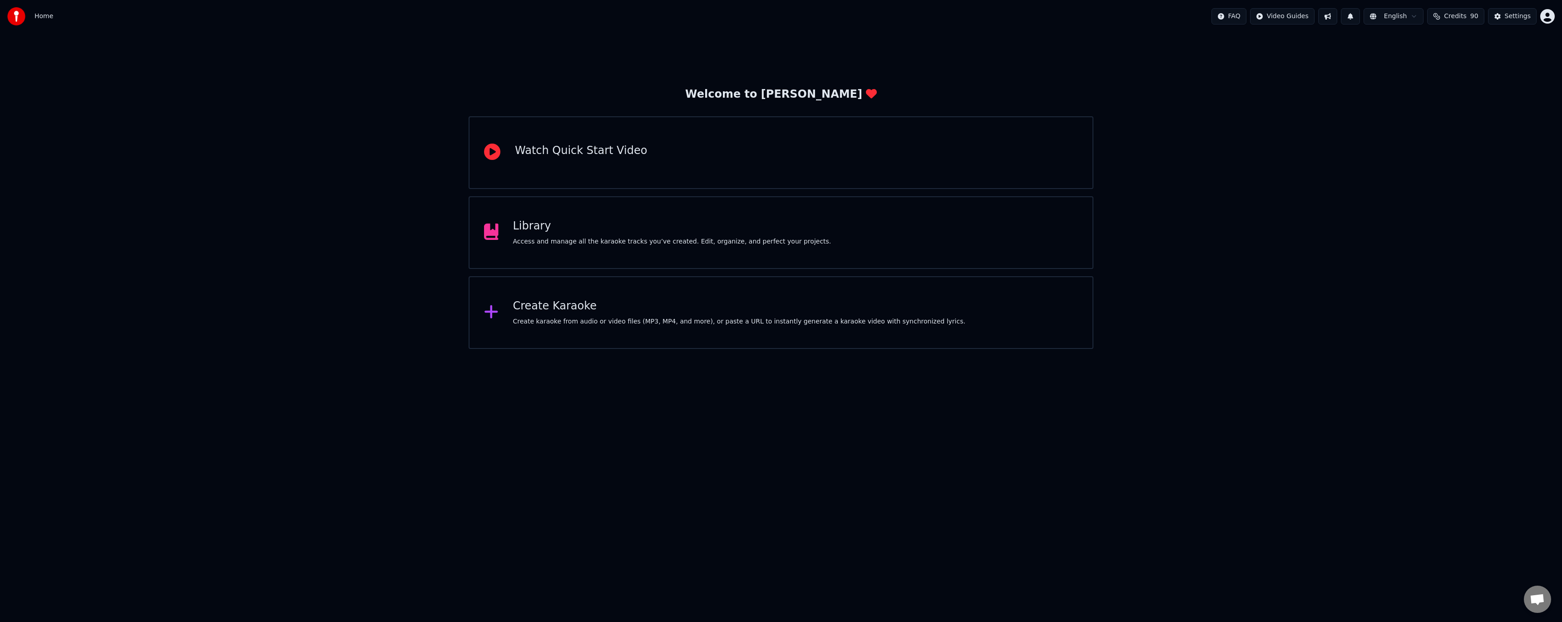
click at [614, 223] on div "Library" at bounding box center [672, 226] width 318 height 15
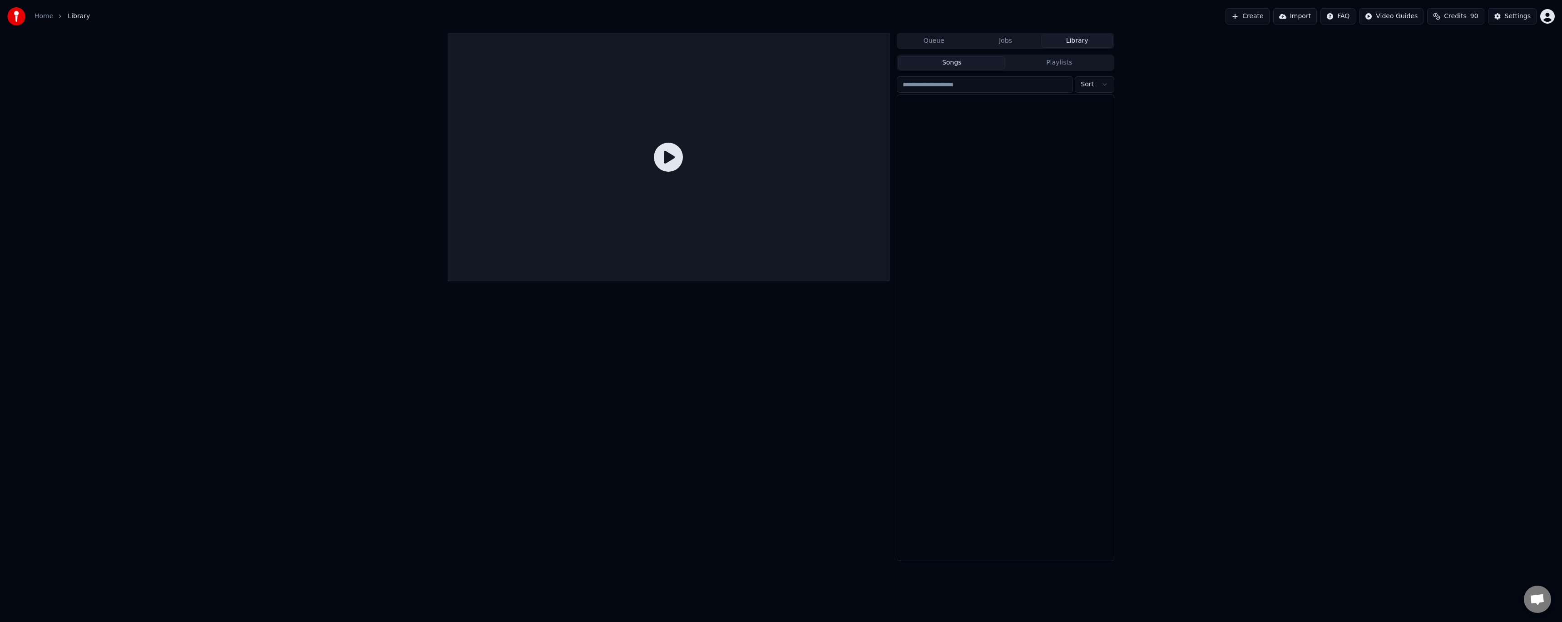
scroll to position [6585, 0]
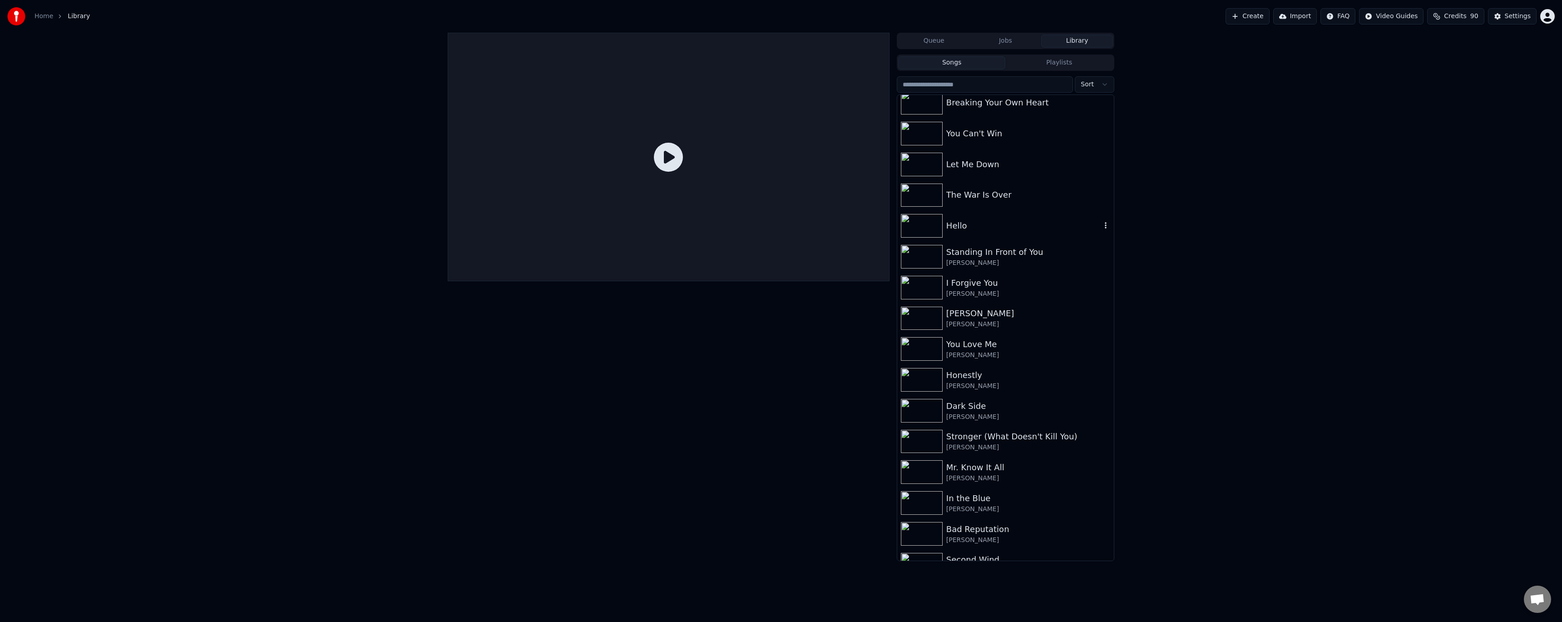
click at [697, 226] on div "Hello" at bounding box center [1023, 225] width 155 height 13
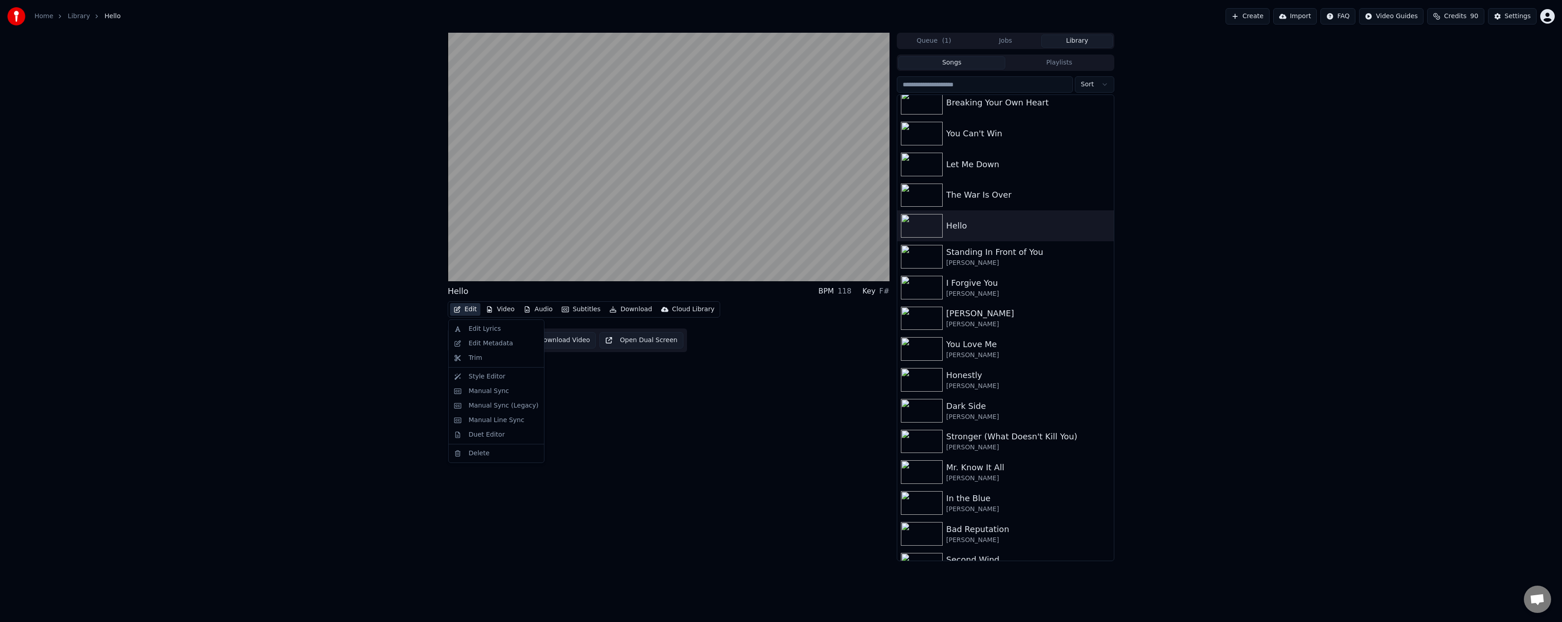
click at [462, 303] on button "Edit" at bounding box center [465, 309] width 30 height 13
click at [472, 339] on div "Edit Metadata" at bounding box center [491, 343] width 45 height 9
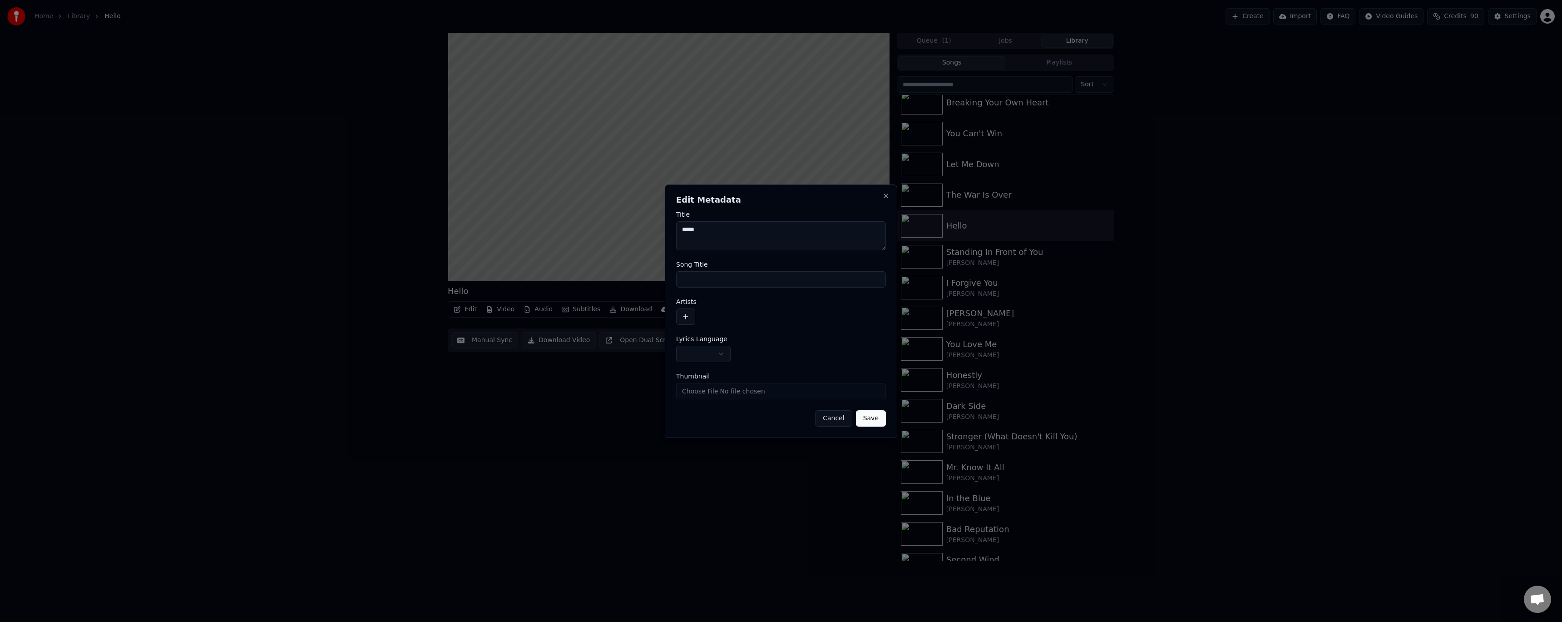
click at [697, 360] on body "**********" at bounding box center [781, 311] width 1562 height 622
select select "**"
click at [681, 318] on button "button" at bounding box center [685, 316] width 19 height 16
click at [697, 312] on input at bounding box center [769, 306] width 187 height 16
type input "**********"
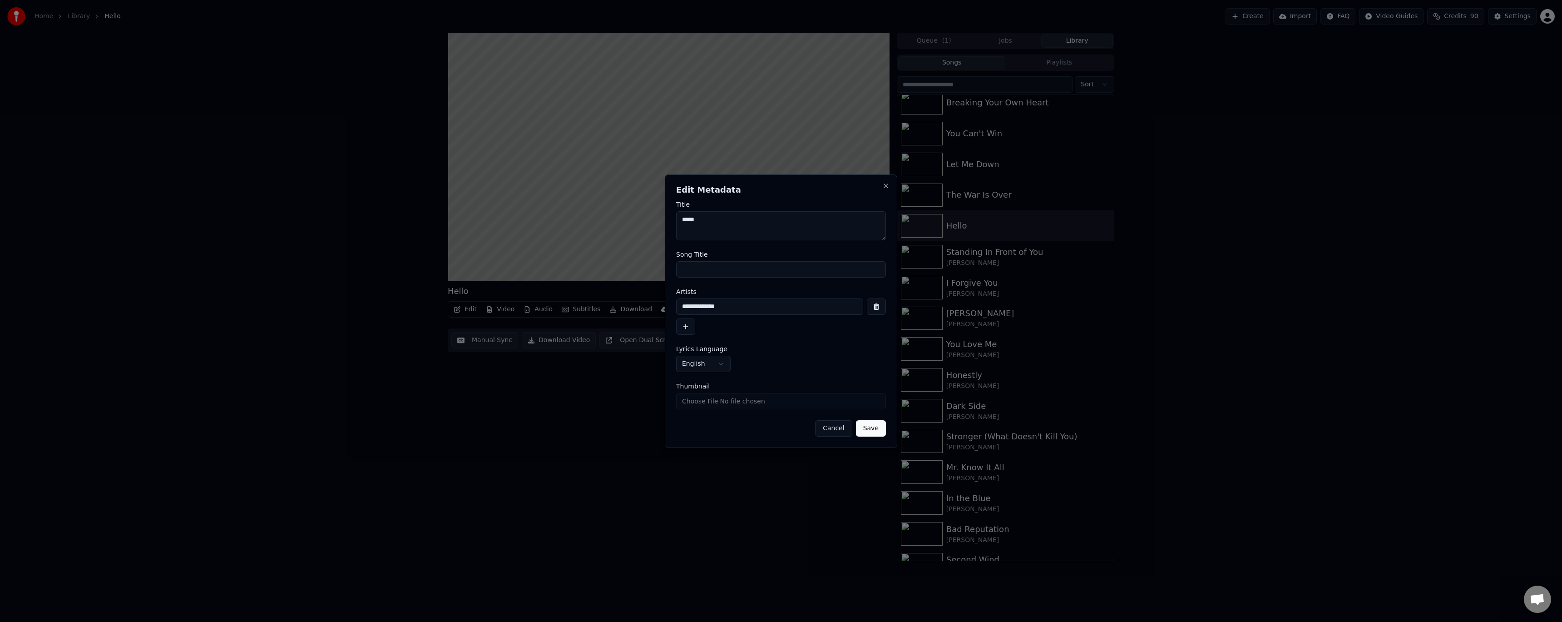
click at [697, 360] on button "Save" at bounding box center [871, 428] width 30 height 16
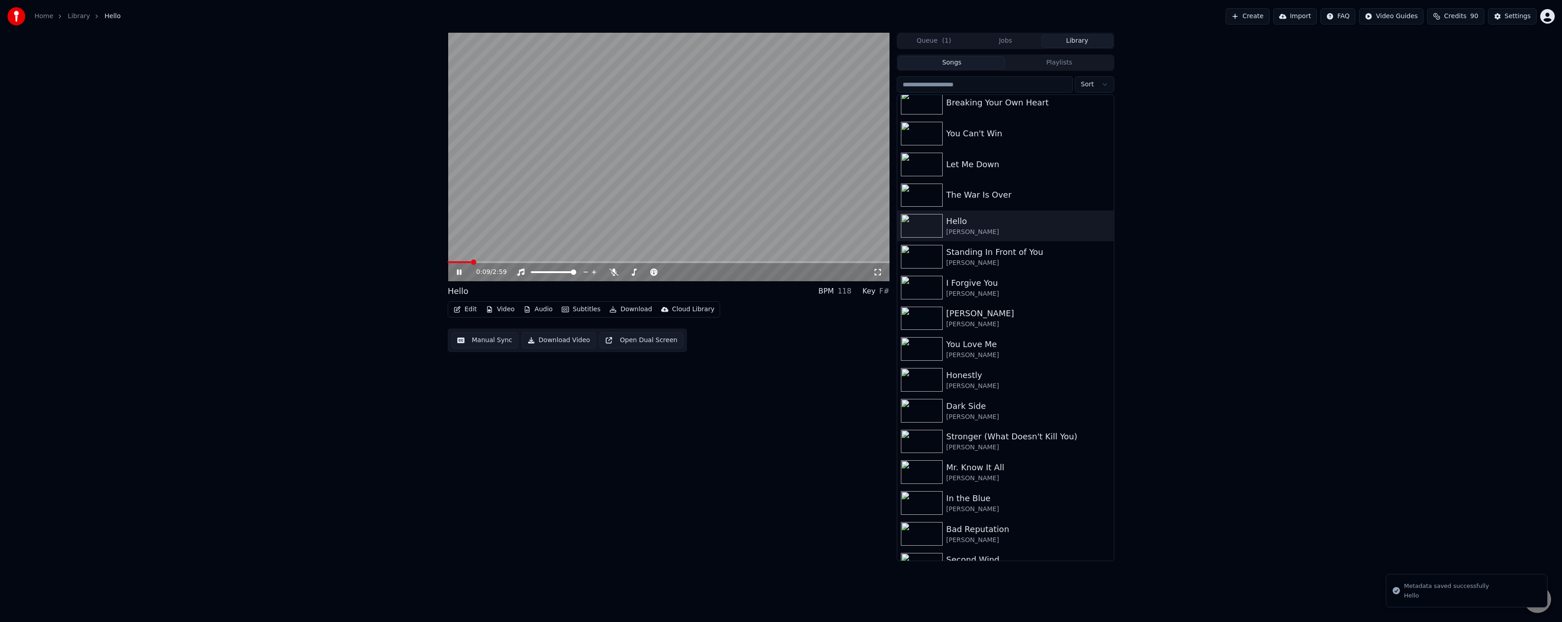
click at [456, 271] on icon at bounding box center [465, 271] width 21 height 7
click at [470, 307] on button "Edit" at bounding box center [465, 309] width 30 height 13
click at [476, 342] on div "Edit Metadata" at bounding box center [491, 343] width 45 height 9
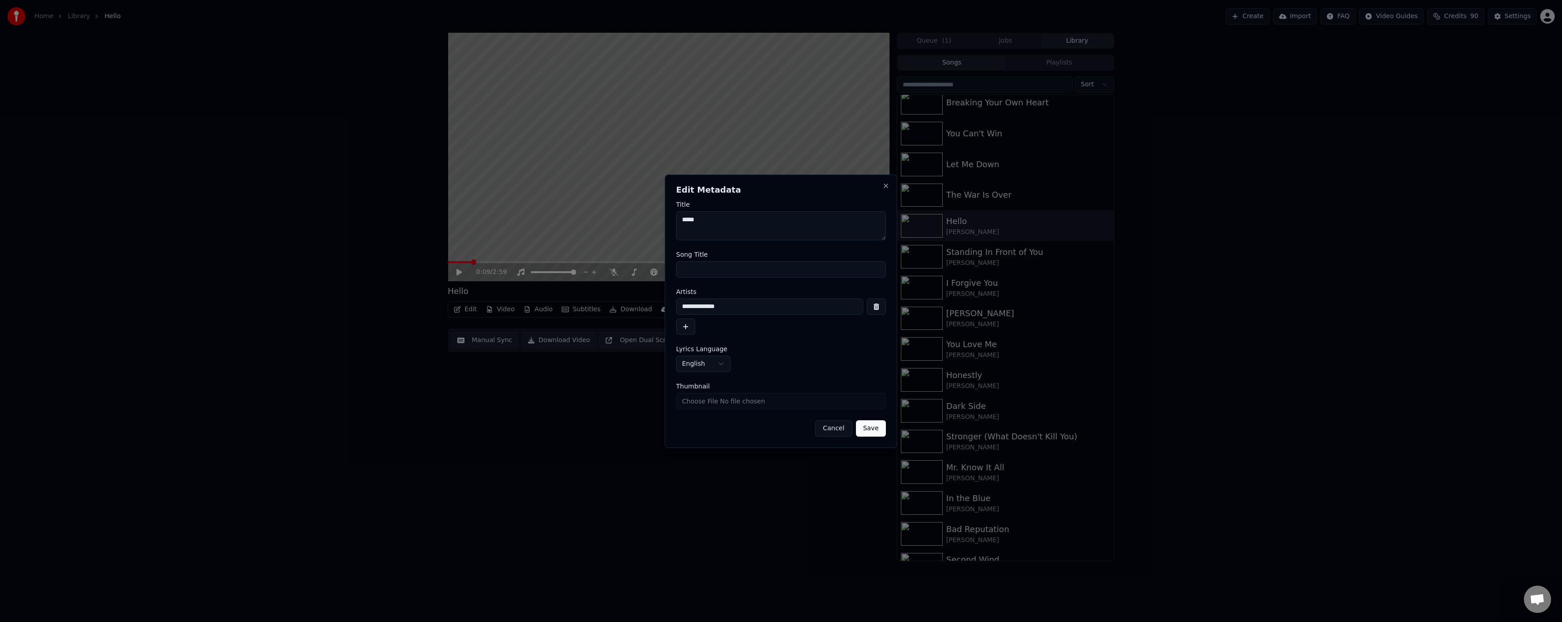
click at [697, 360] on button "Save" at bounding box center [871, 428] width 30 height 16
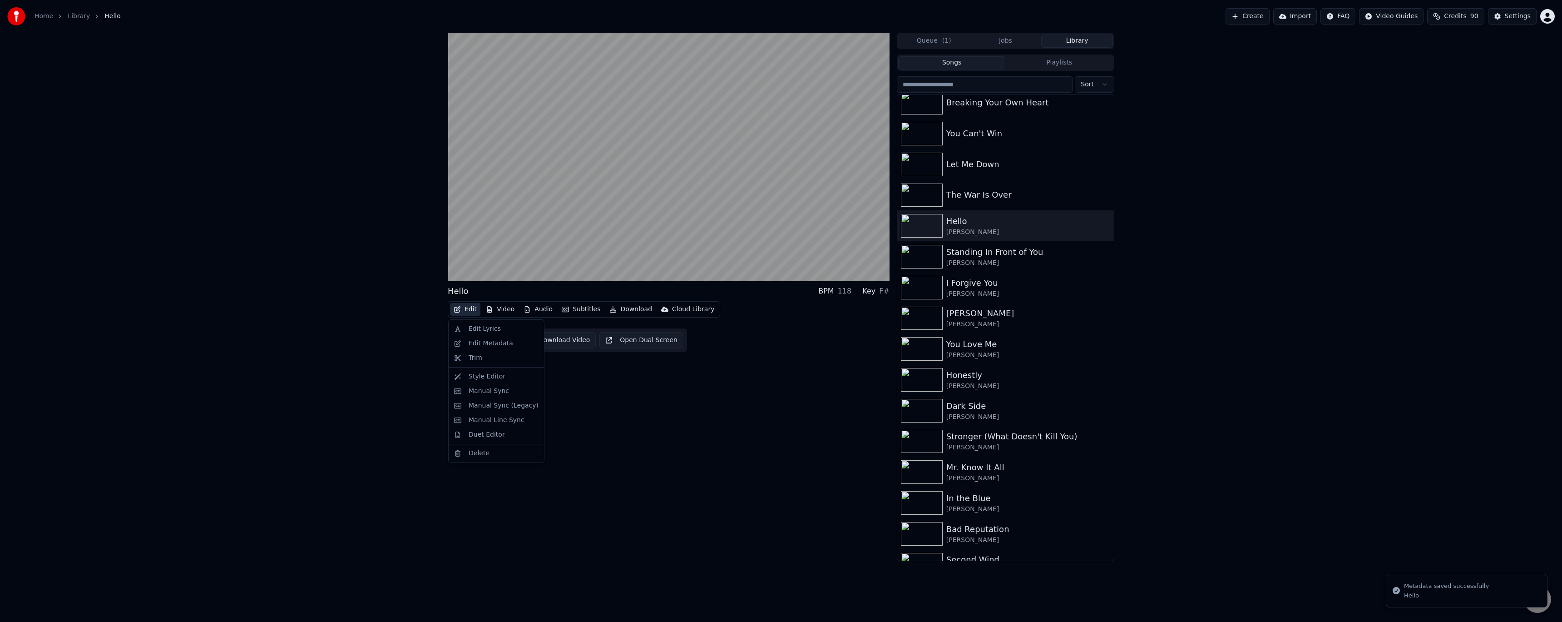
click at [469, 306] on button "Edit" at bounding box center [465, 309] width 30 height 13
click at [473, 360] on div "Manual Sync (Legacy)" at bounding box center [504, 405] width 70 height 9
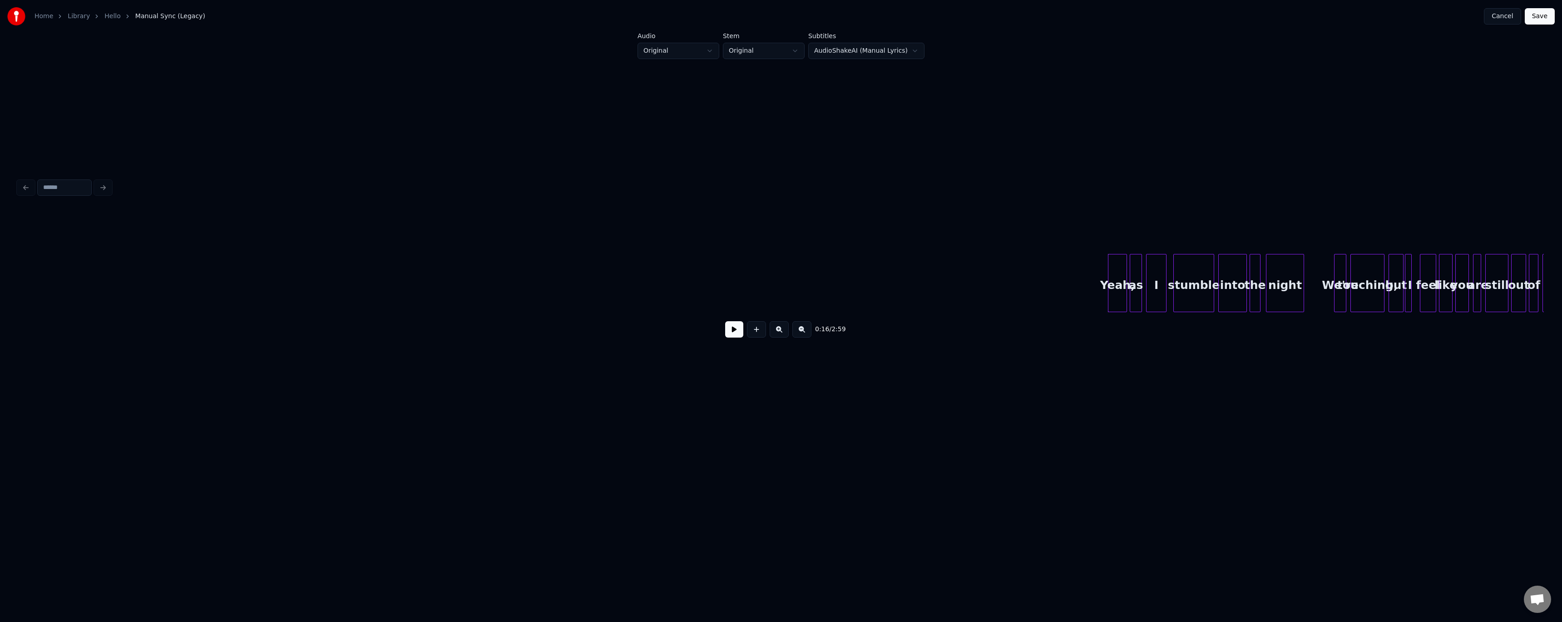
click at [697, 23] on button "Cancel" at bounding box center [1502, 16] width 37 height 16
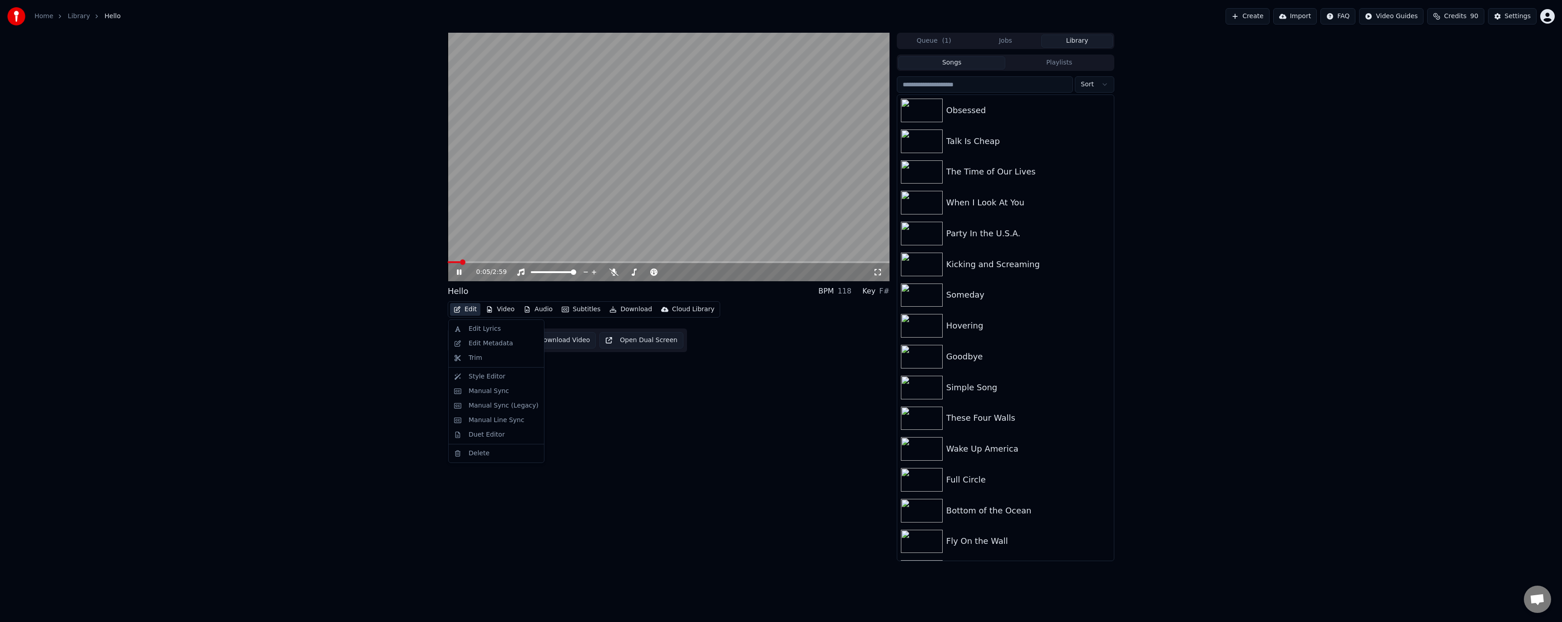
click at [468, 308] on button "Edit" at bounding box center [465, 309] width 30 height 13
click at [488, 360] on div "Manual Sync (Legacy)" at bounding box center [497, 405] width 92 height 15
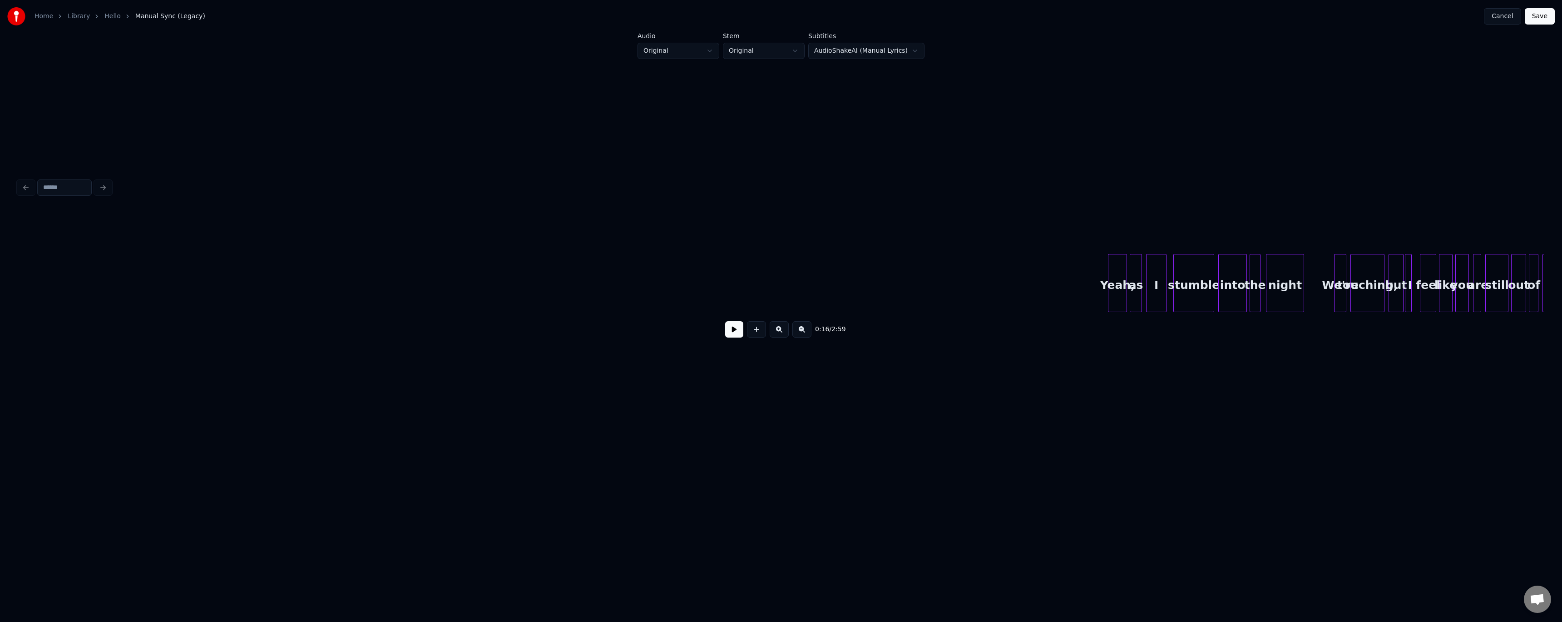
click at [697, 336] on button at bounding box center [734, 329] width 18 height 16
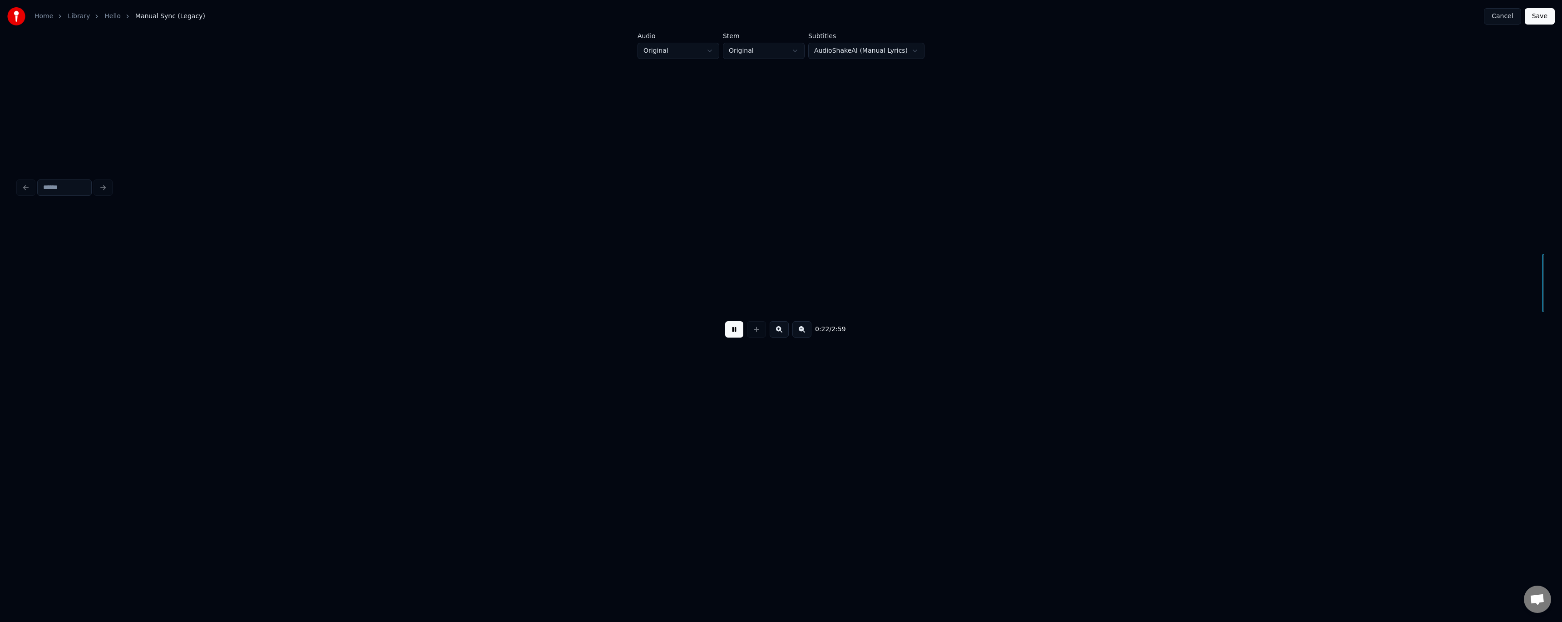
scroll to position [0, 1526]
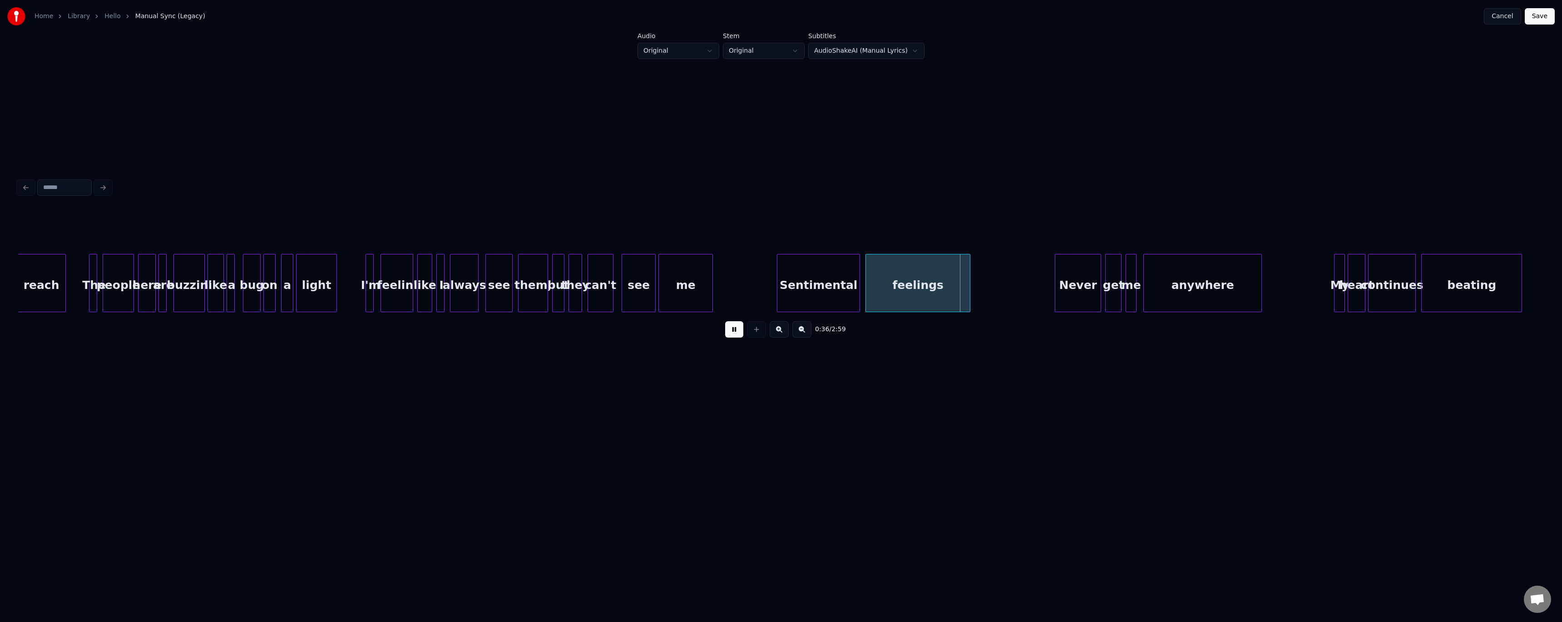
click at [654, 280] on div at bounding box center [654, 282] width 3 height 57
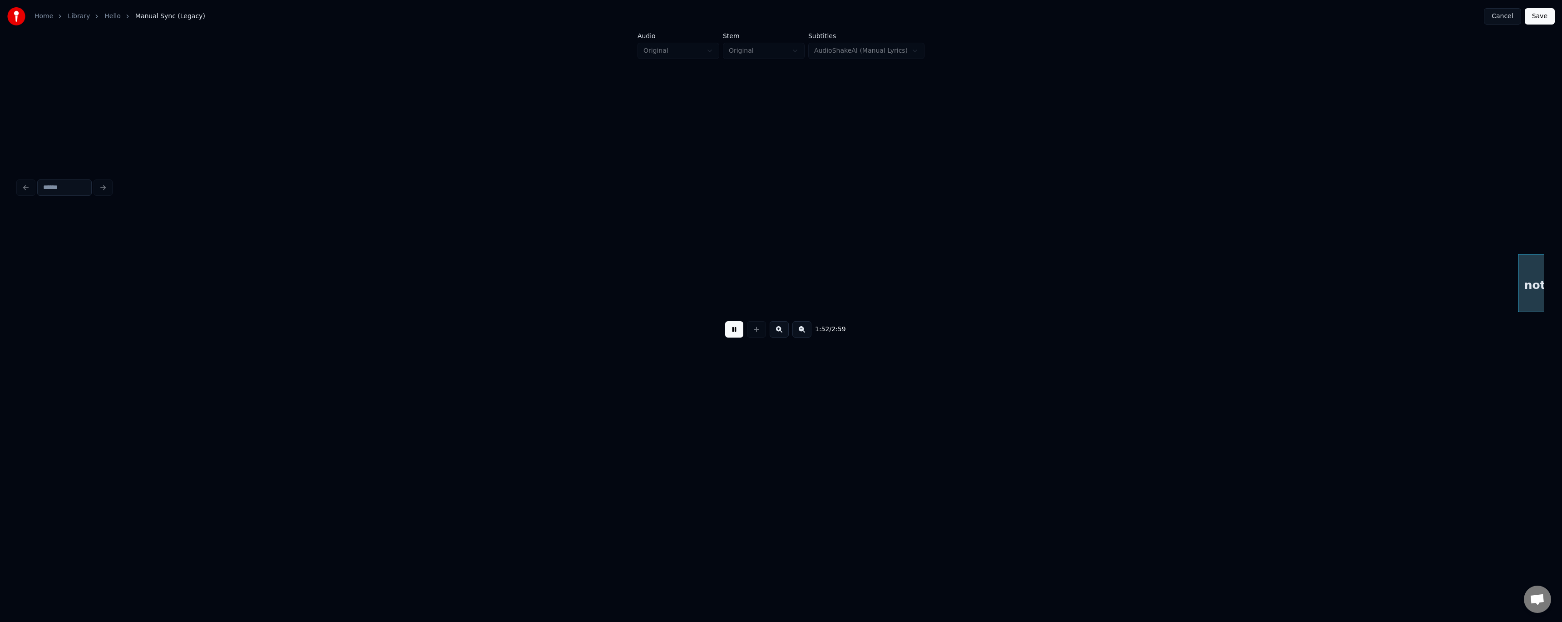
scroll to position [0, 7631]
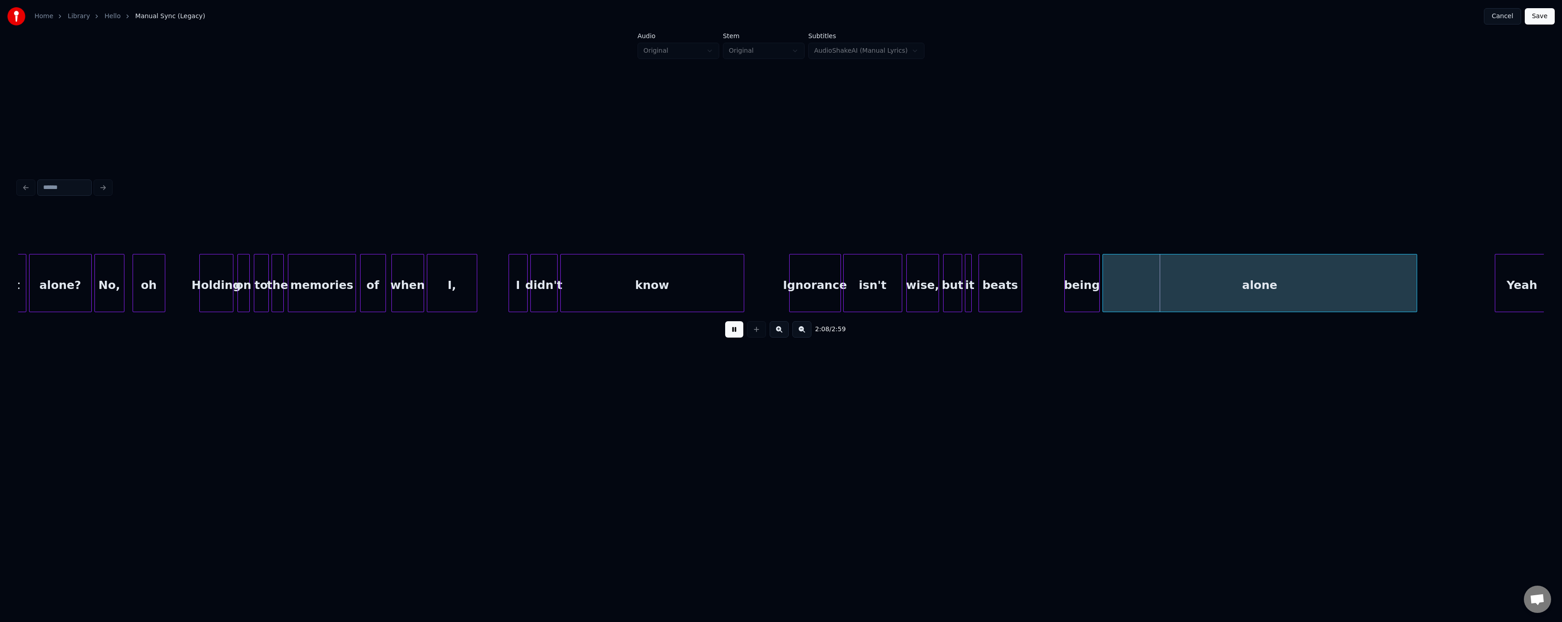
click at [697, 295] on div at bounding box center [845, 282] width 3 height 57
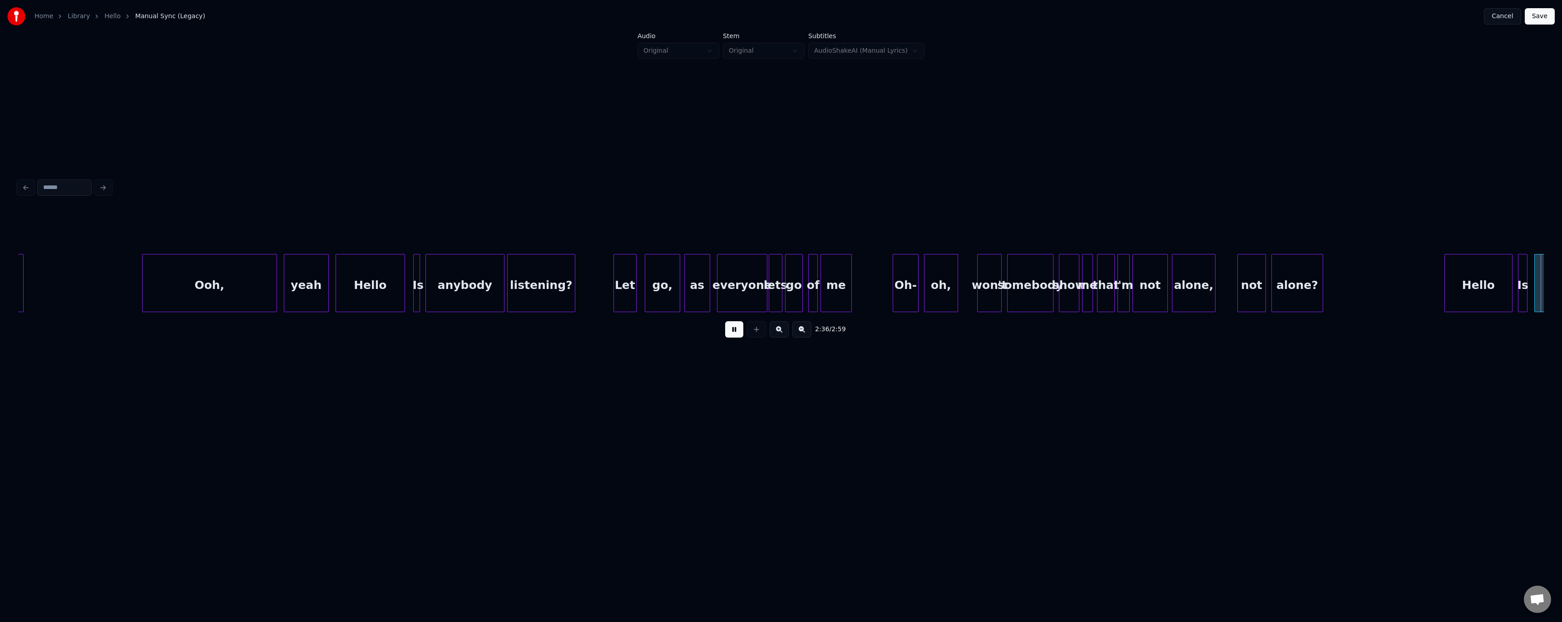
scroll to position [0, 10684]
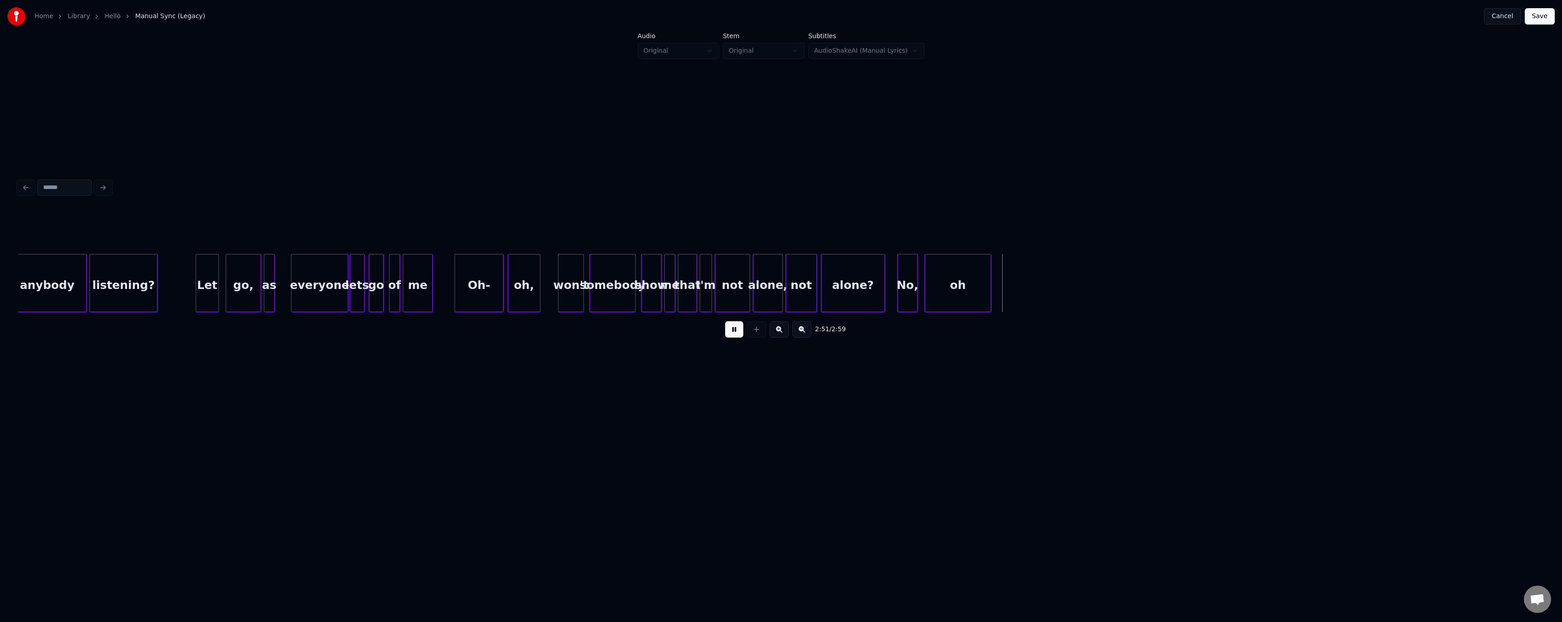
click at [697, 298] on div "not" at bounding box center [732, 285] width 35 height 62
click at [697, 337] on button at bounding box center [734, 329] width 18 height 16
click at [697, 335] on button at bounding box center [734, 329] width 18 height 16
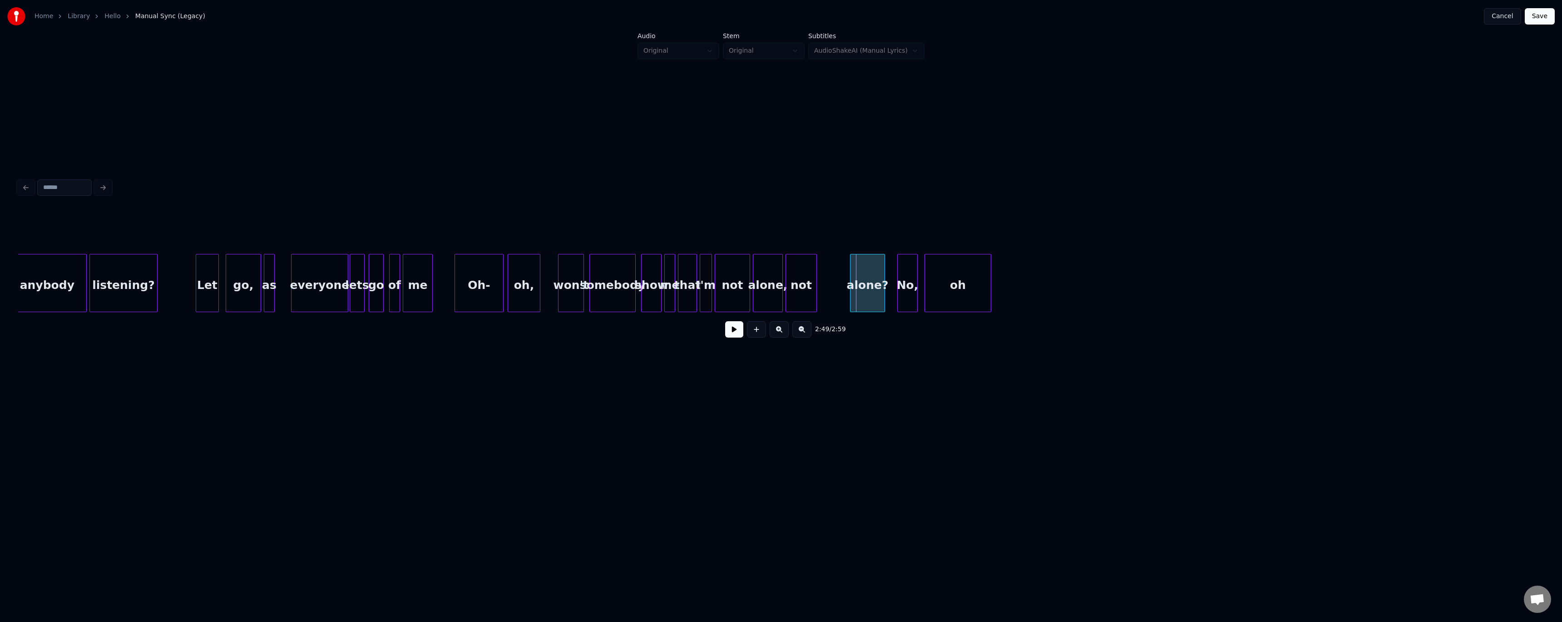
click at [697, 287] on div at bounding box center [852, 282] width 3 height 57
click at [697, 277] on div "not" at bounding box center [833, 285] width 30 height 62
click at [697, 282] on div at bounding box center [798, 282] width 3 height 57
click at [697, 285] on div "not" at bounding box center [821, 285] width 30 height 62
click at [697, 295] on div "not" at bounding box center [732, 285] width 35 height 62
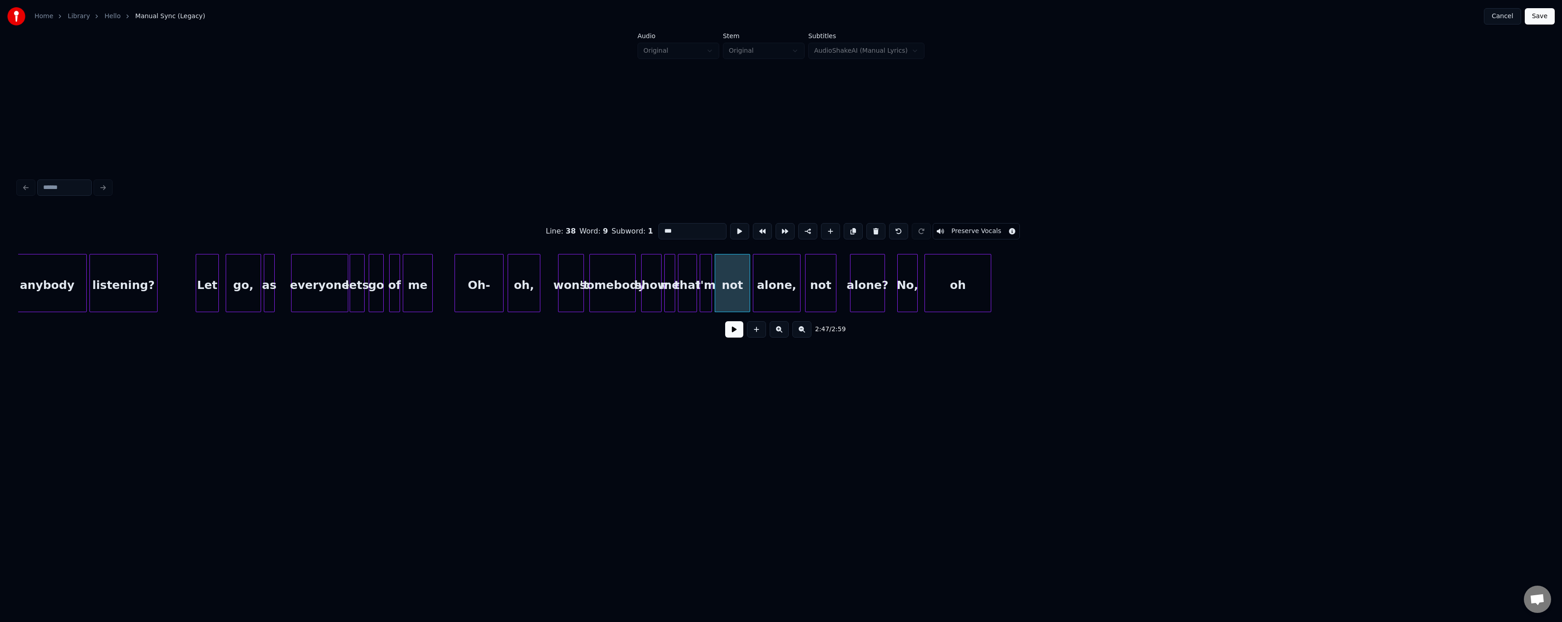
click at [697, 336] on button at bounding box center [734, 329] width 18 height 16
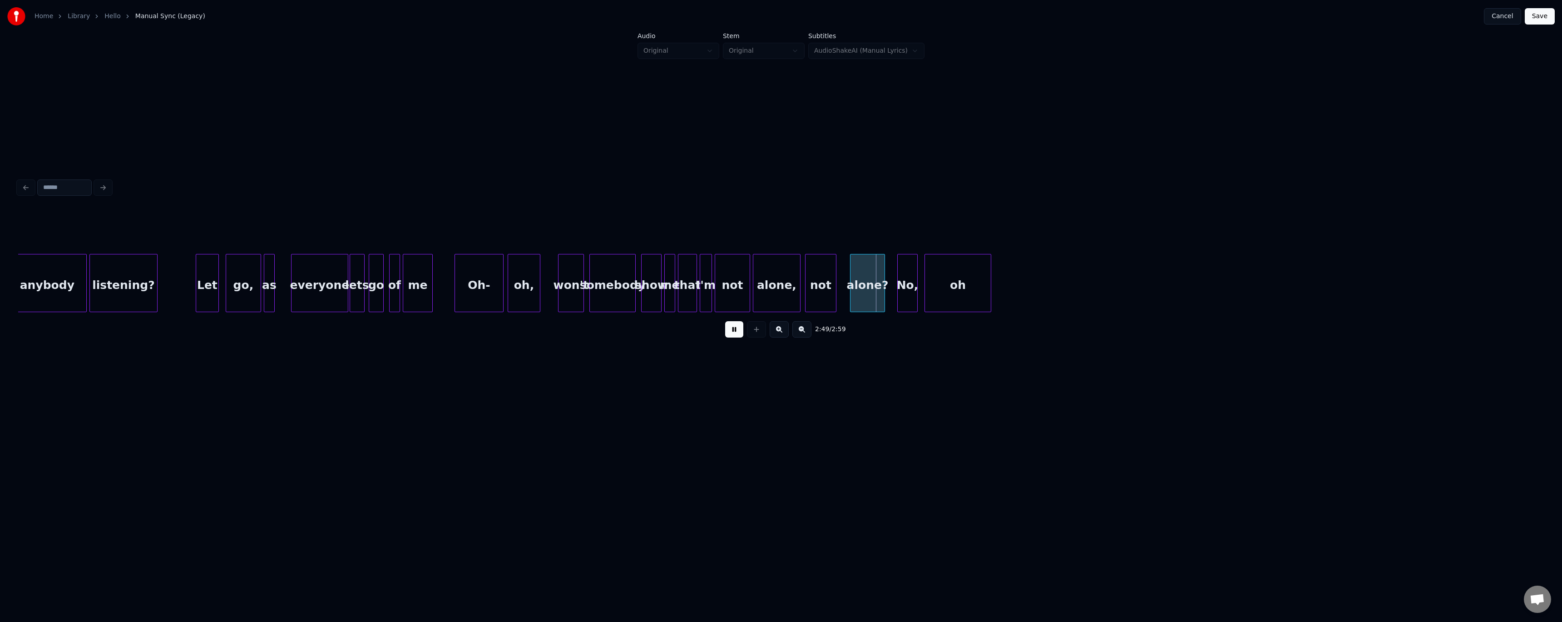
click at [697, 334] on button at bounding box center [734, 329] width 18 height 16
click at [697, 292] on div at bounding box center [842, 282] width 3 height 57
click at [697, 337] on button at bounding box center [734, 329] width 18 height 16
click at [697, 298] on div at bounding box center [848, 282] width 3 height 57
click at [697, 296] on div at bounding box center [890, 282] width 3 height 57
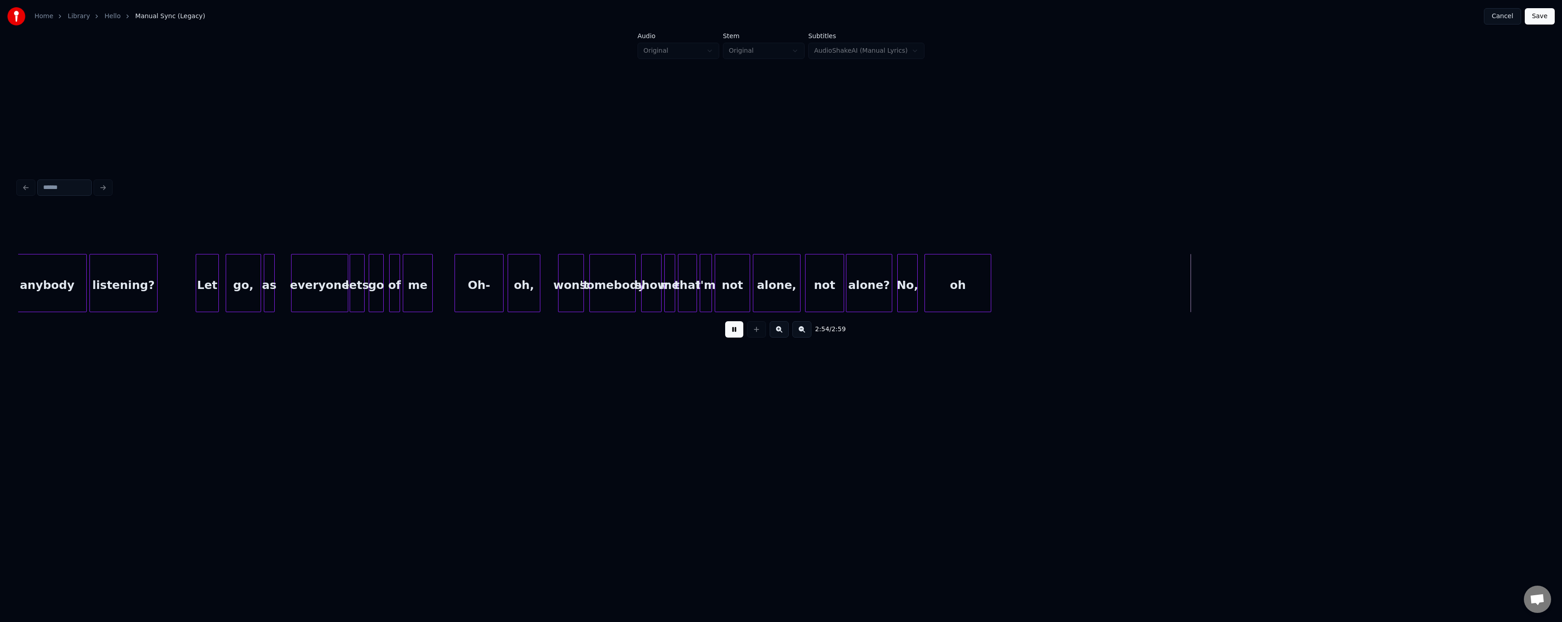
click at [697, 14] on button "Save" at bounding box center [1540, 16] width 30 height 16
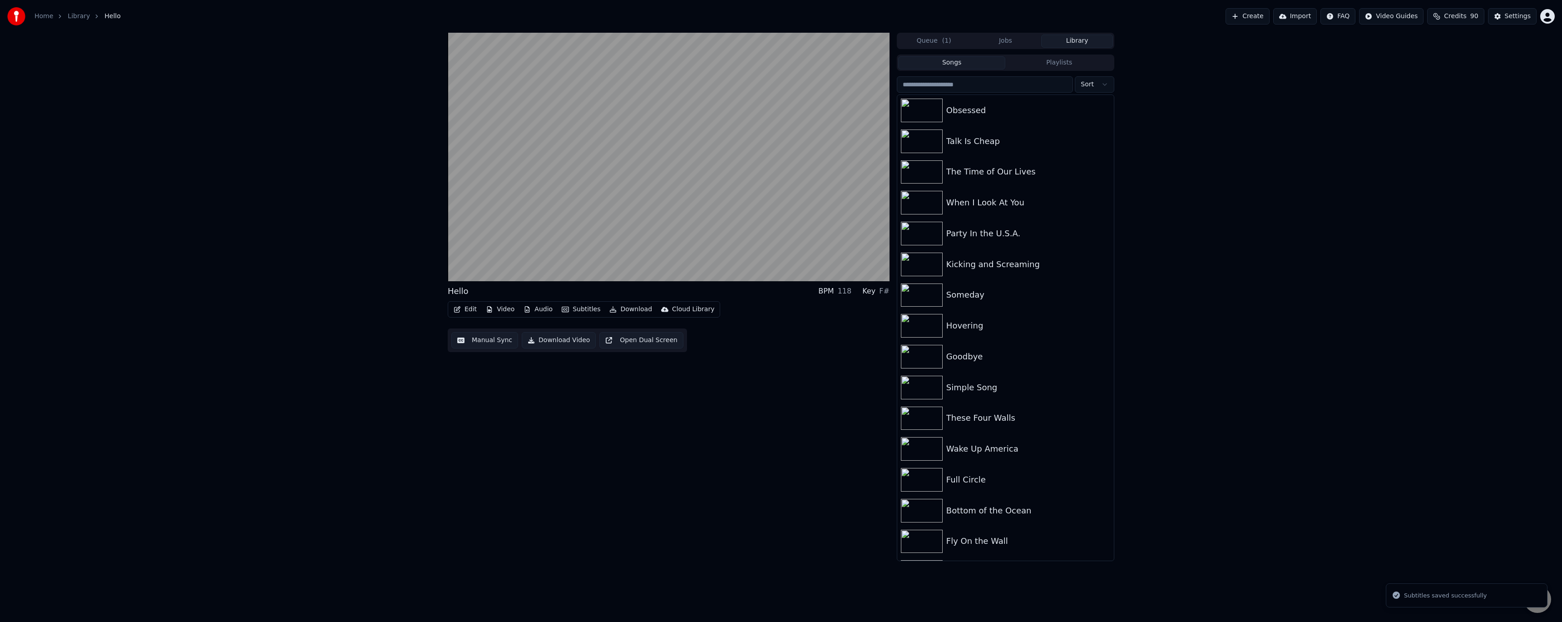
click at [624, 311] on button "Download" at bounding box center [631, 309] width 50 height 13
click at [623, 327] on div "Video [.mp4]" at bounding box center [639, 328] width 41 height 9
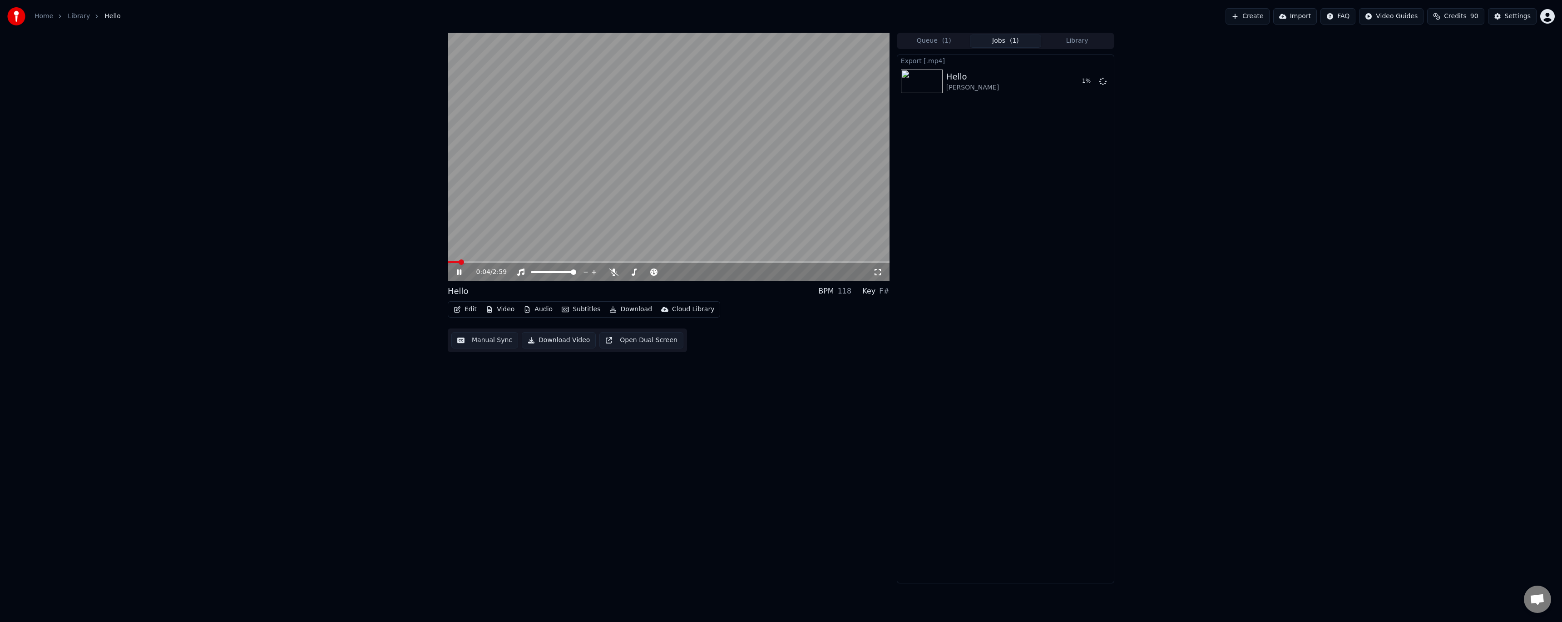
click at [456, 270] on icon at bounding box center [465, 271] width 21 height 7
click at [697, 32] on div "Home Library Hello Create Import FAQ Video Guides Credits 90 Settings" at bounding box center [781, 16] width 1562 height 33
click at [697, 40] on button "Library" at bounding box center [1077, 41] width 72 height 13
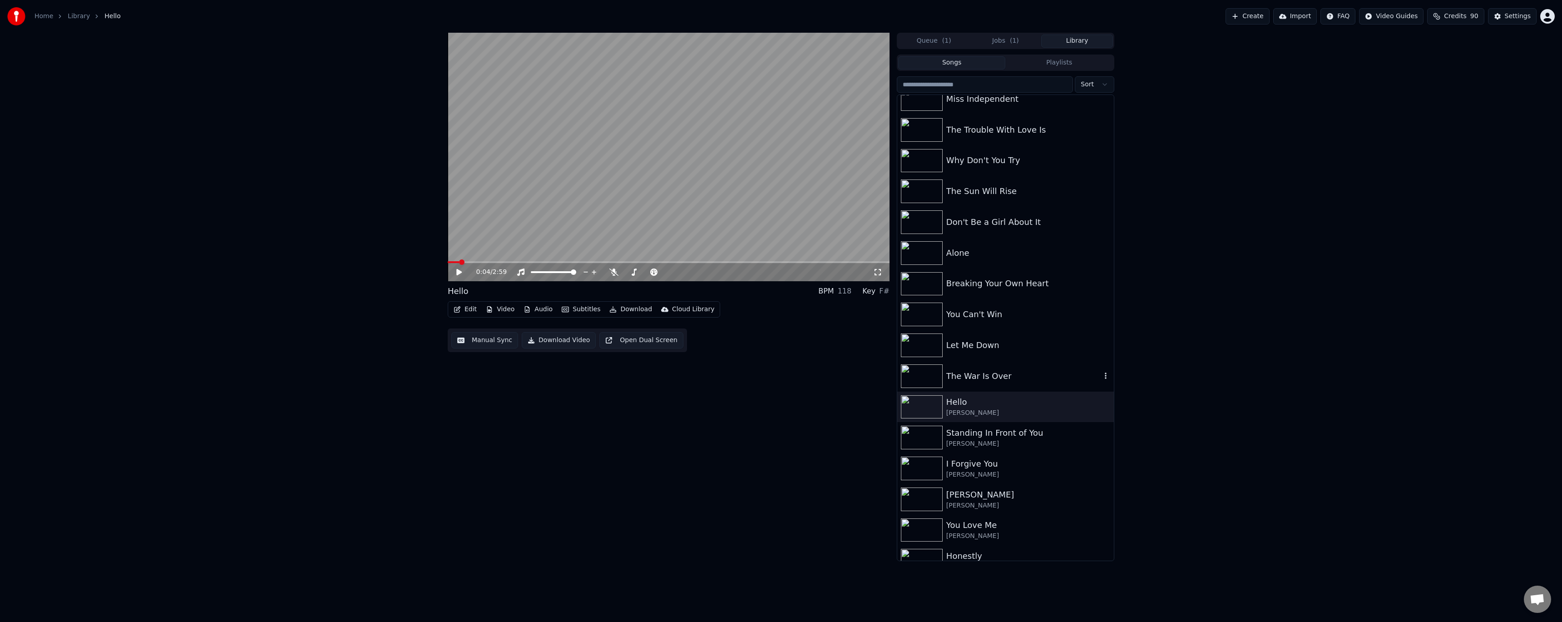
click at [697, 360] on div "The War Is Over" at bounding box center [1023, 376] width 155 height 13
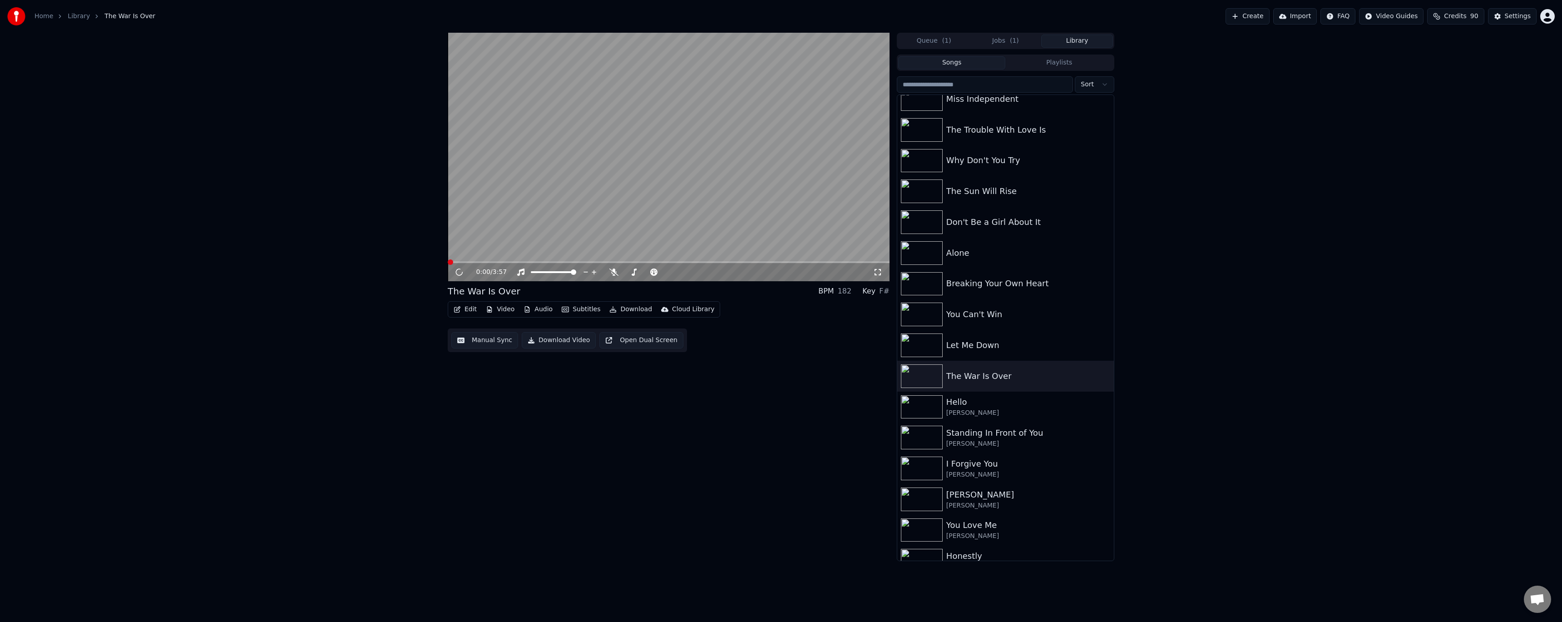
click at [469, 305] on button "Edit" at bounding box center [465, 309] width 30 height 13
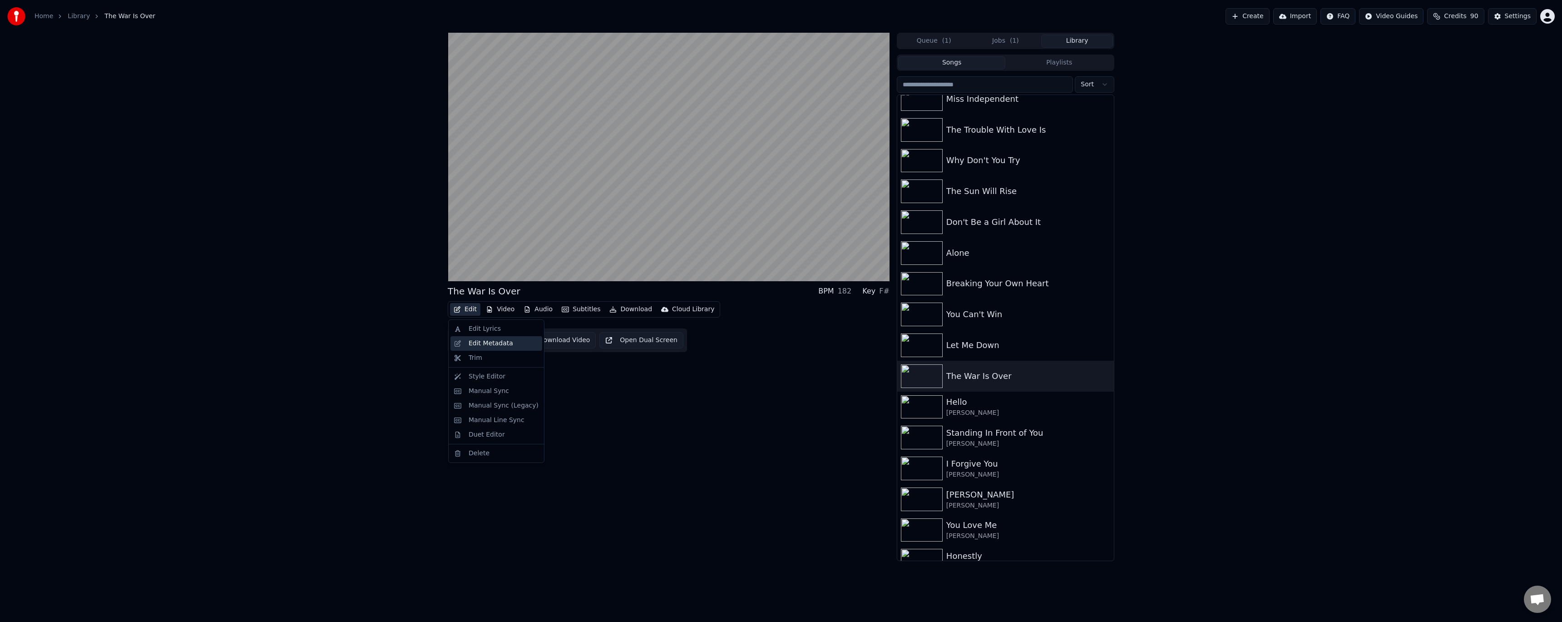
click at [483, 343] on div "Edit Metadata" at bounding box center [491, 343] width 45 height 9
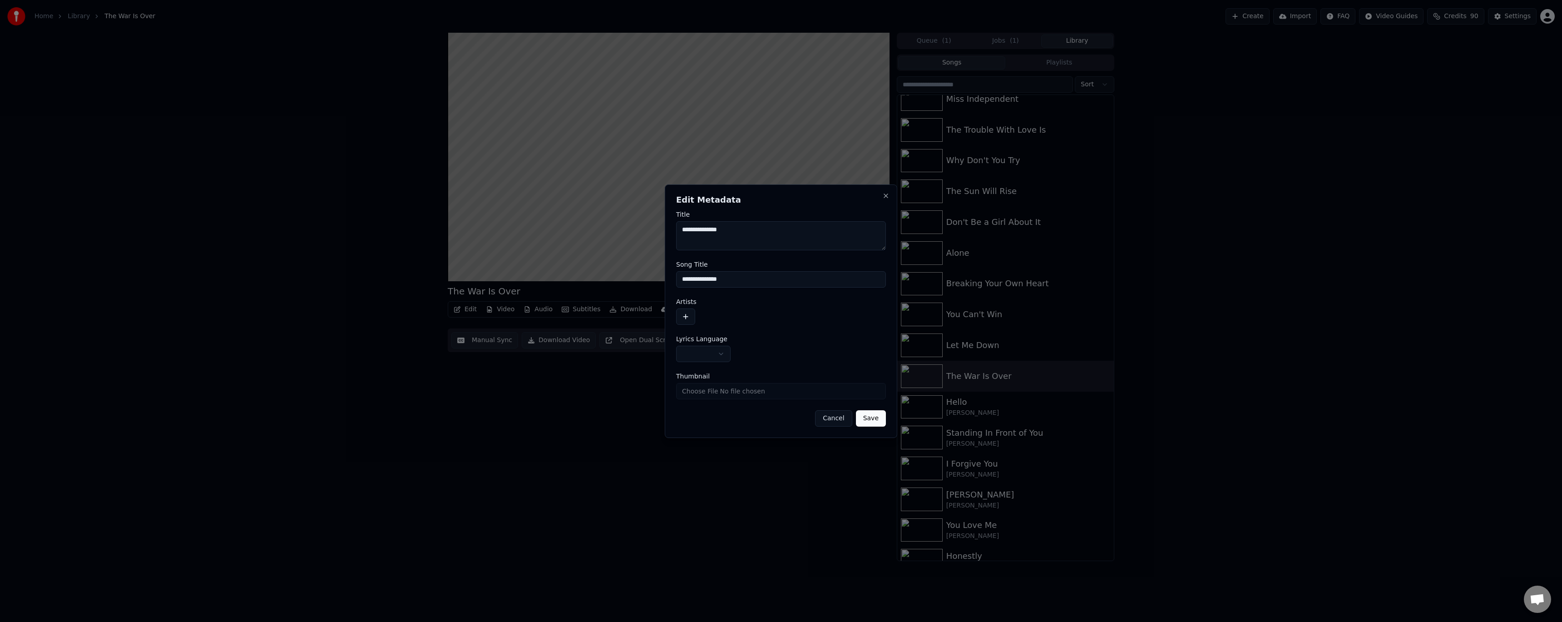
click at [697, 350] on button "button" at bounding box center [703, 354] width 54 height 16
select select "**"
click at [691, 322] on button "button" at bounding box center [685, 316] width 19 height 16
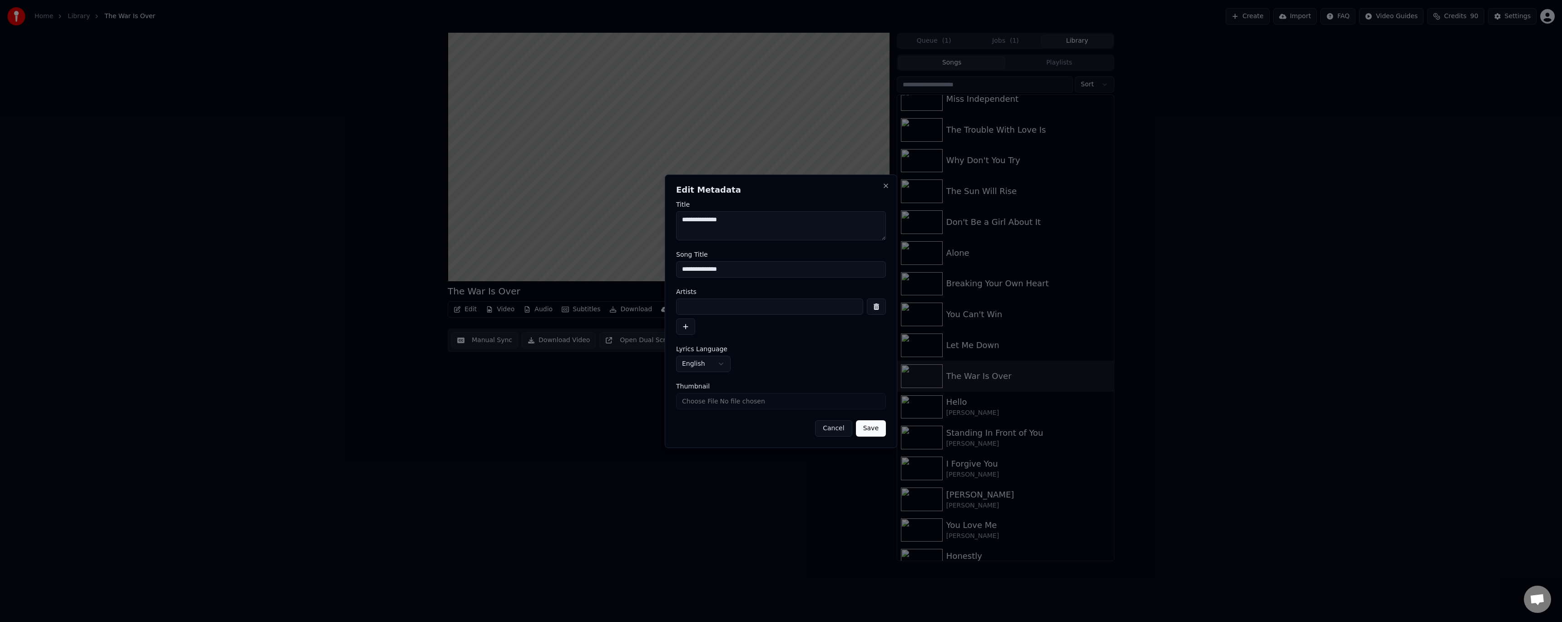
click at [697, 302] on input at bounding box center [769, 306] width 187 height 16
type input "**********"
click at [697, 360] on button "Save" at bounding box center [871, 428] width 30 height 16
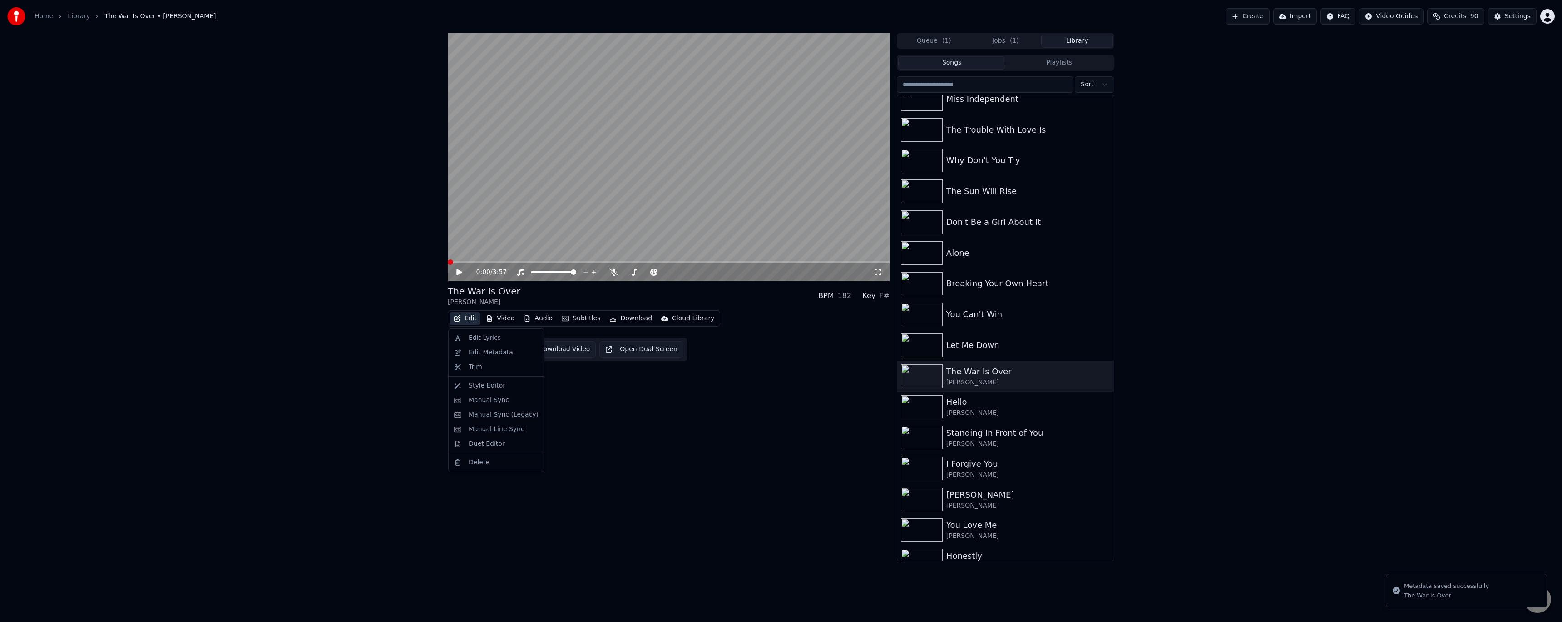
click at [455, 316] on icon "button" at bounding box center [457, 318] width 7 height 6
click at [480, 360] on div "Manual Sync (Legacy)" at bounding box center [504, 414] width 70 height 9
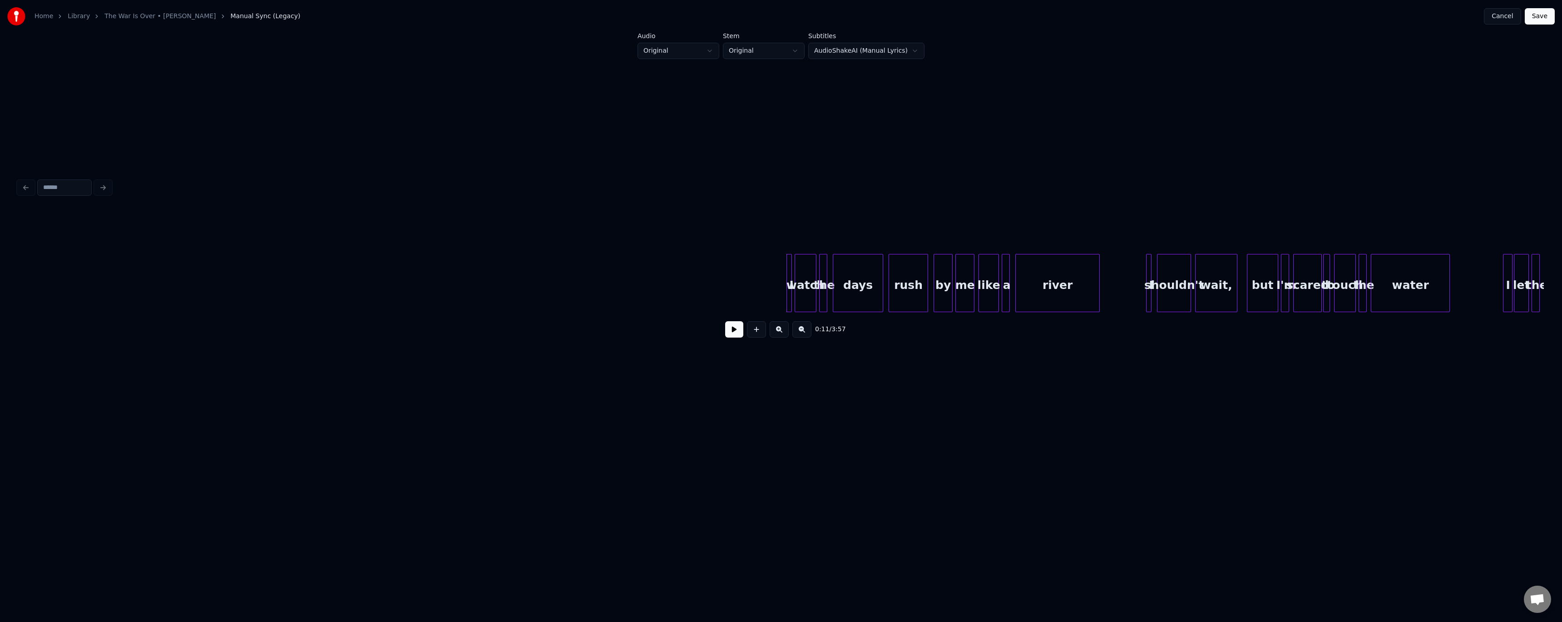
click at [697, 337] on button at bounding box center [734, 329] width 18 height 16
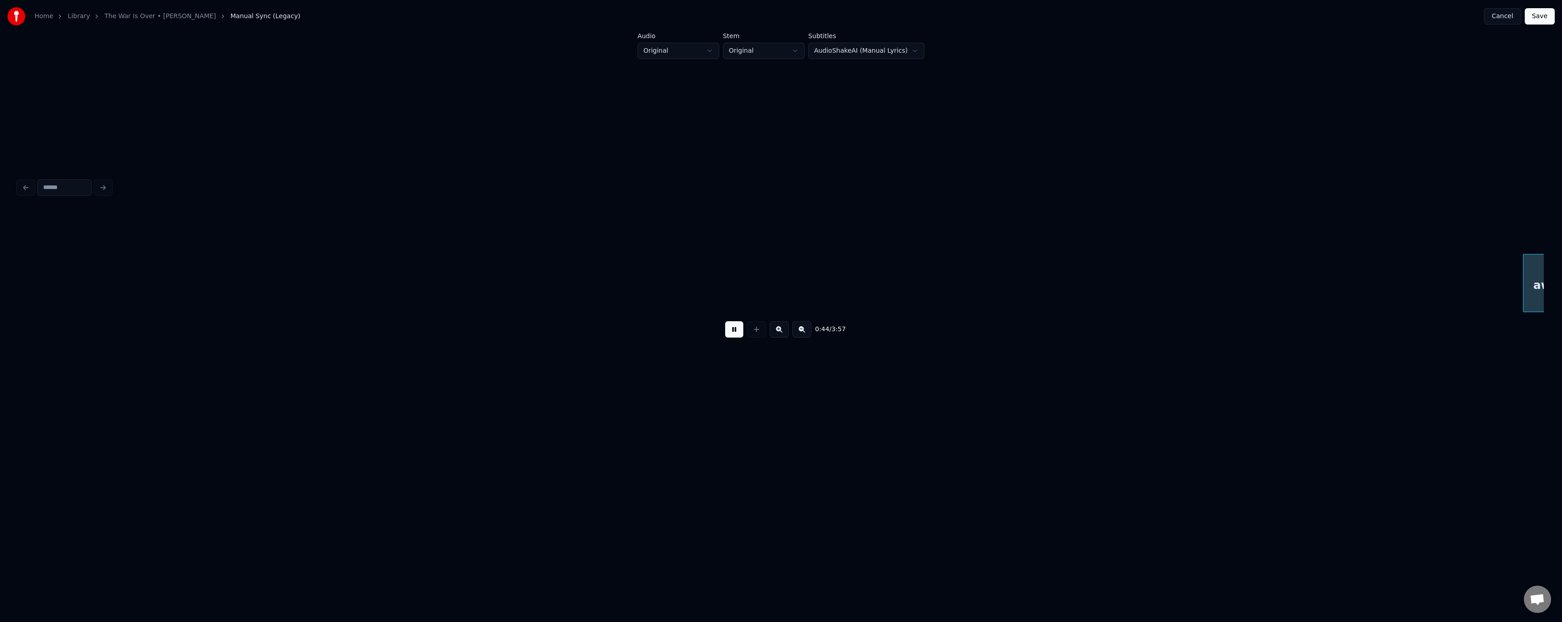
scroll to position [0, 3052]
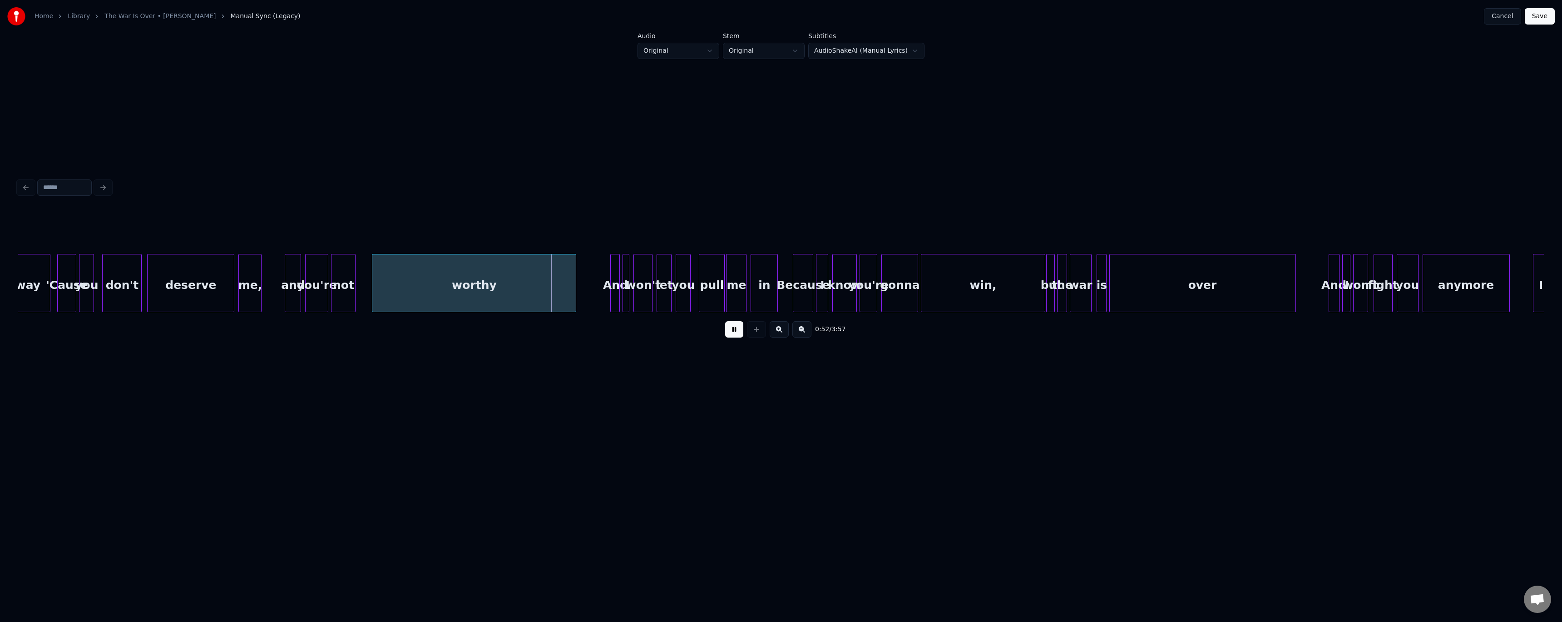
click at [348, 296] on div "not" at bounding box center [344, 285] width 24 height 62
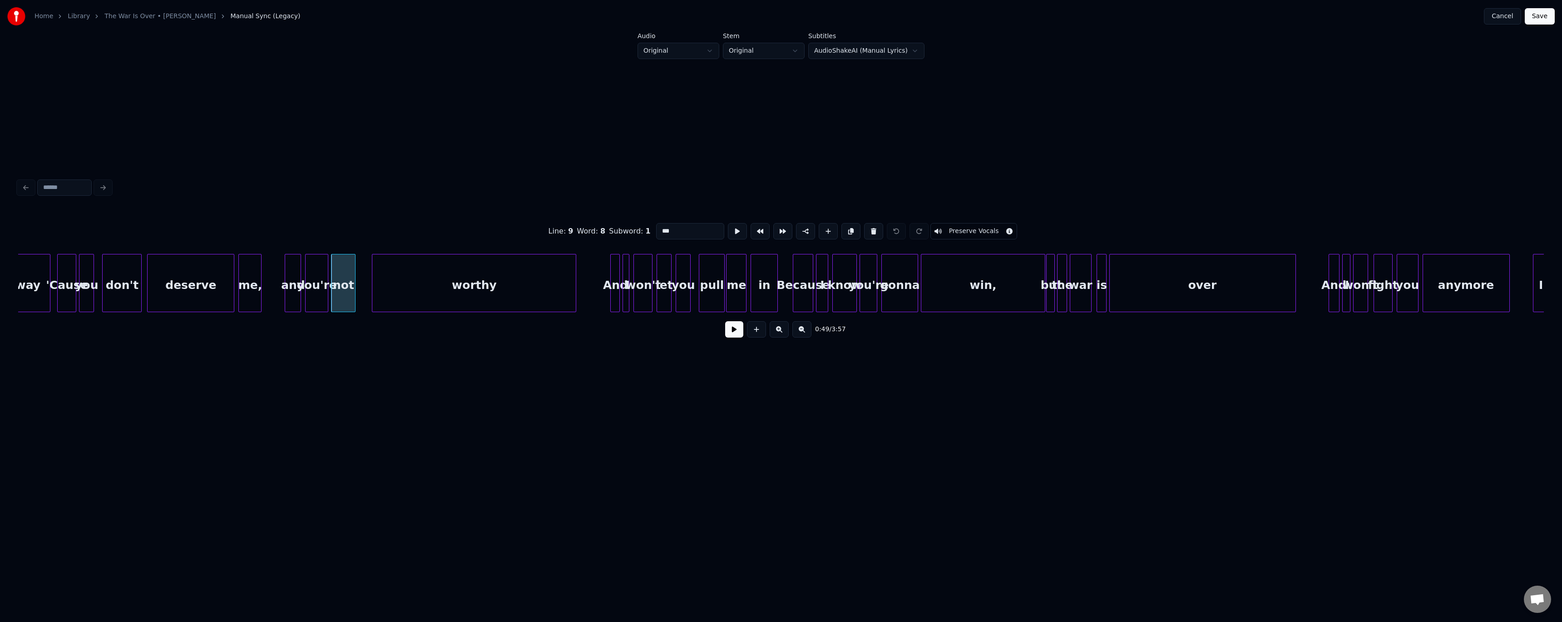
click at [697, 335] on button at bounding box center [734, 329] width 18 height 16
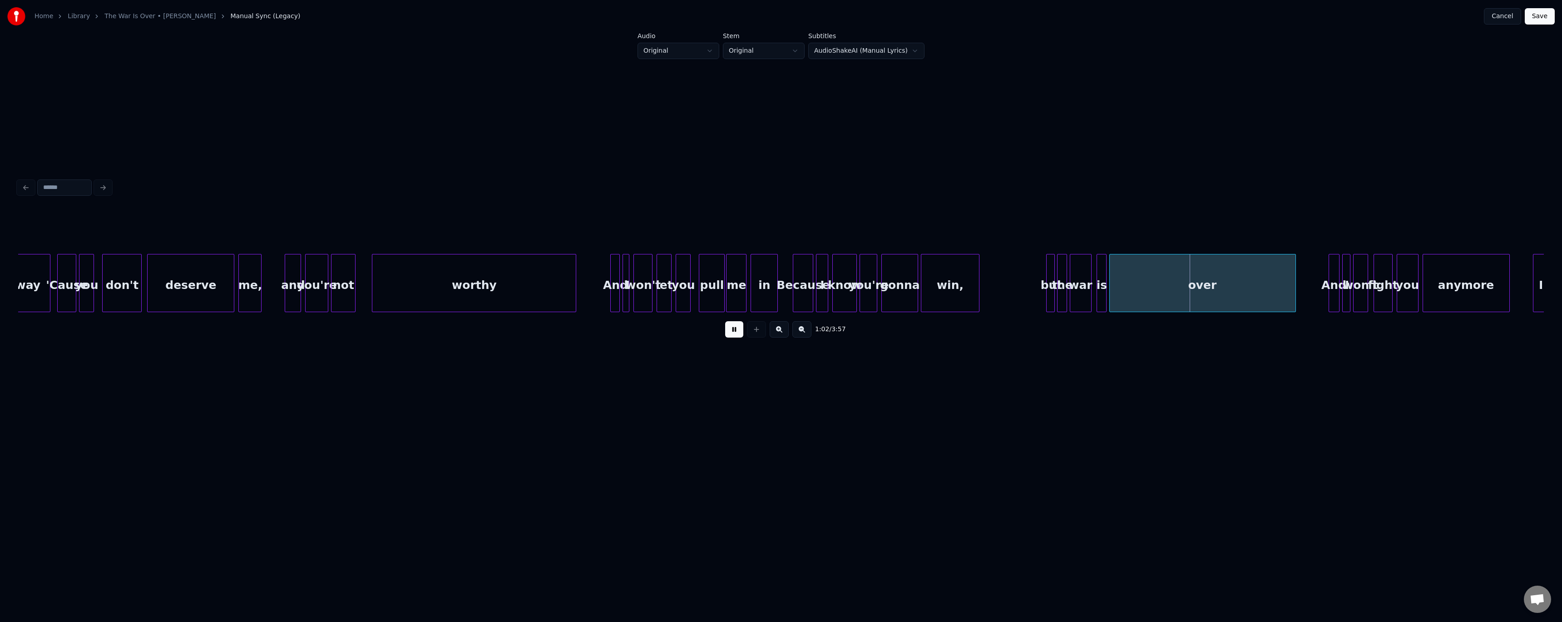
click at [697, 287] on div at bounding box center [977, 282] width 3 height 57
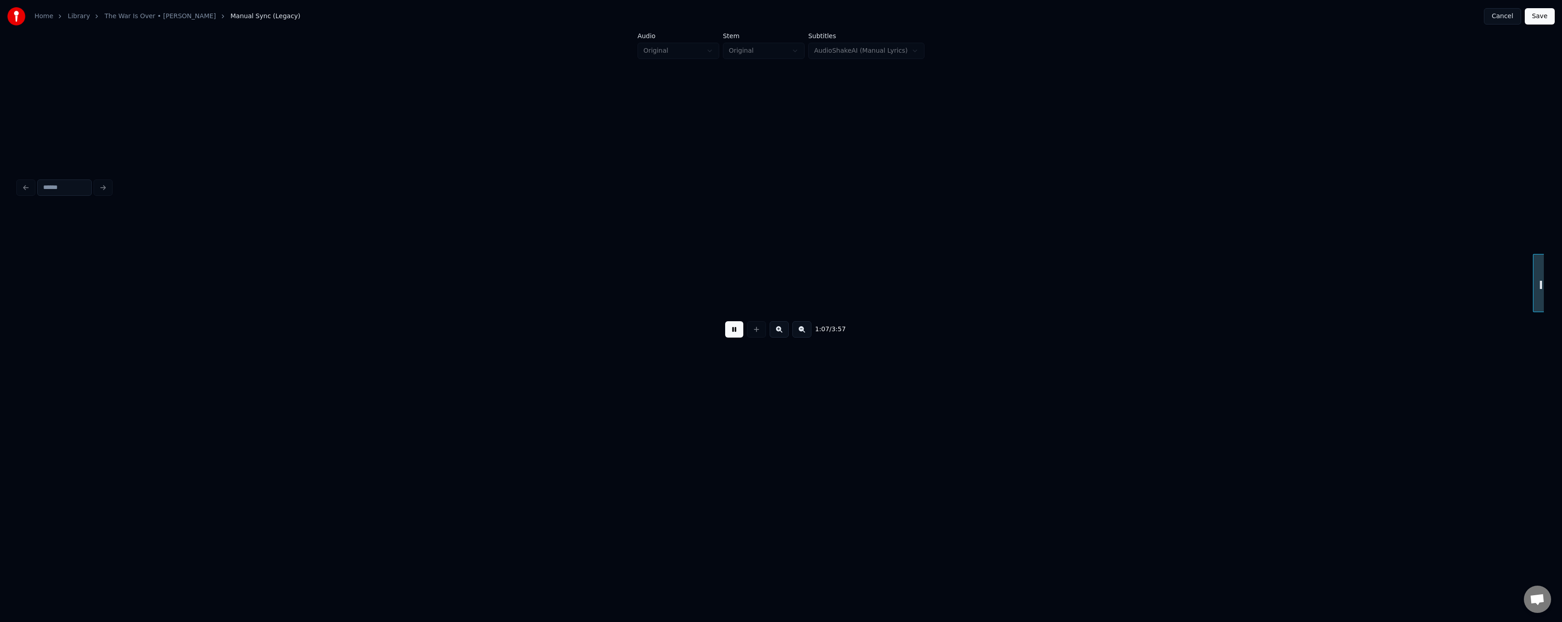
scroll to position [0, 4579]
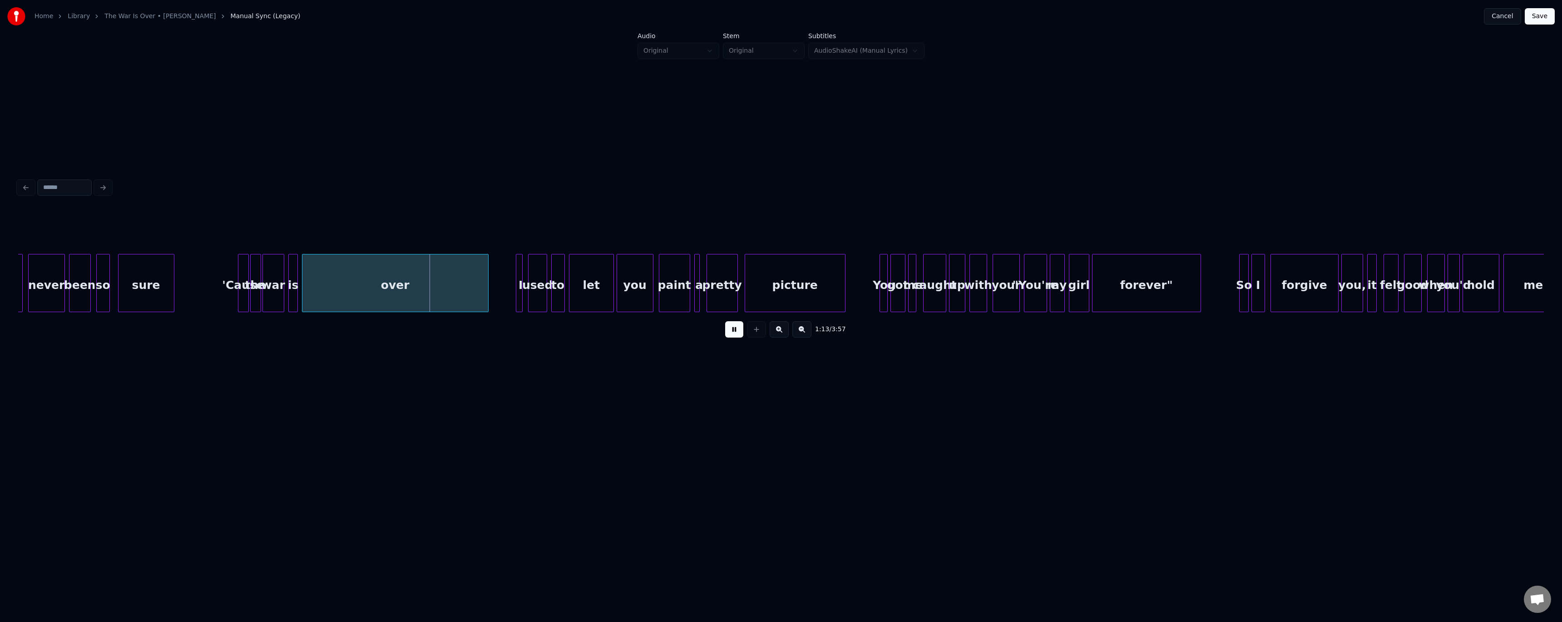
click at [171, 285] on div at bounding box center [172, 282] width 3 height 57
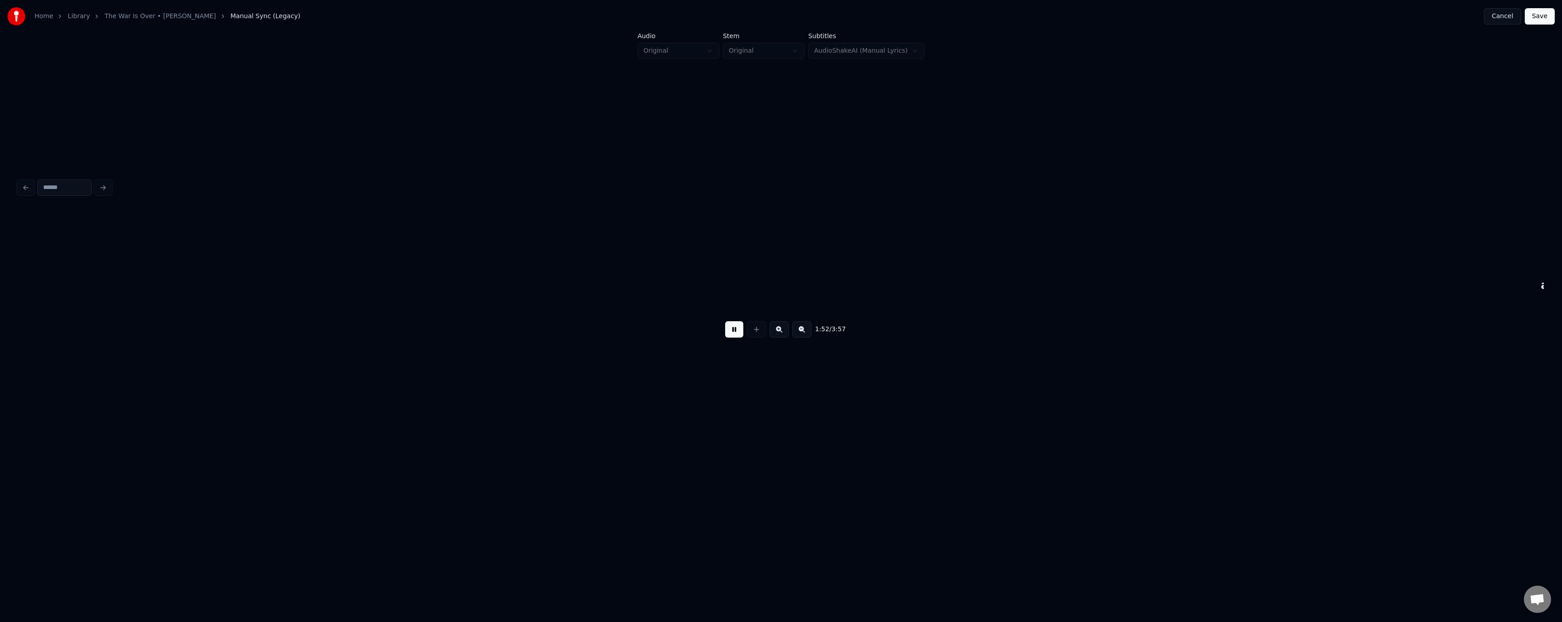
scroll to position [0, 7632]
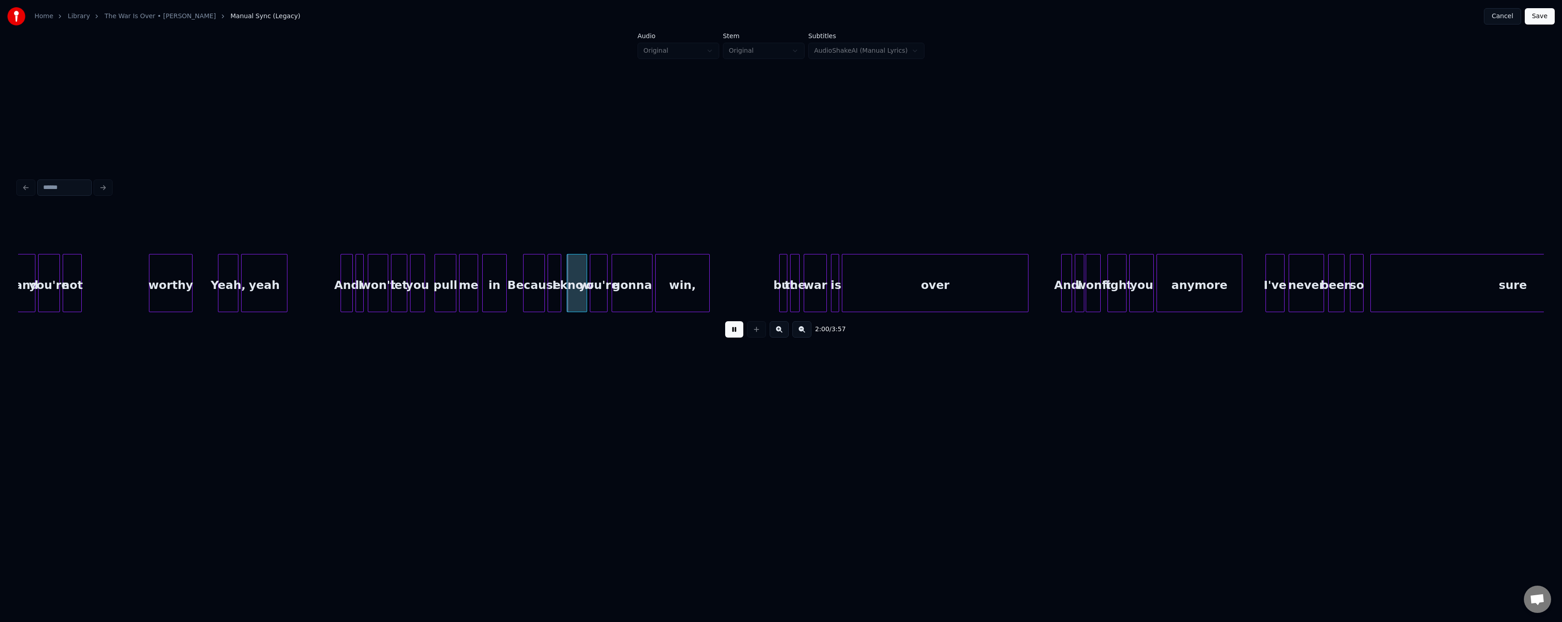
click at [192, 291] on div "worthy" at bounding box center [171, 283] width 44 height 58
click at [179, 292] on div "worthy" at bounding box center [170, 285] width 43 height 62
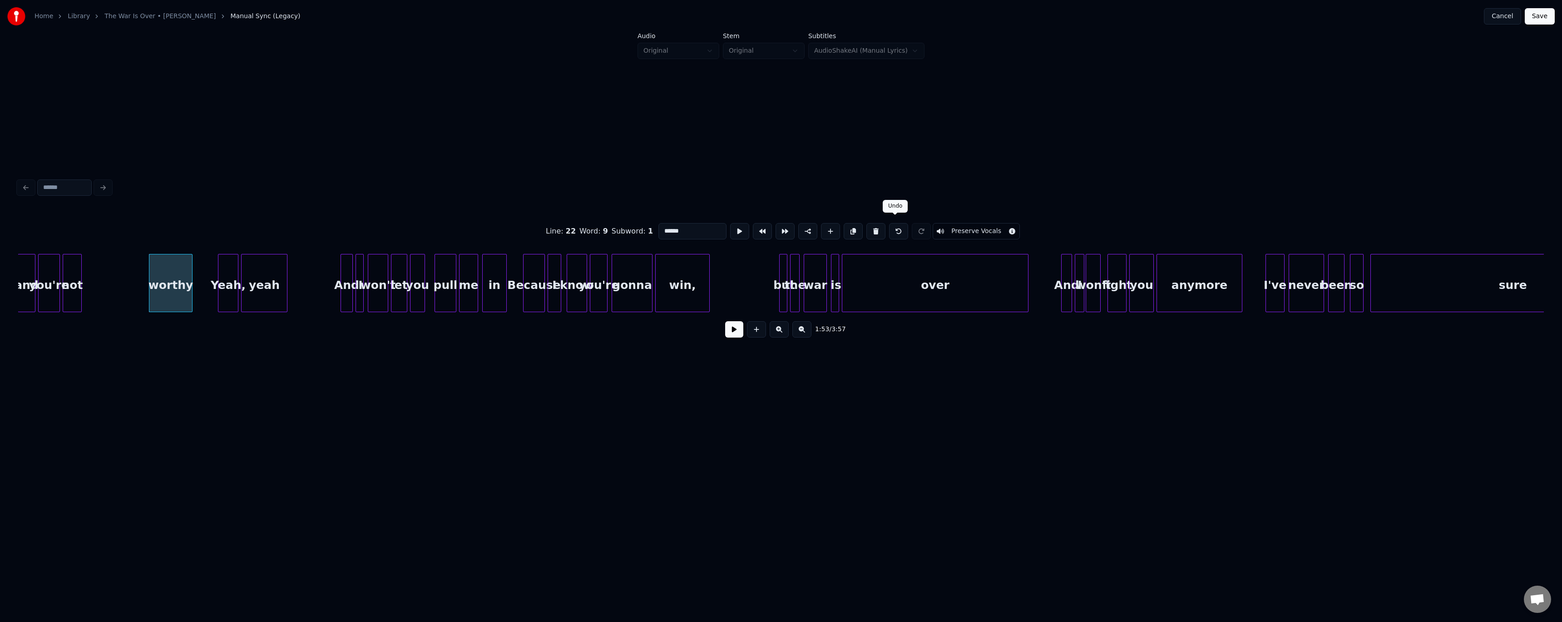
click at [697, 229] on button at bounding box center [898, 231] width 19 height 16
click at [213, 286] on div at bounding box center [213, 282] width 3 height 57
click at [697, 333] on button at bounding box center [734, 329] width 18 height 16
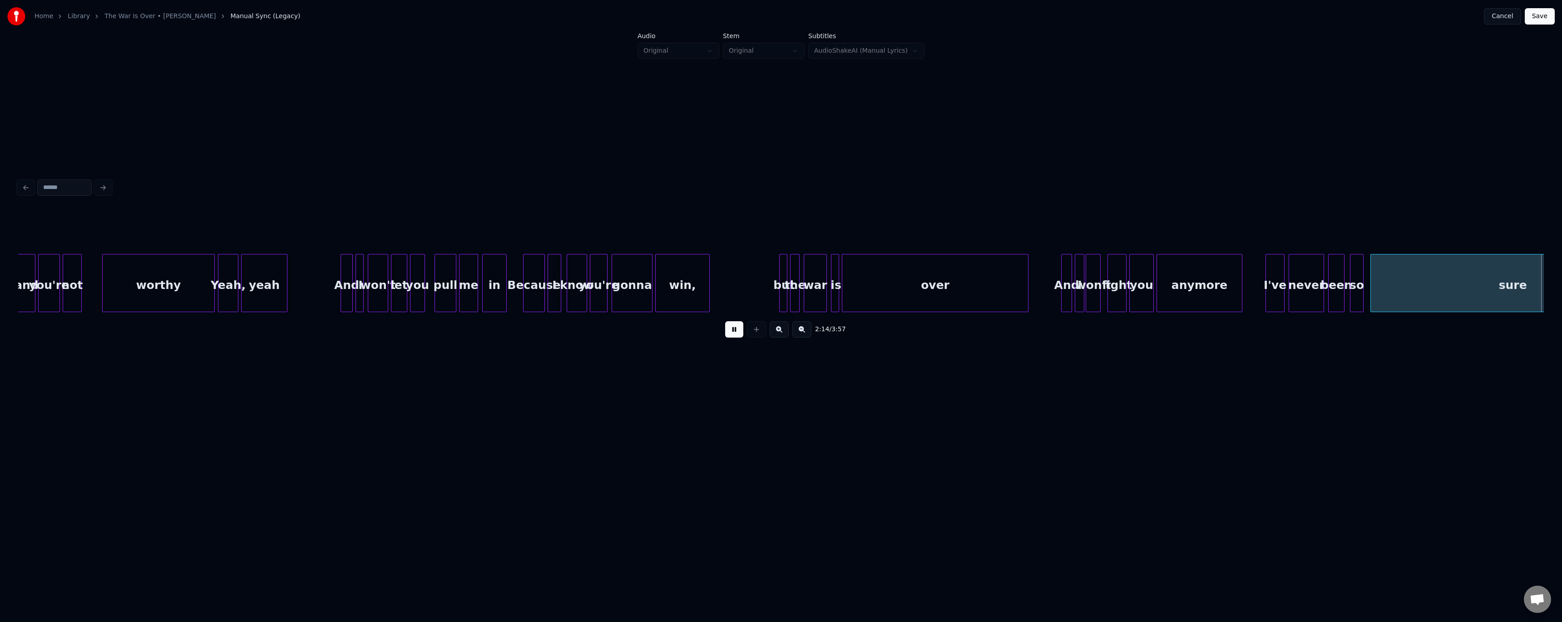
scroll to position [0, 9158]
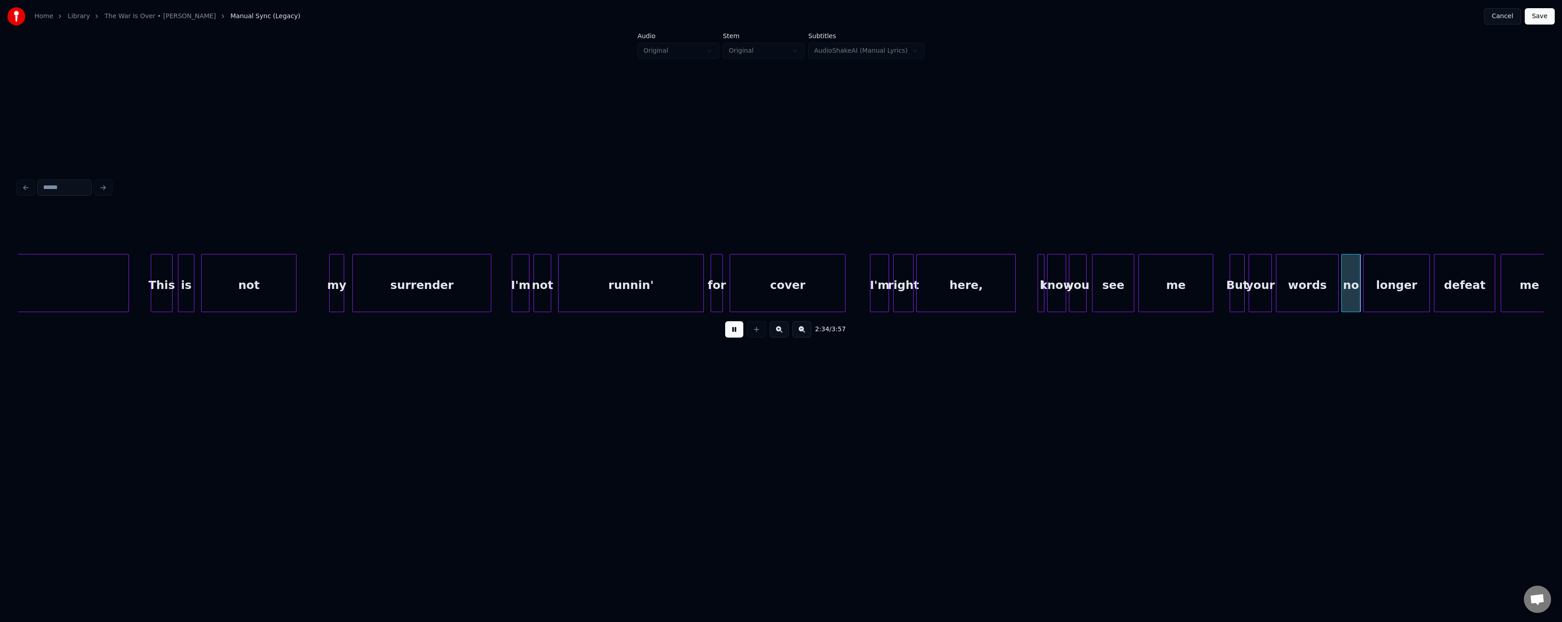
click at [697, 328] on button at bounding box center [734, 329] width 18 height 16
click at [697, 337] on button at bounding box center [734, 329] width 18 height 16
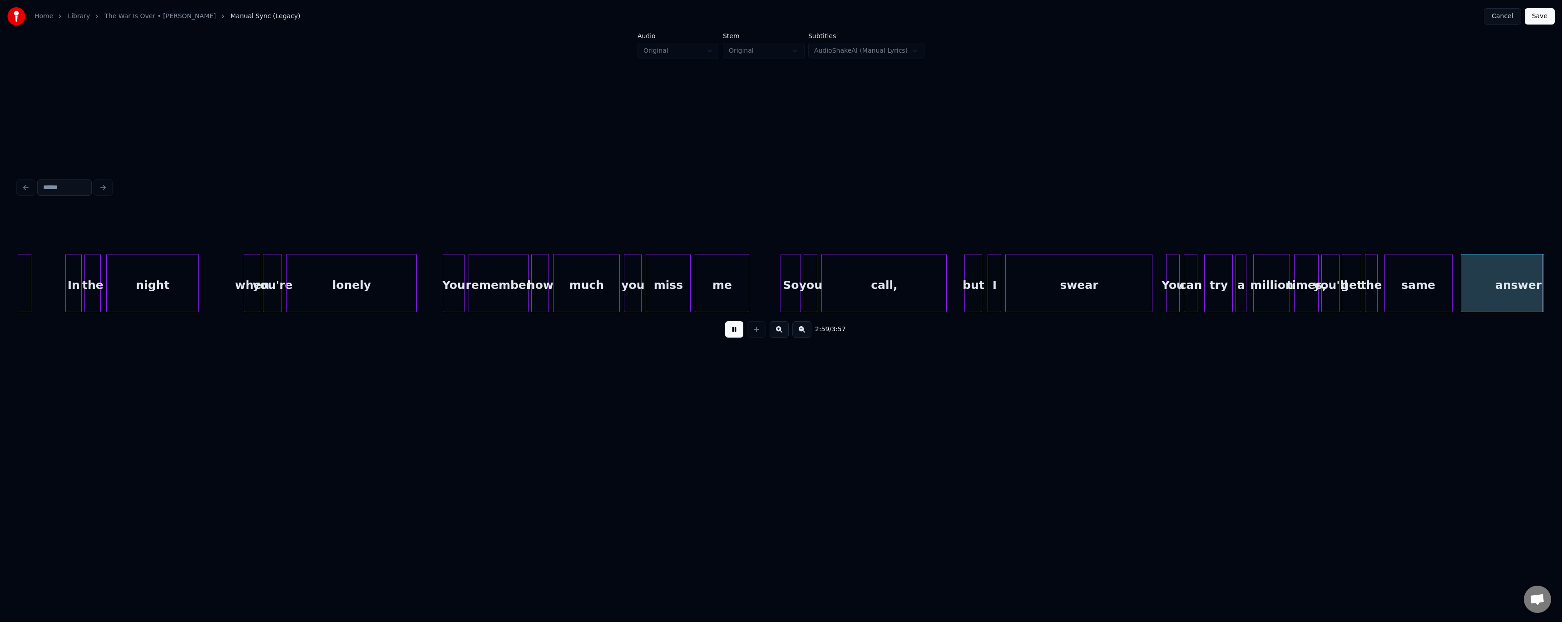
scroll to position [0, 12212]
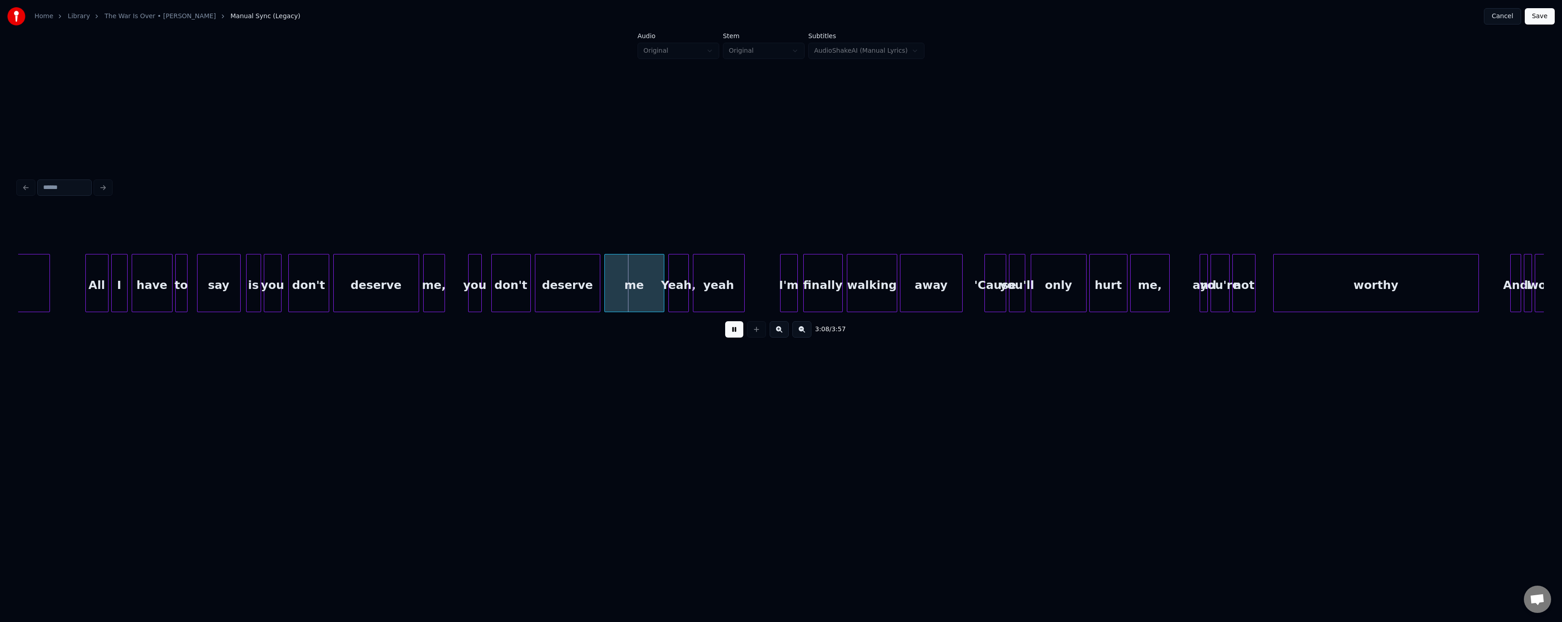
click at [357, 268] on div "deserve" at bounding box center [376, 285] width 85 height 62
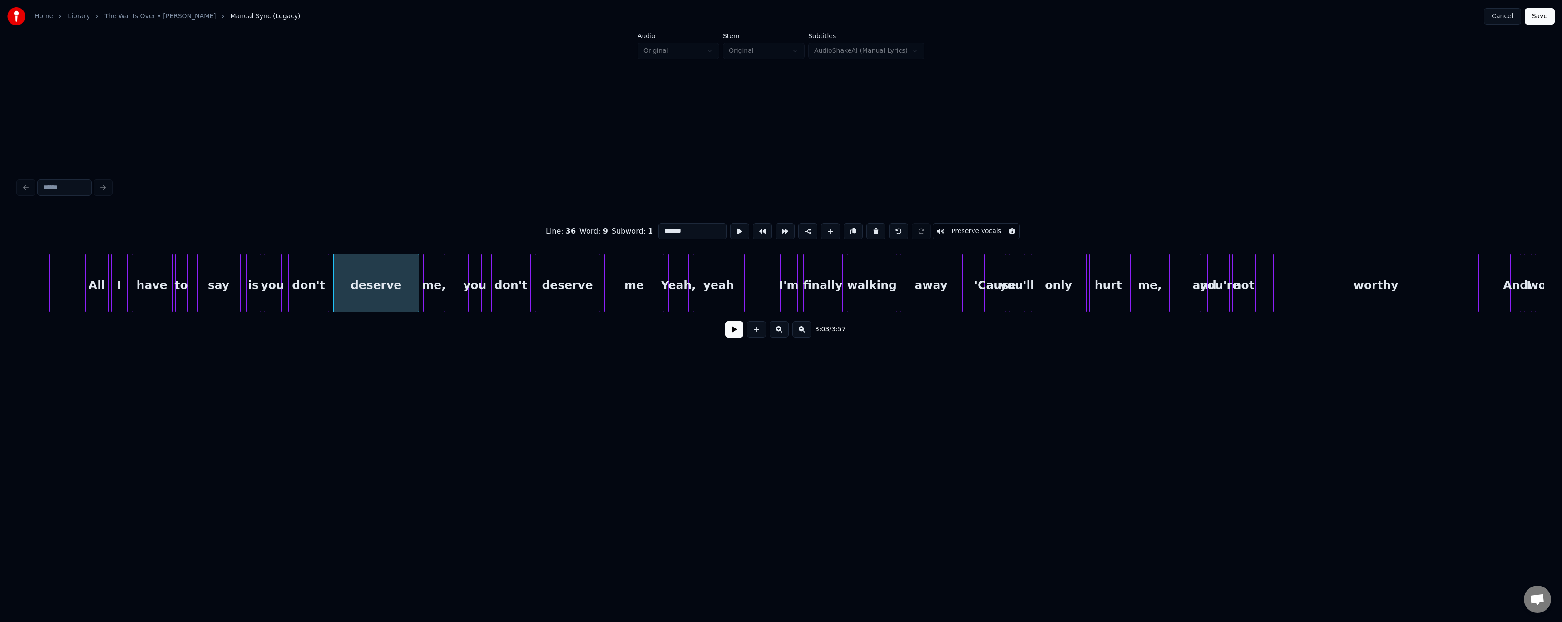
click at [697, 328] on button at bounding box center [734, 329] width 18 height 16
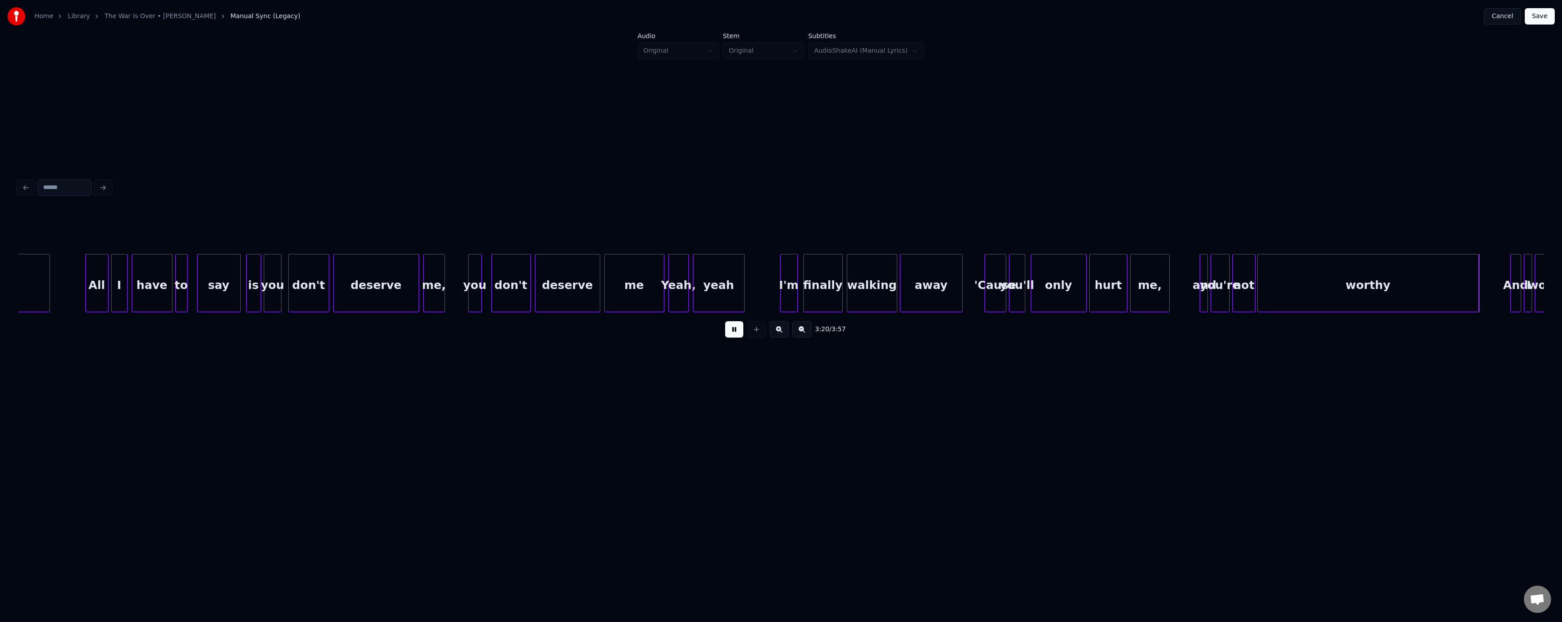
click at [697, 279] on div at bounding box center [1259, 282] width 3 height 57
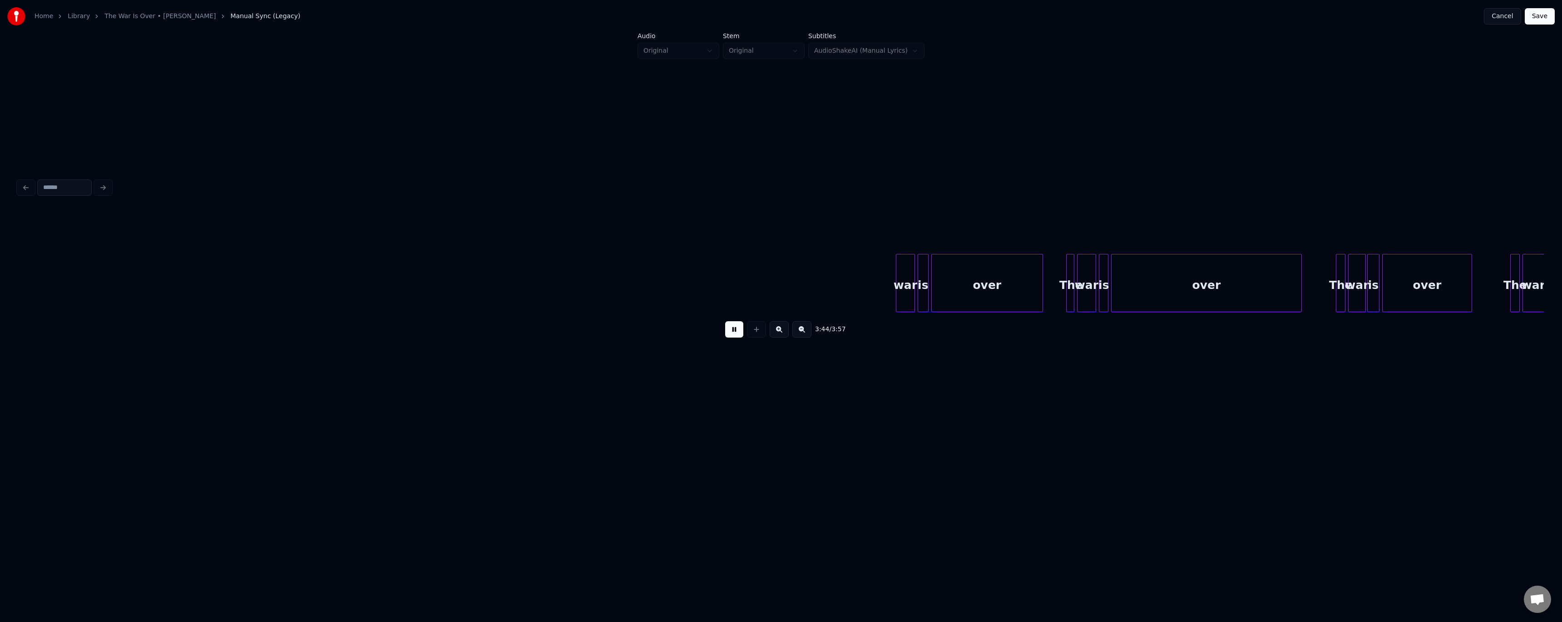
scroll to position [0, 14621]
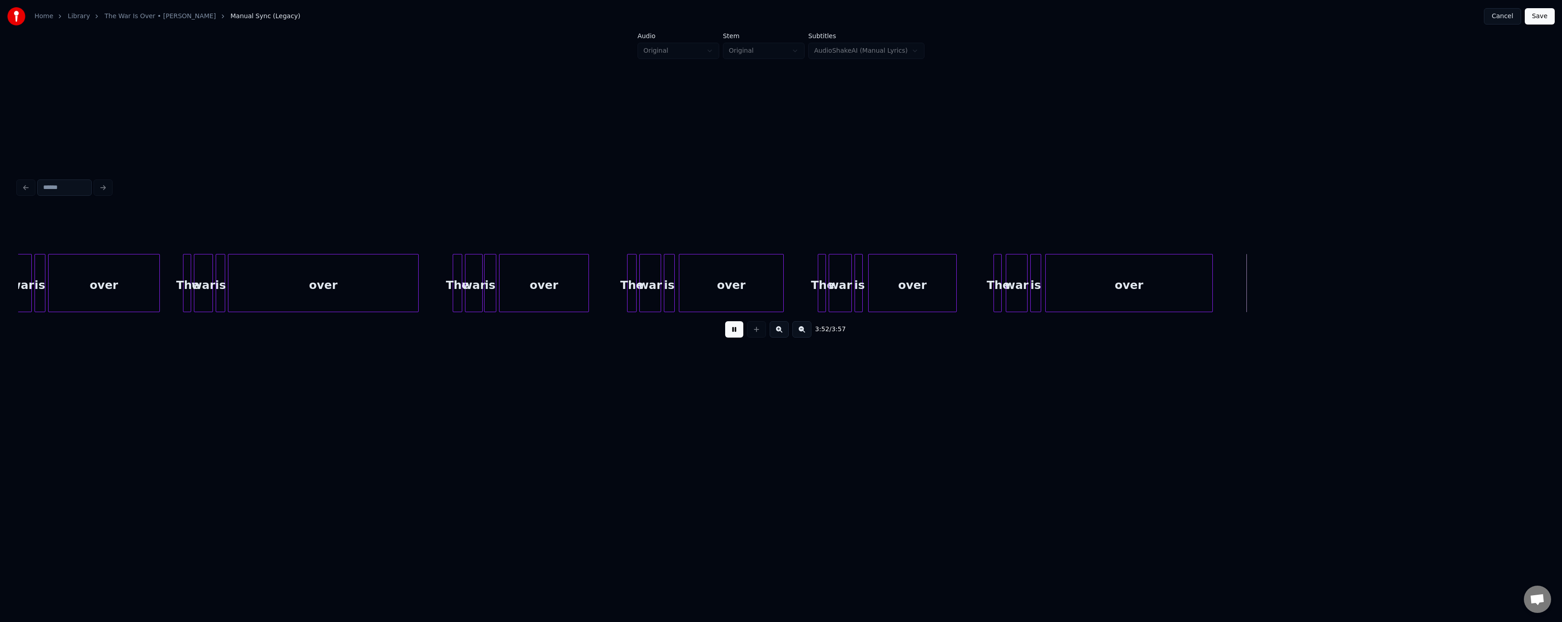
click at [697, 15] on button "Save" at bounding box center [1540, 16] width 30 height 16
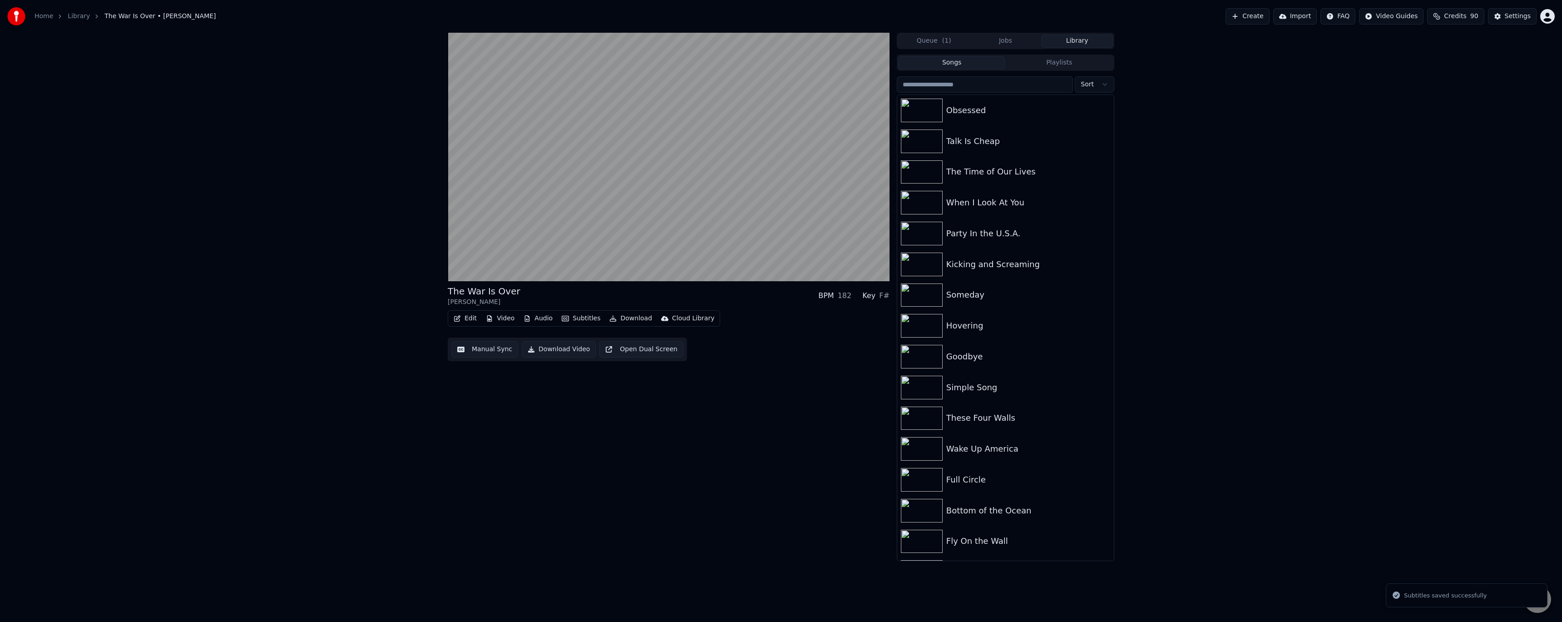
click at [634, 316] on button "Download" at bounding box center [631, 318] width 50 height 13
click at [635, 340] on div "Video [.mp4]" at bounding box center [639, 337] width 41 height 9
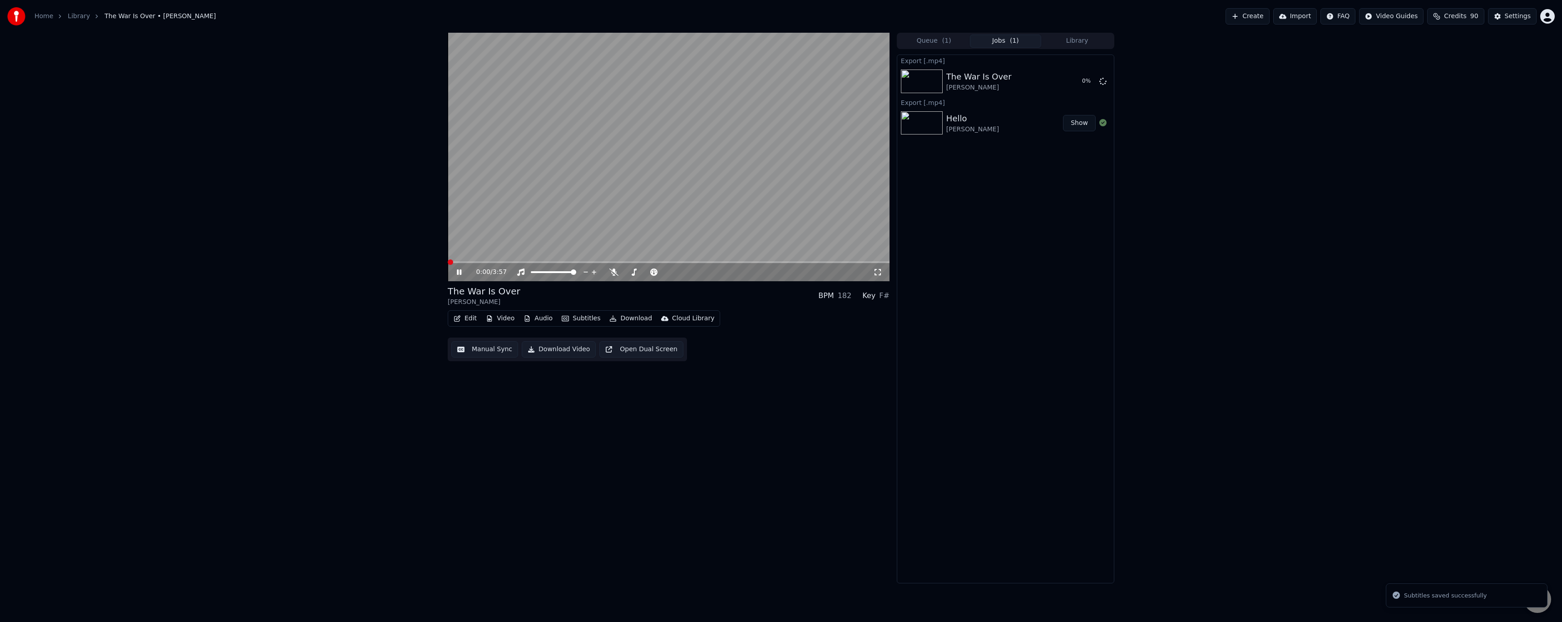
click at [456, 269] on icon at bounding box center [465, 271] width 21 height 7
